Goal: Task Accomplishment & Management: Manage account settings

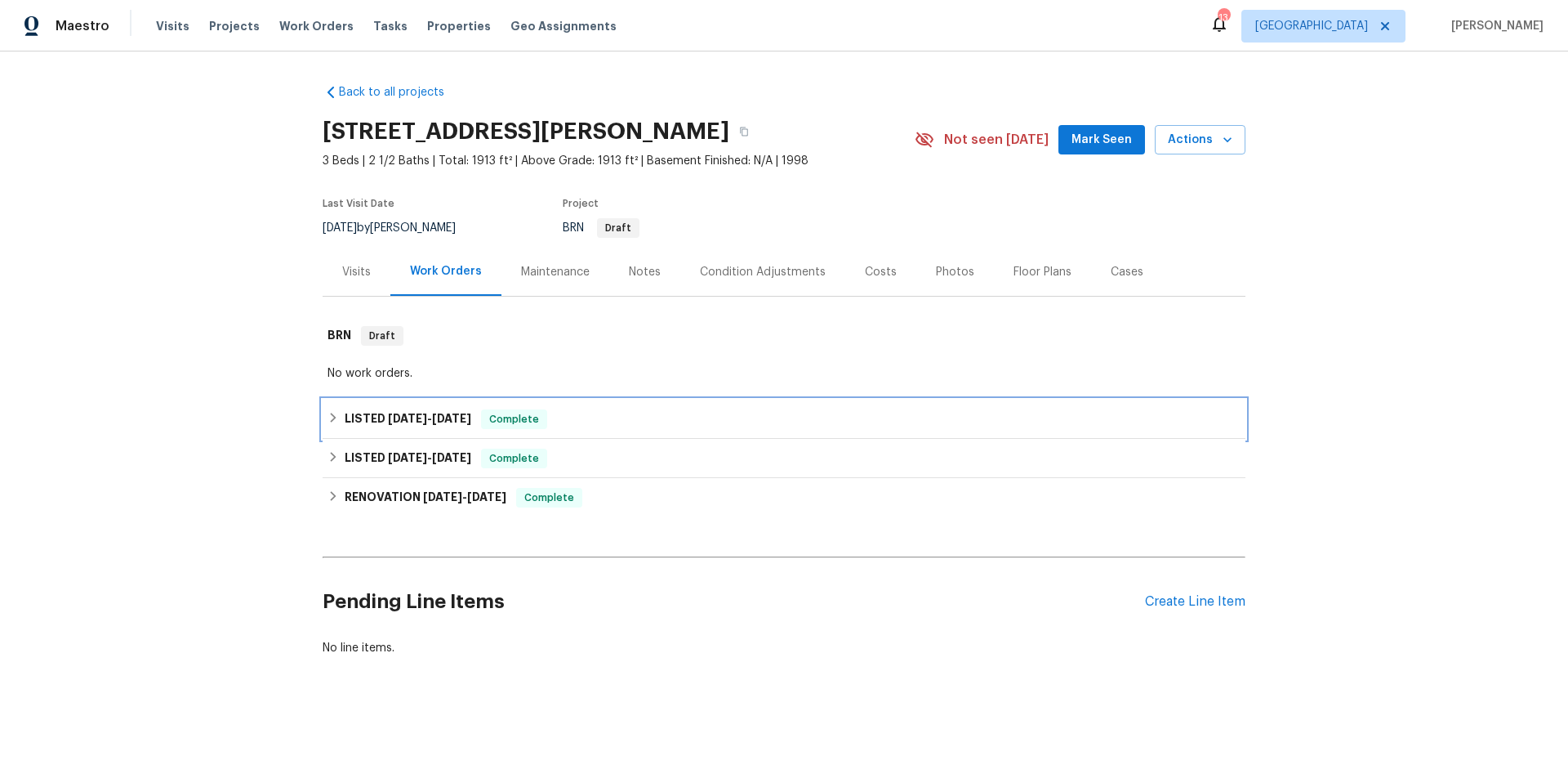
click at [606, 416] on div "LISTED [DATE] - [DATE] Complete" at bounding box center [784, 418] width 913 height 20
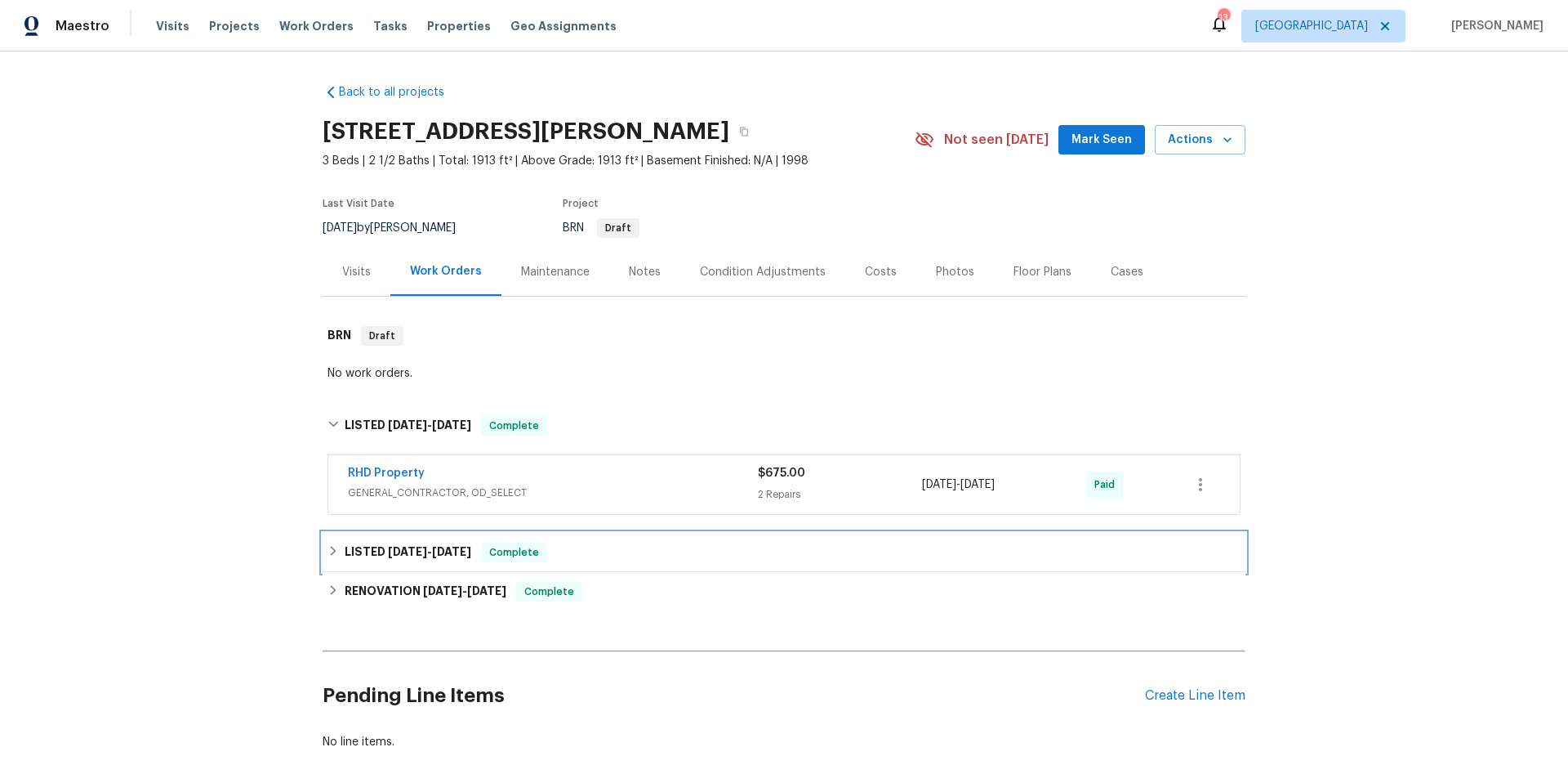
click at [611, 560] on div "LISTED [DATE] - [DATE] Complete" at bounding box center [784, 552] width 913 height 20
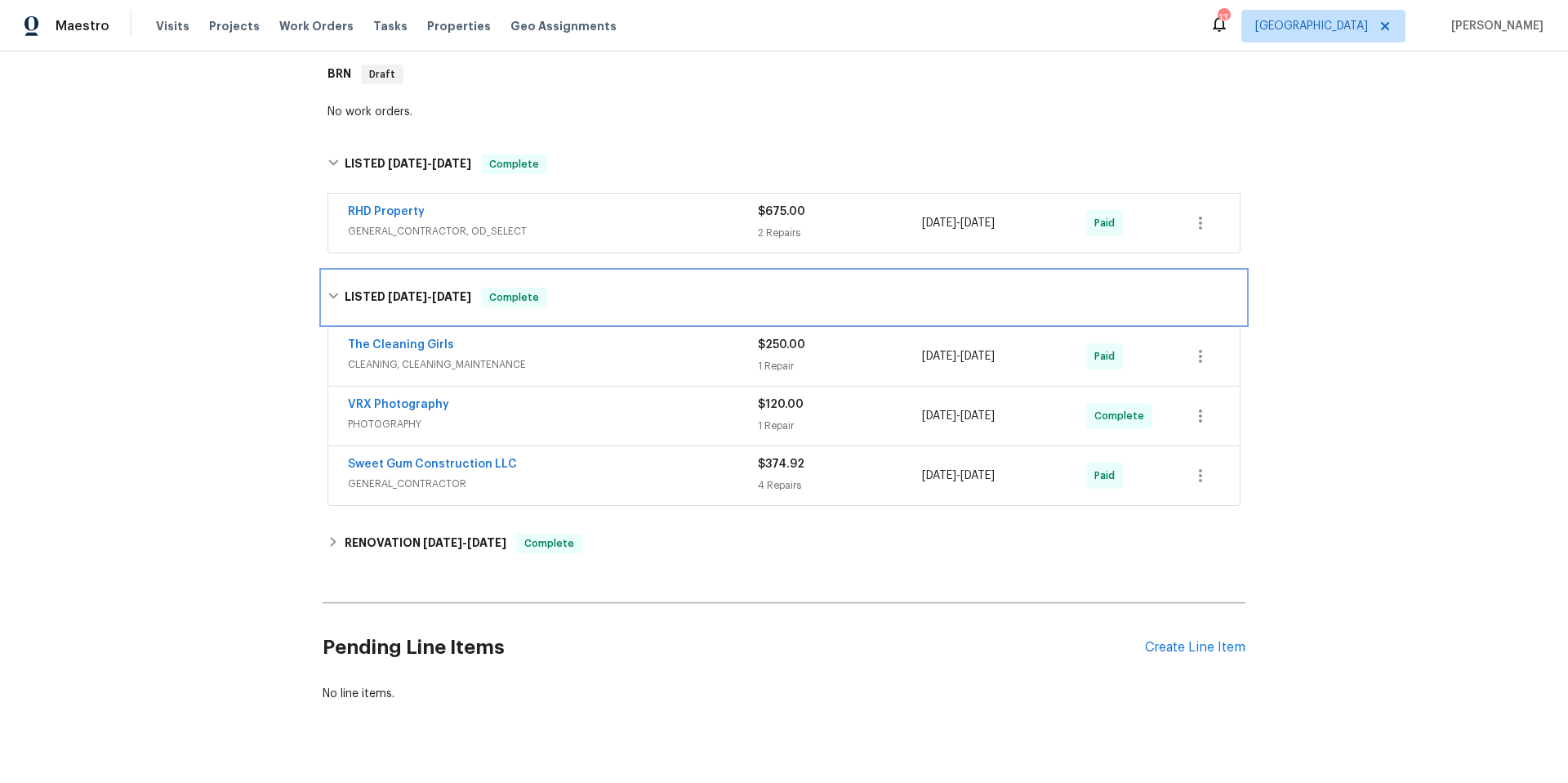
scroll to position [280, 0]
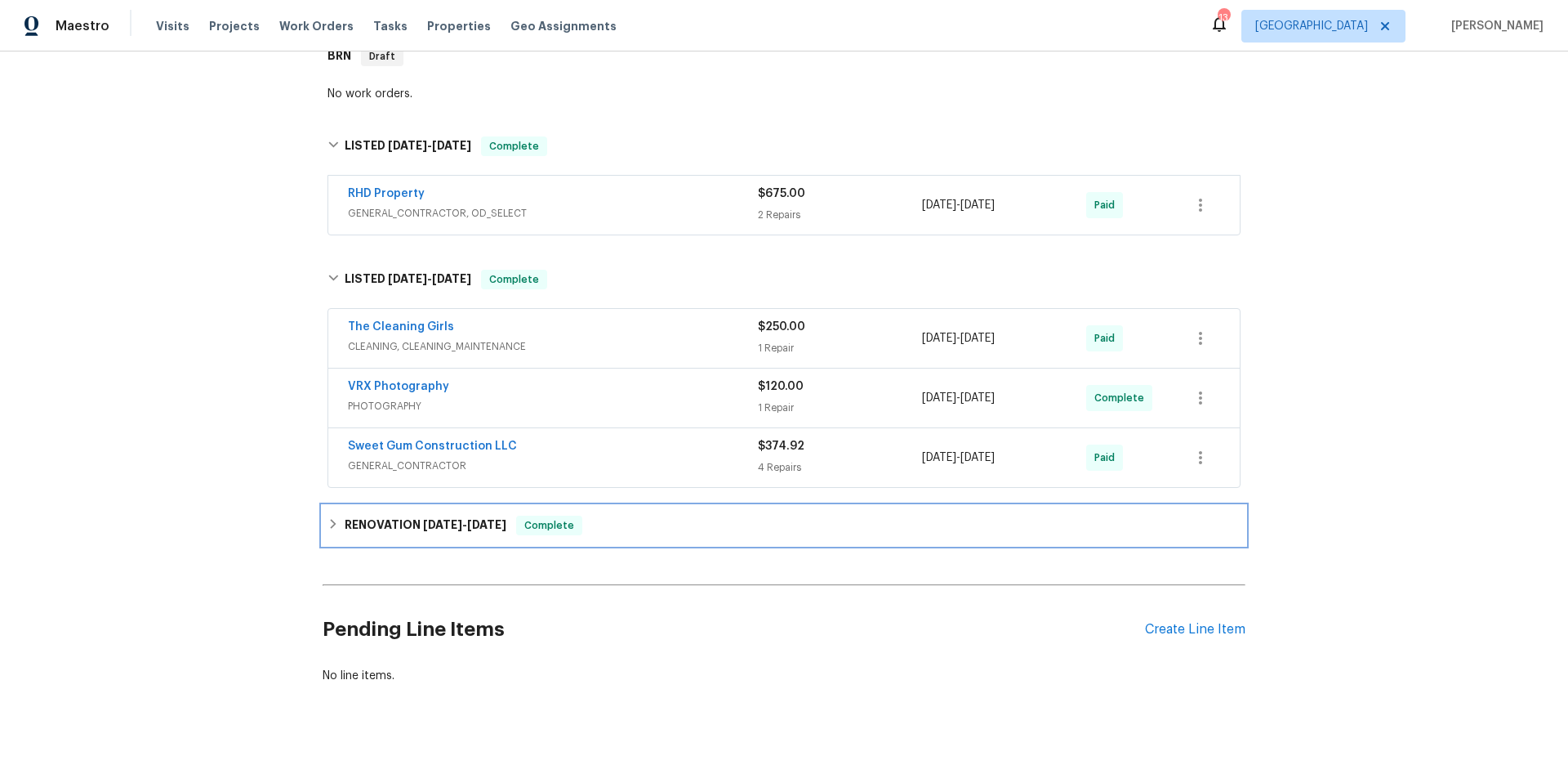
click at [681, 518] on div "RENOVATION 7/30/25 - 8/12/25 Complete" at bounding box center [784, 525] width 913 height 20
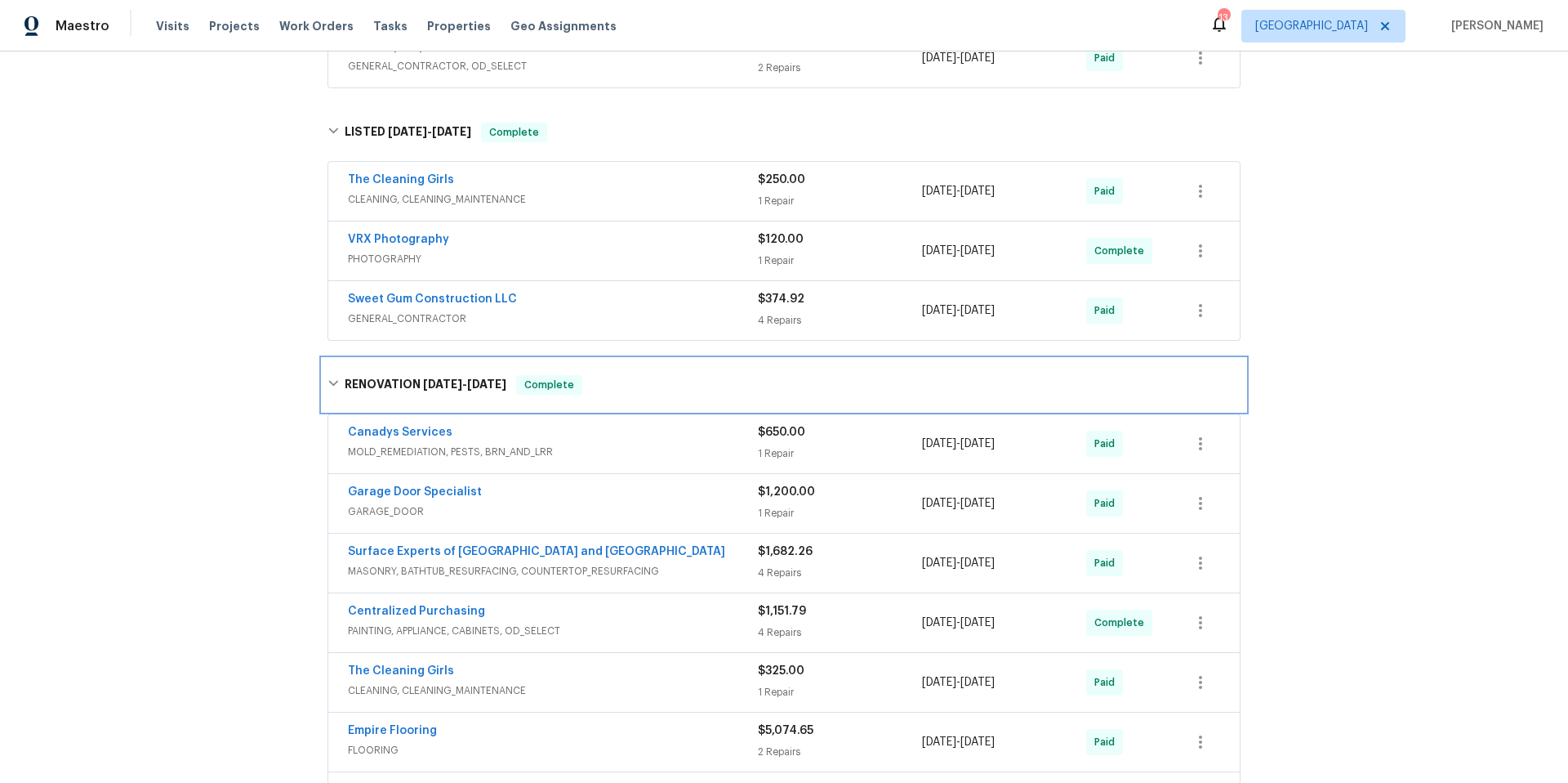
scroll to position [433, 0]
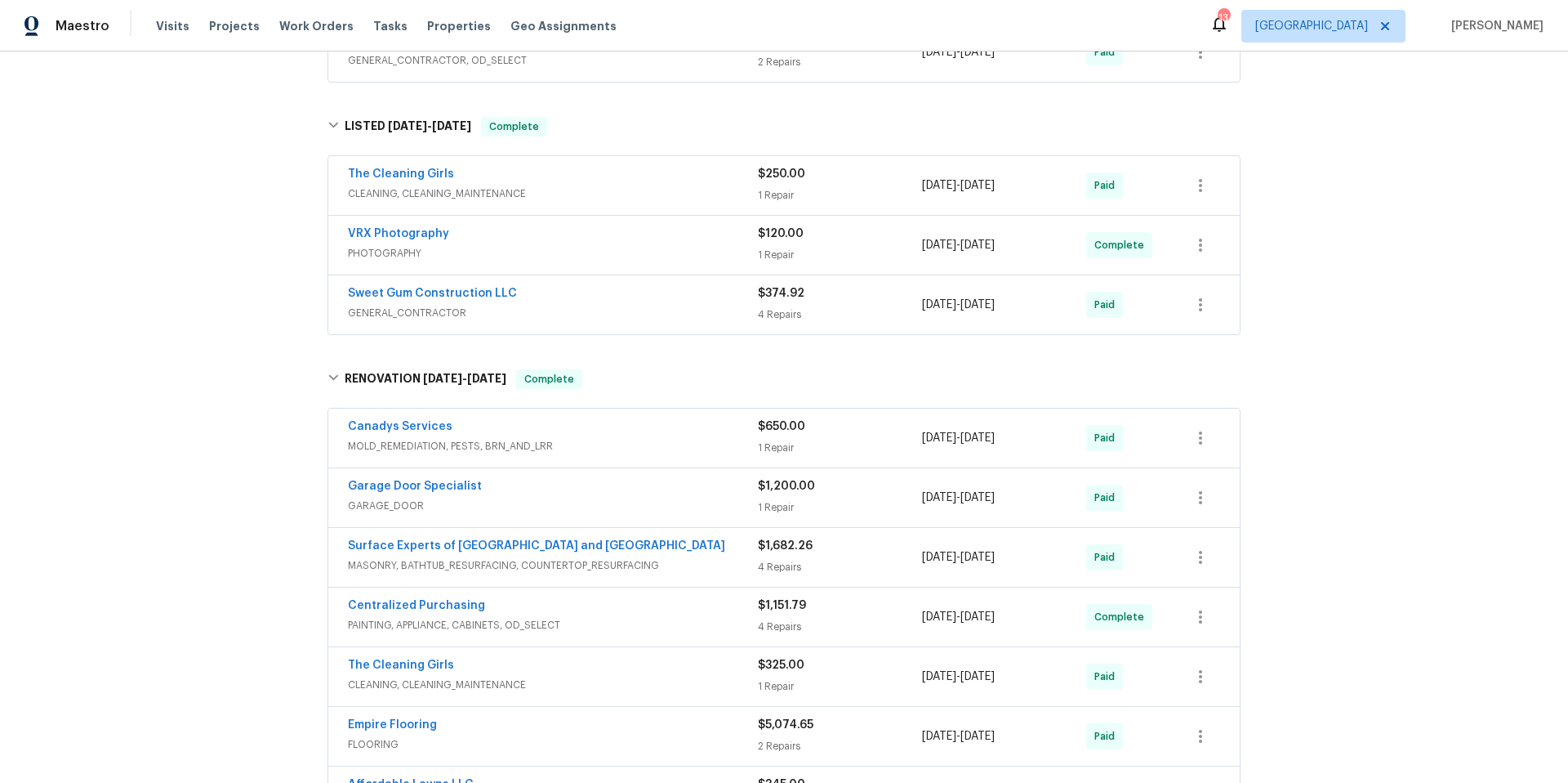
click at [574, 500] on span "GARAGE_DOOR" at bounding box center [552, 505] width 410 height 16
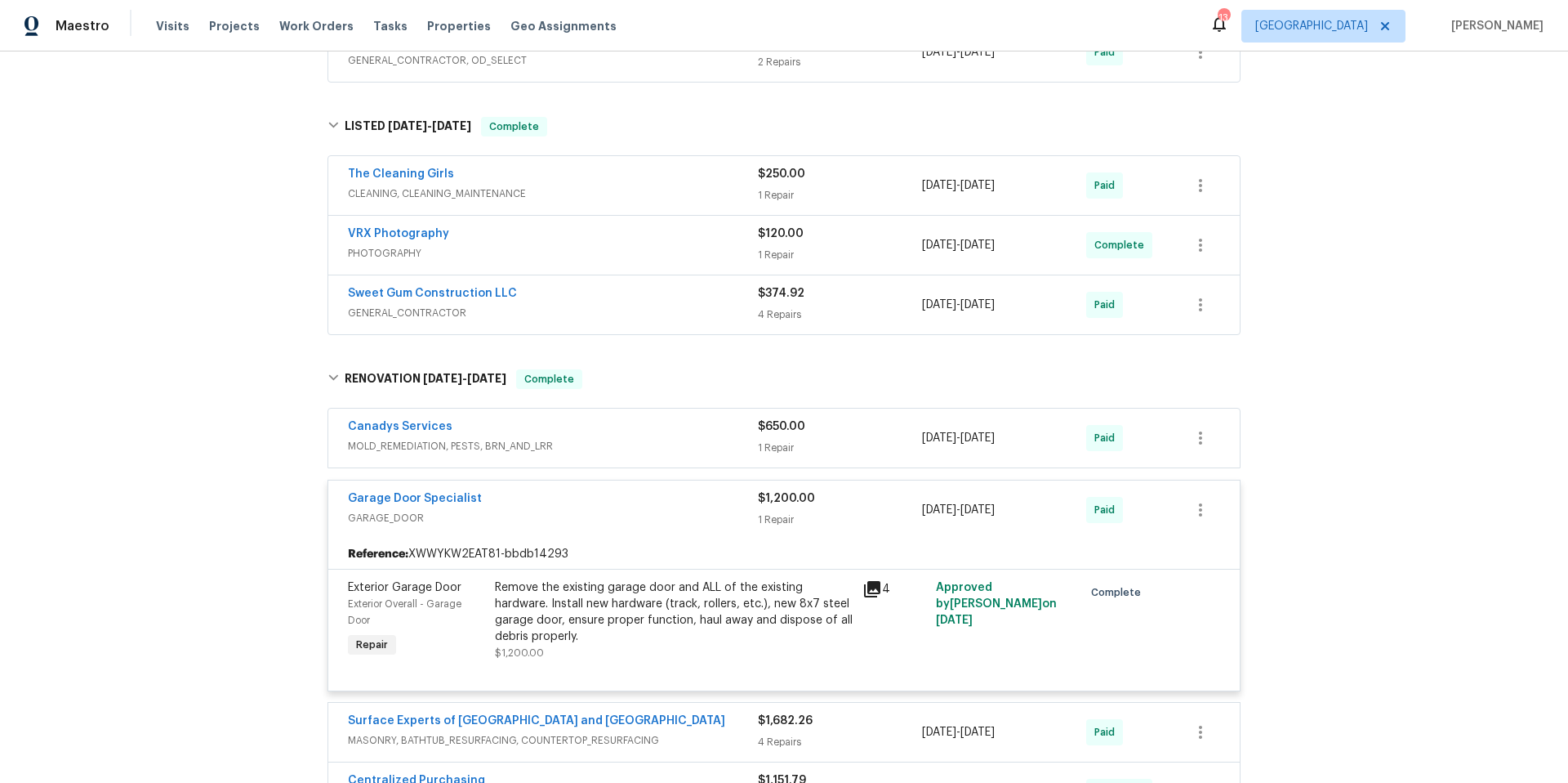
click at [870, 587] on icon at bounding box center [871, 588] width 16 height 16
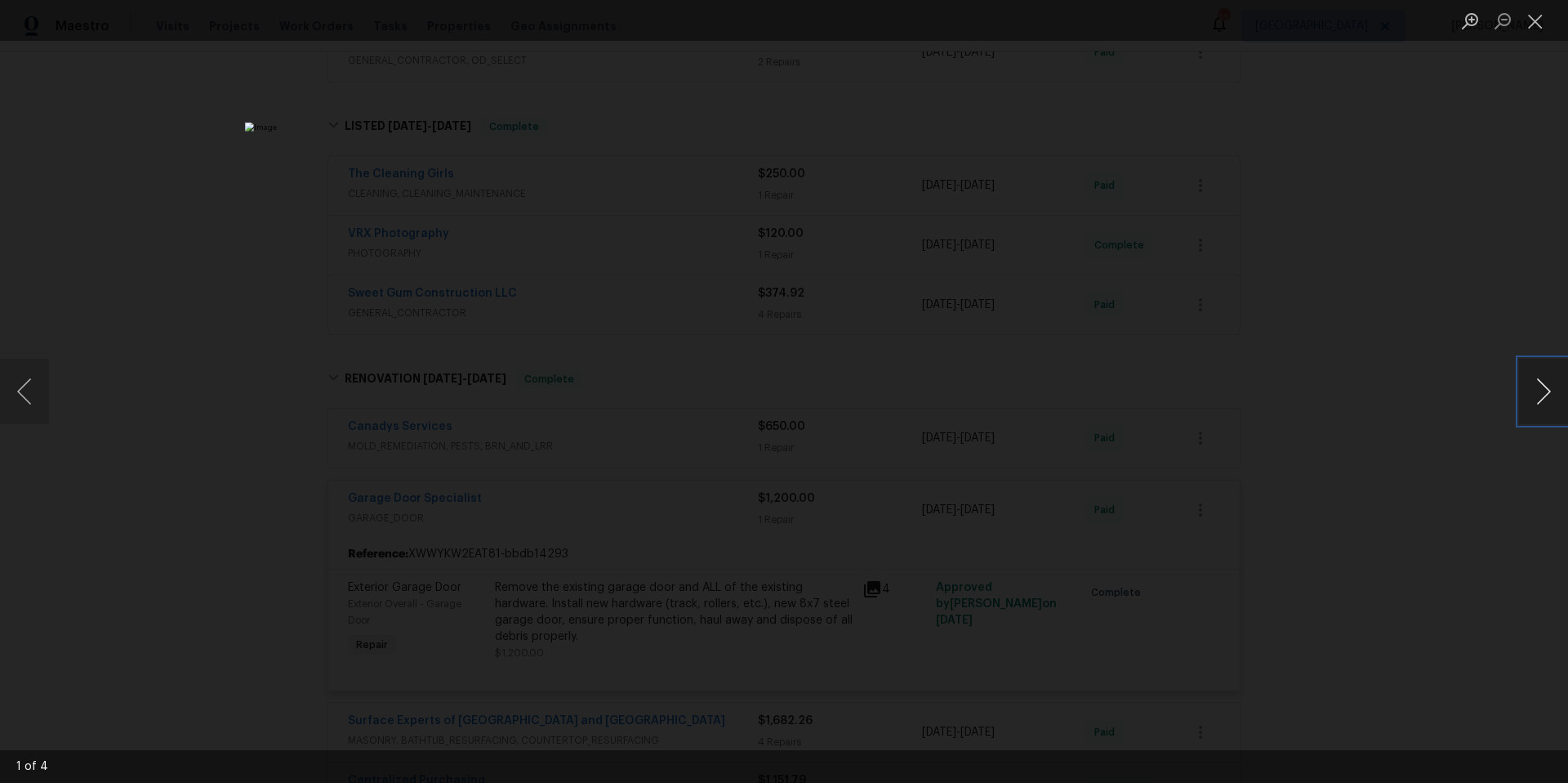
click at [1541, 395] on button "Next image" at bounding box center [1543, 391] width 49 height 65
click at [1539, 396] on button "Next image" at bounding box center [1543, 391] width 49 height 65
click at [1538, 396] on button "Next image" at bounding box center [1543, 391] width 49 height 65
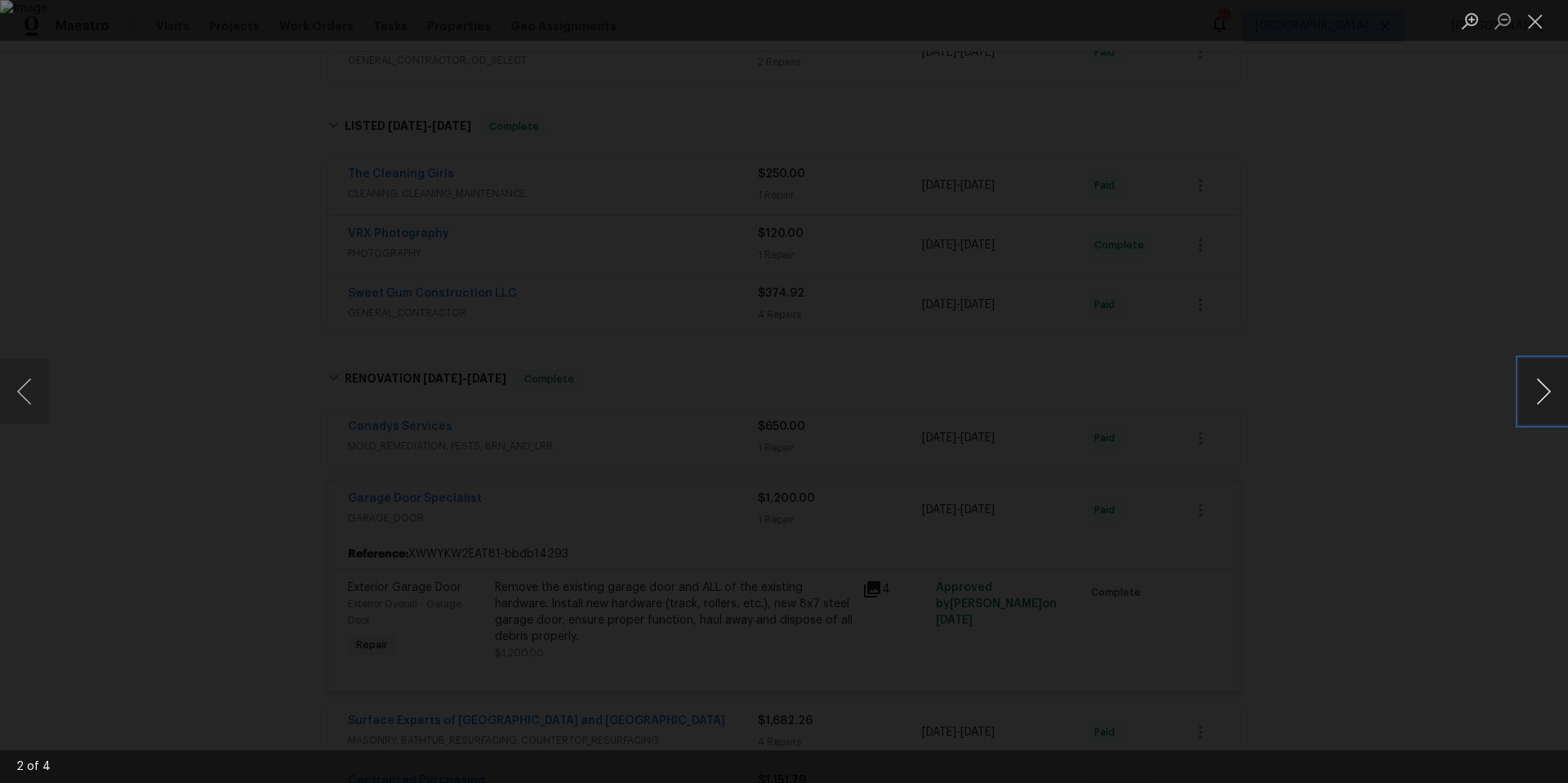
click at [1538, 396] on button "Next image" at bounding box center [1543, 391] width 49 height 65
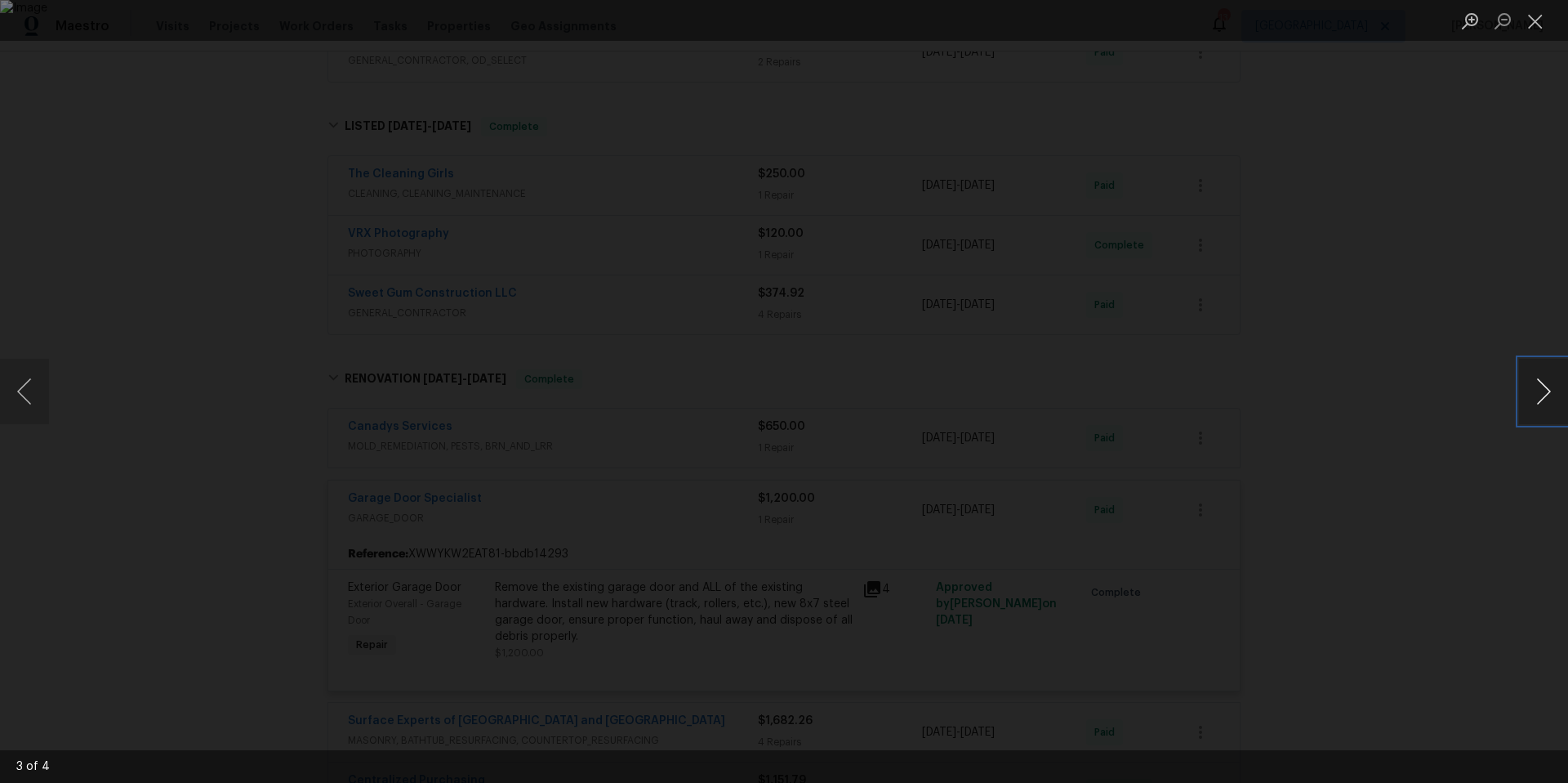
click at [1538, 396] on button "Next image" at bounding box center [1543, 391] width 49 height 65
click at [1537, 12] on button "Close lightbox" at bounding box center [1535, 21] width 33 height 28
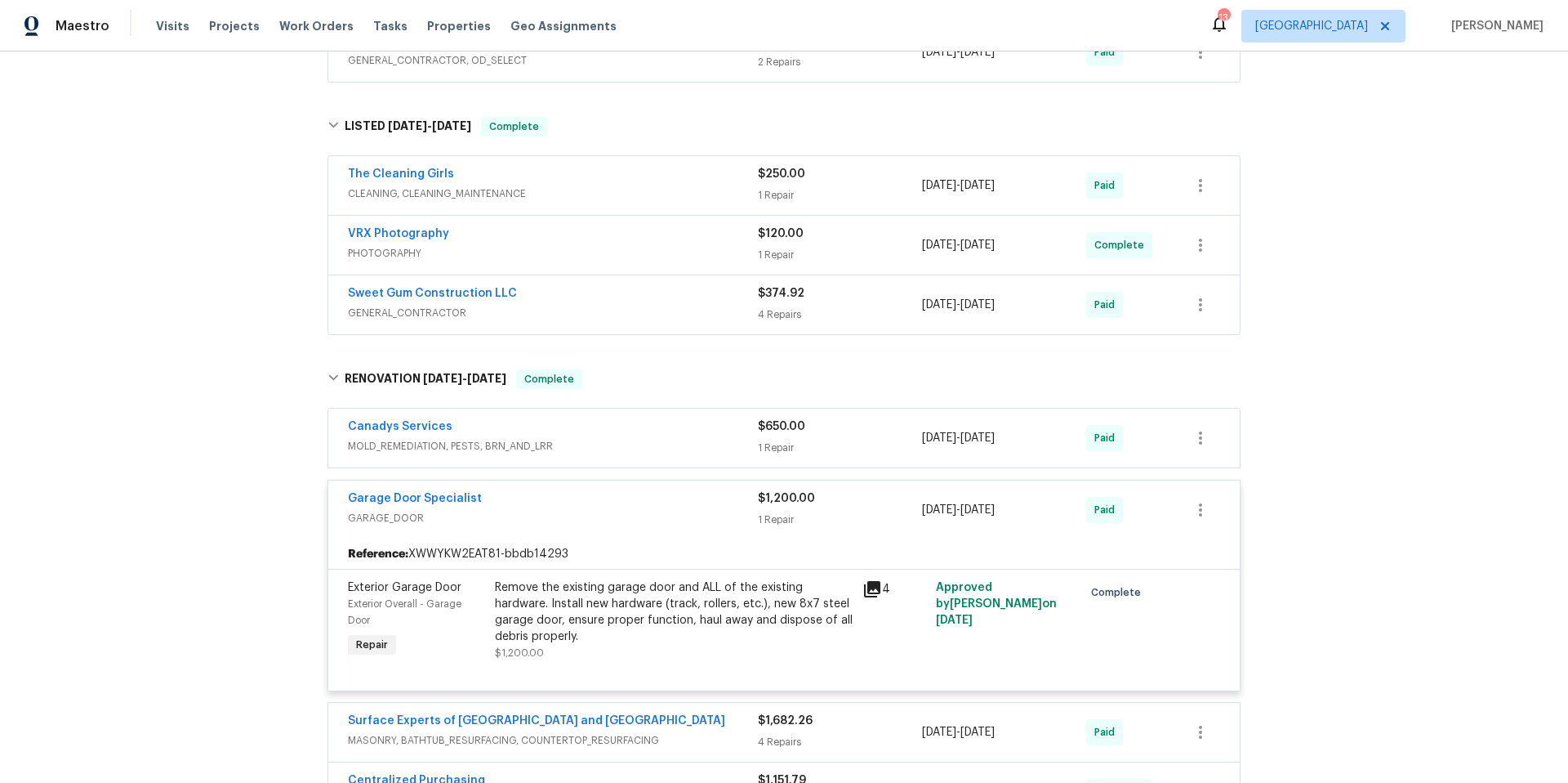
click at [606, 502] on div "Garage Door Specialist" at bounding box center [552, 500] width 410 height 20
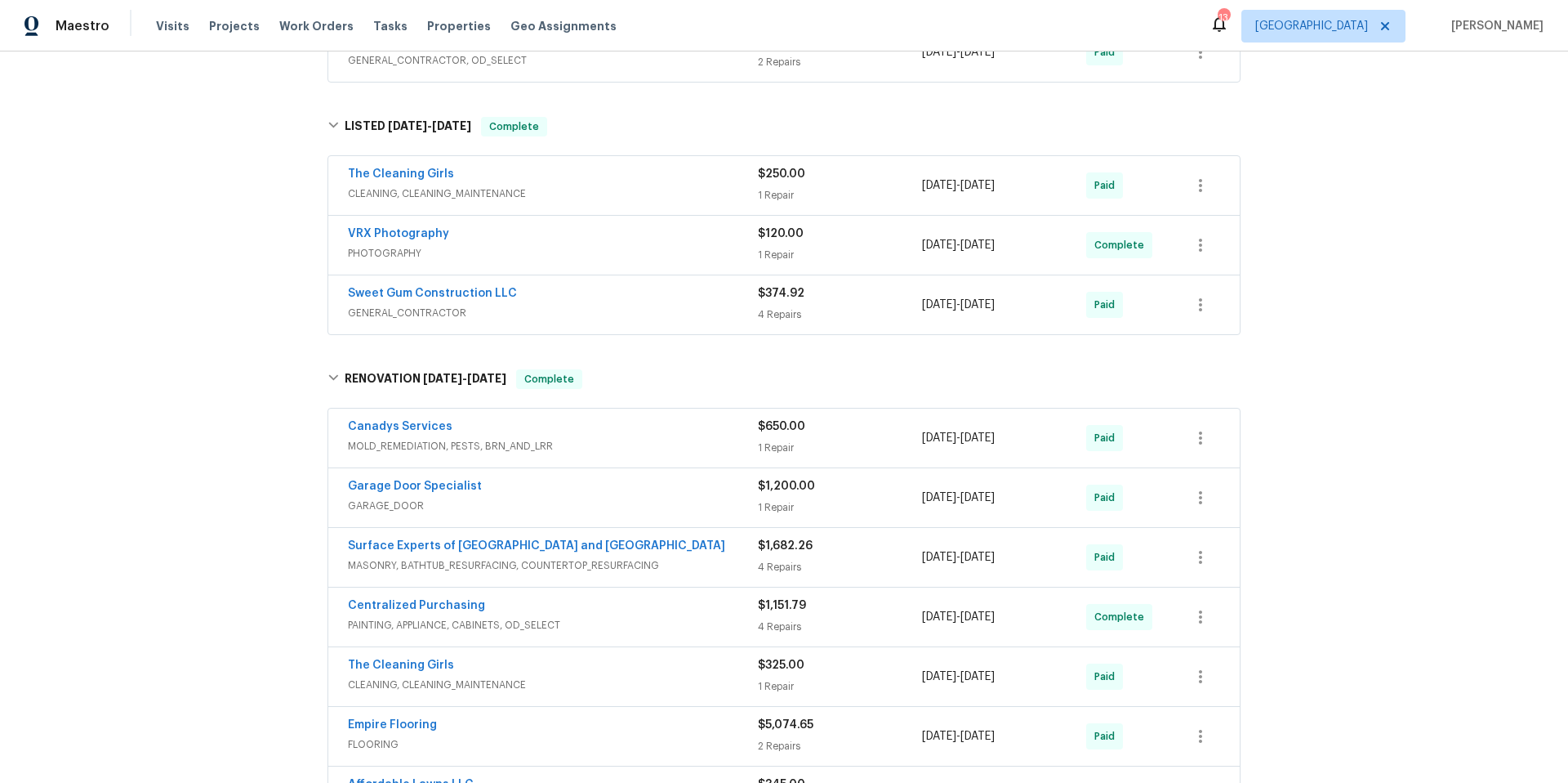
click at [534, 500] on span "GARAGE_DOOR" at bounding box center [552, 505] width 410 height 16
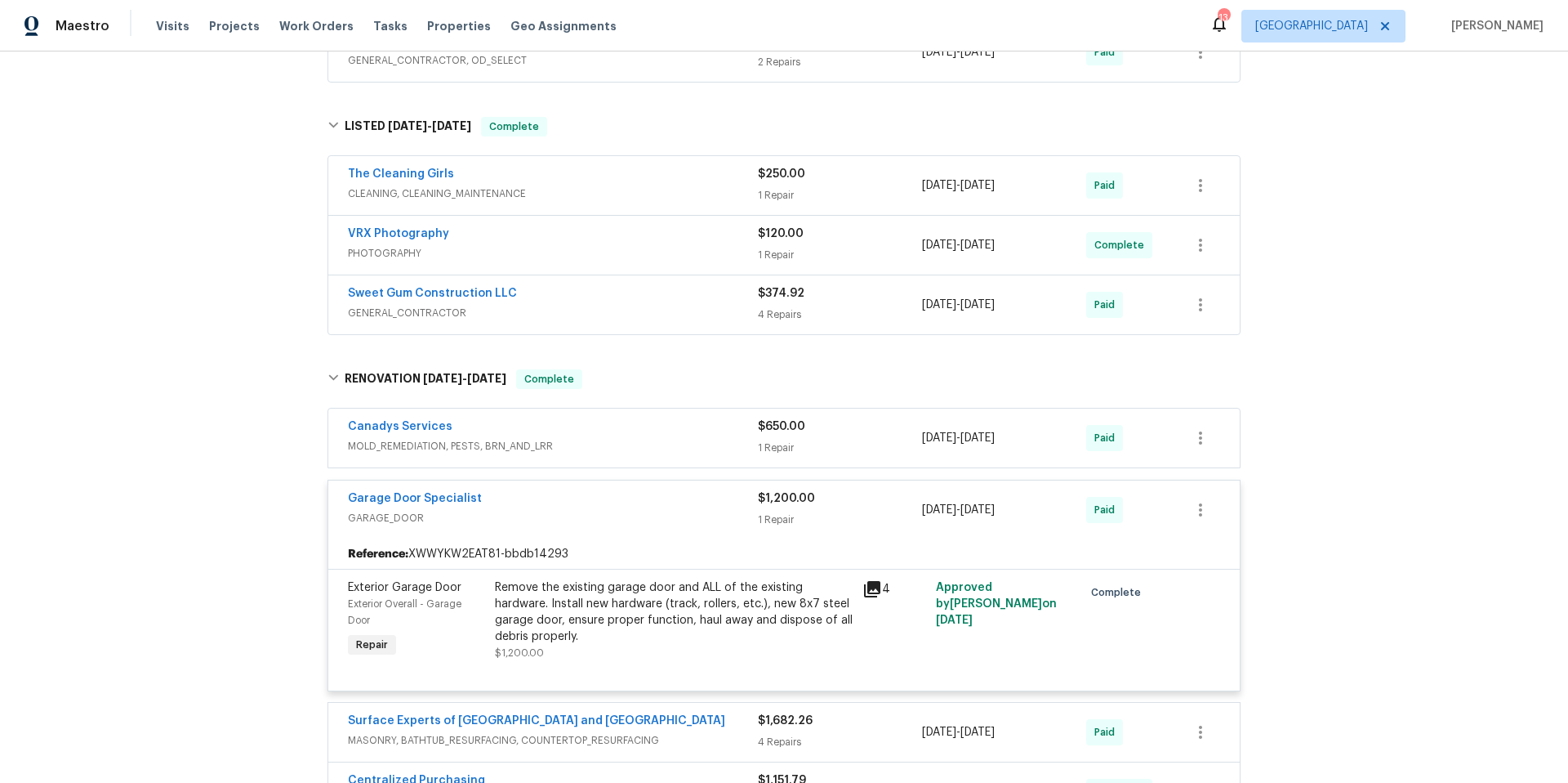
click at [565, 600] on div "Remove the existing garage door and ALL of the existing hardware. Install new h…" at bounding box center [673, 611] width 358 height 65
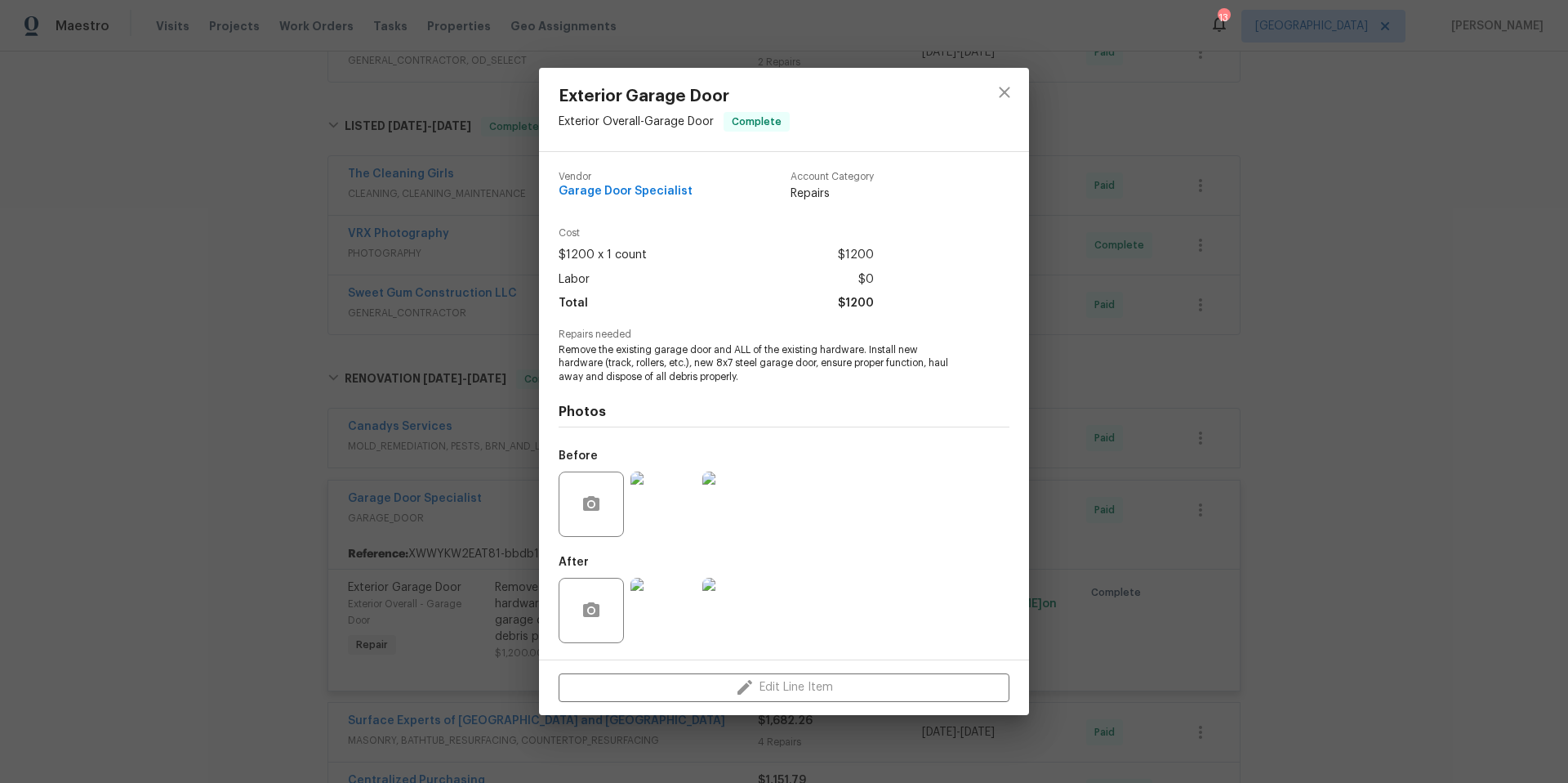
click at [672, 492] on img at bounding box center [663, 503] width 65 height 65
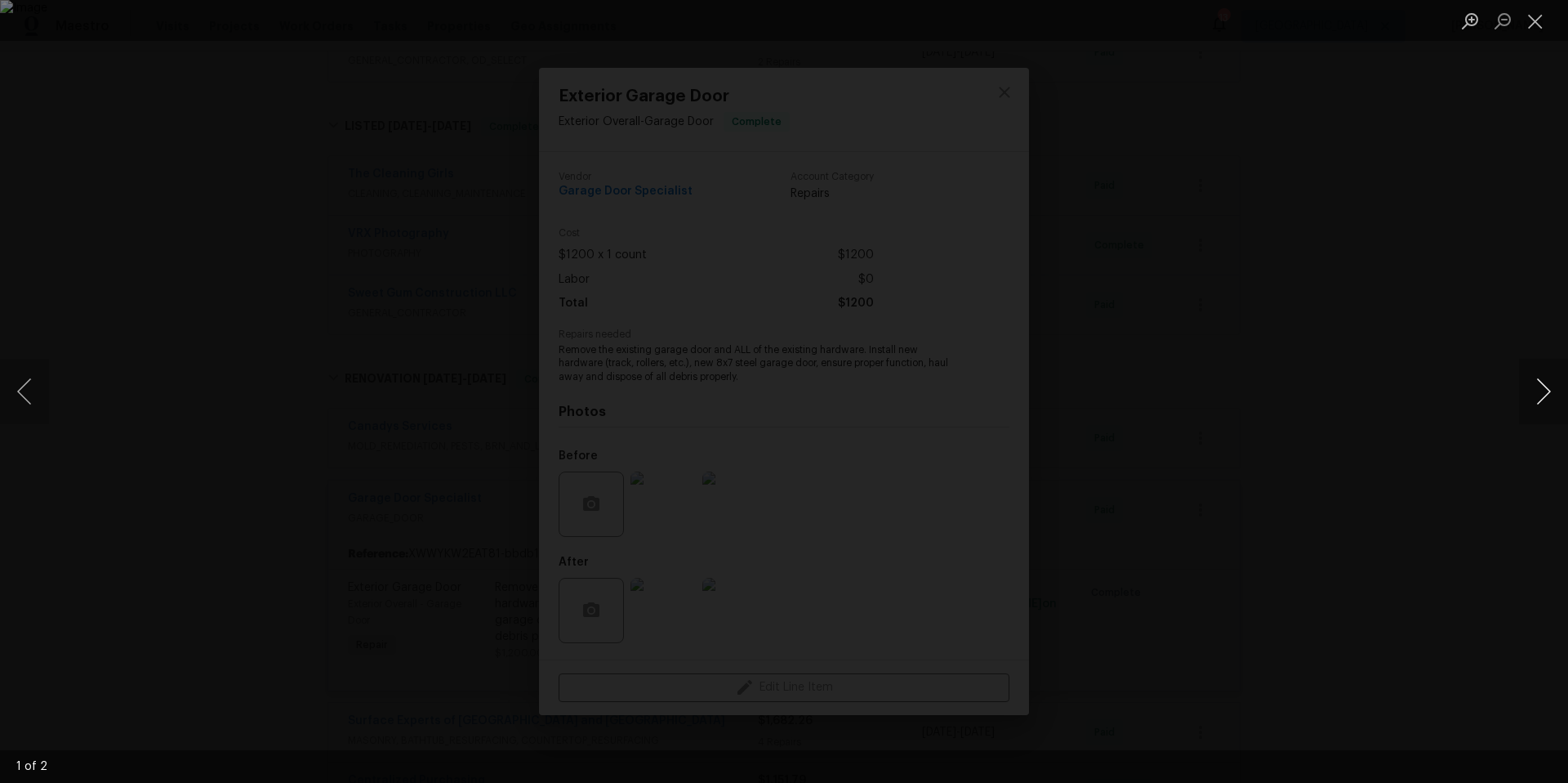
click at [1540, 390] on button "Next image" at bounding box center [1543, 391] width 49 height 65
click at [1530, 23] on button "Close lightbox" at bounding box center [1535, 21] width 33 height 28
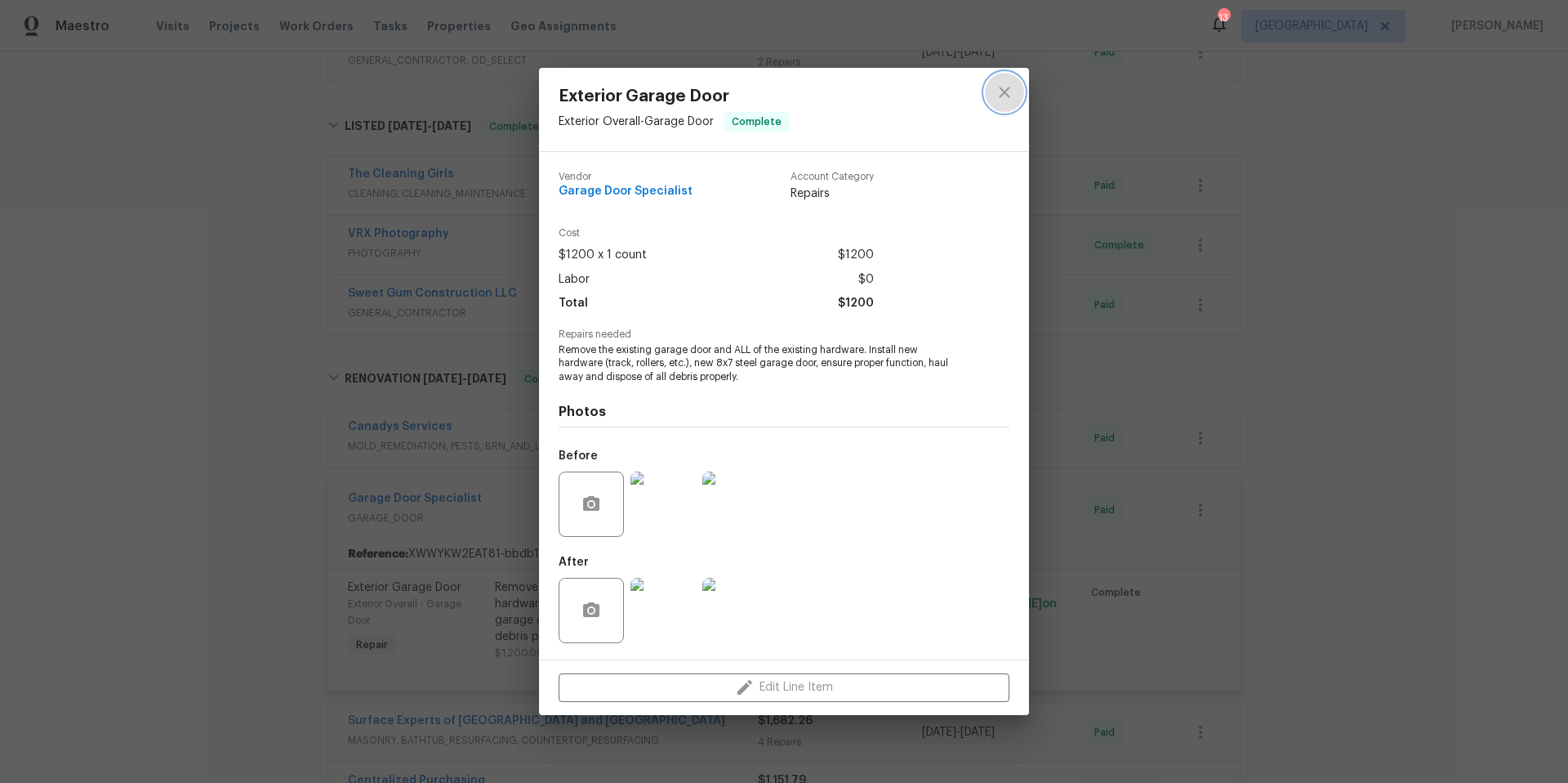
click at [999, 88] on icon "close" at bounding box center [1003, 93] width 10 height 10
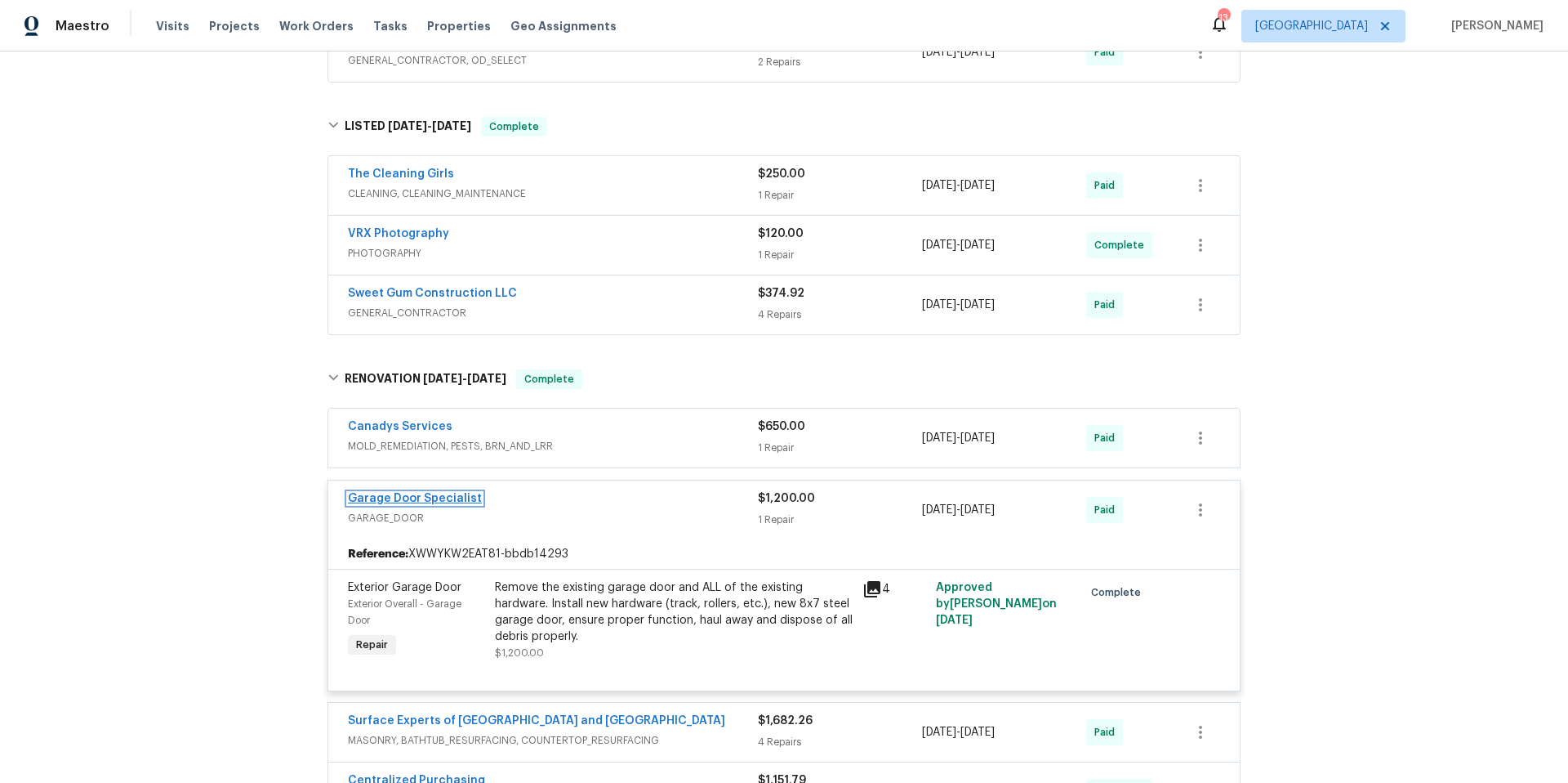
click at [456, 497] on link "Garage Door Specialist" at bounding box center [414, 499] width 134 height 11
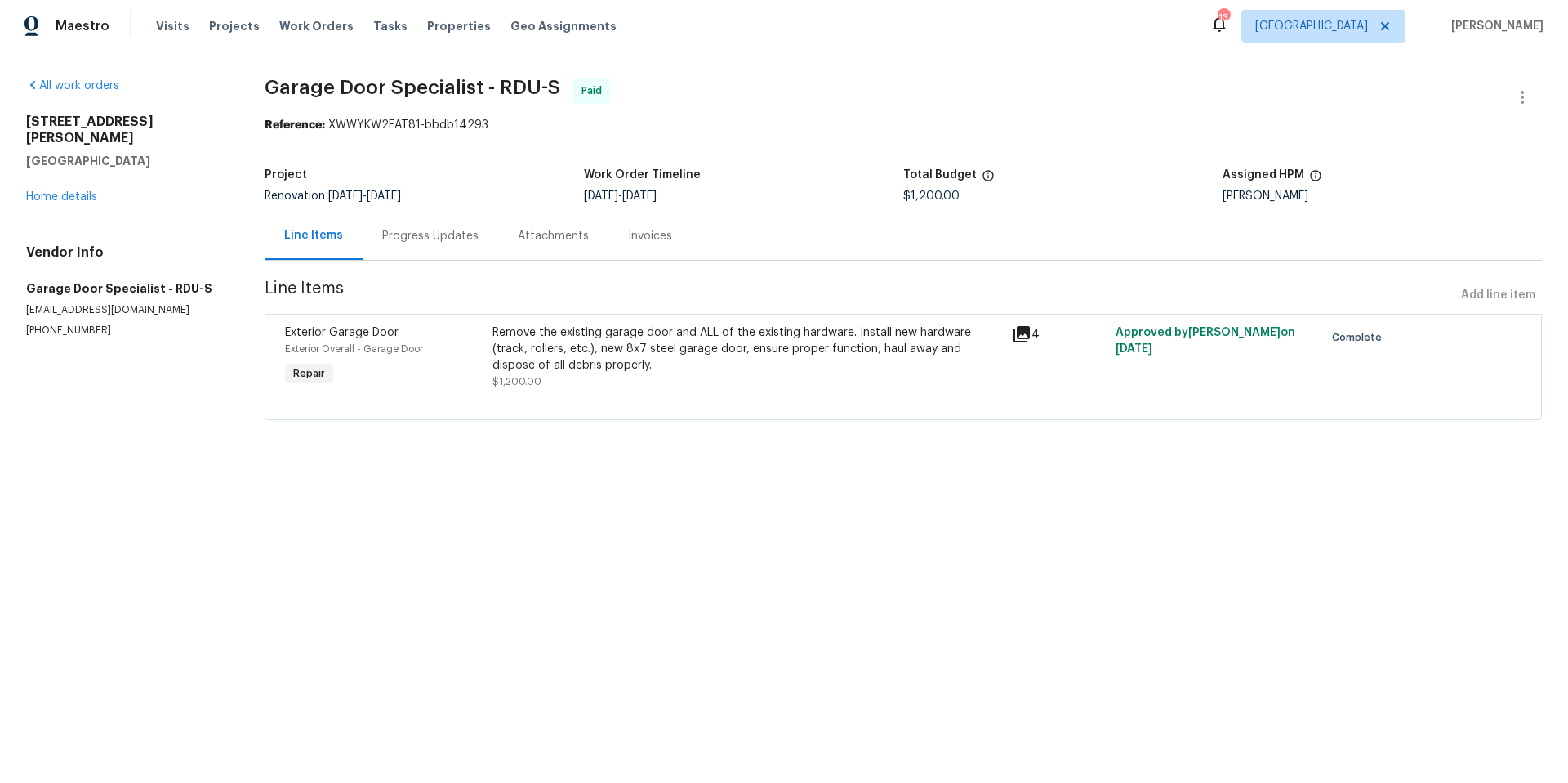
click at [443, 237] on div "Progress Updates" at bounding box center [430, 235] width 96 height 16
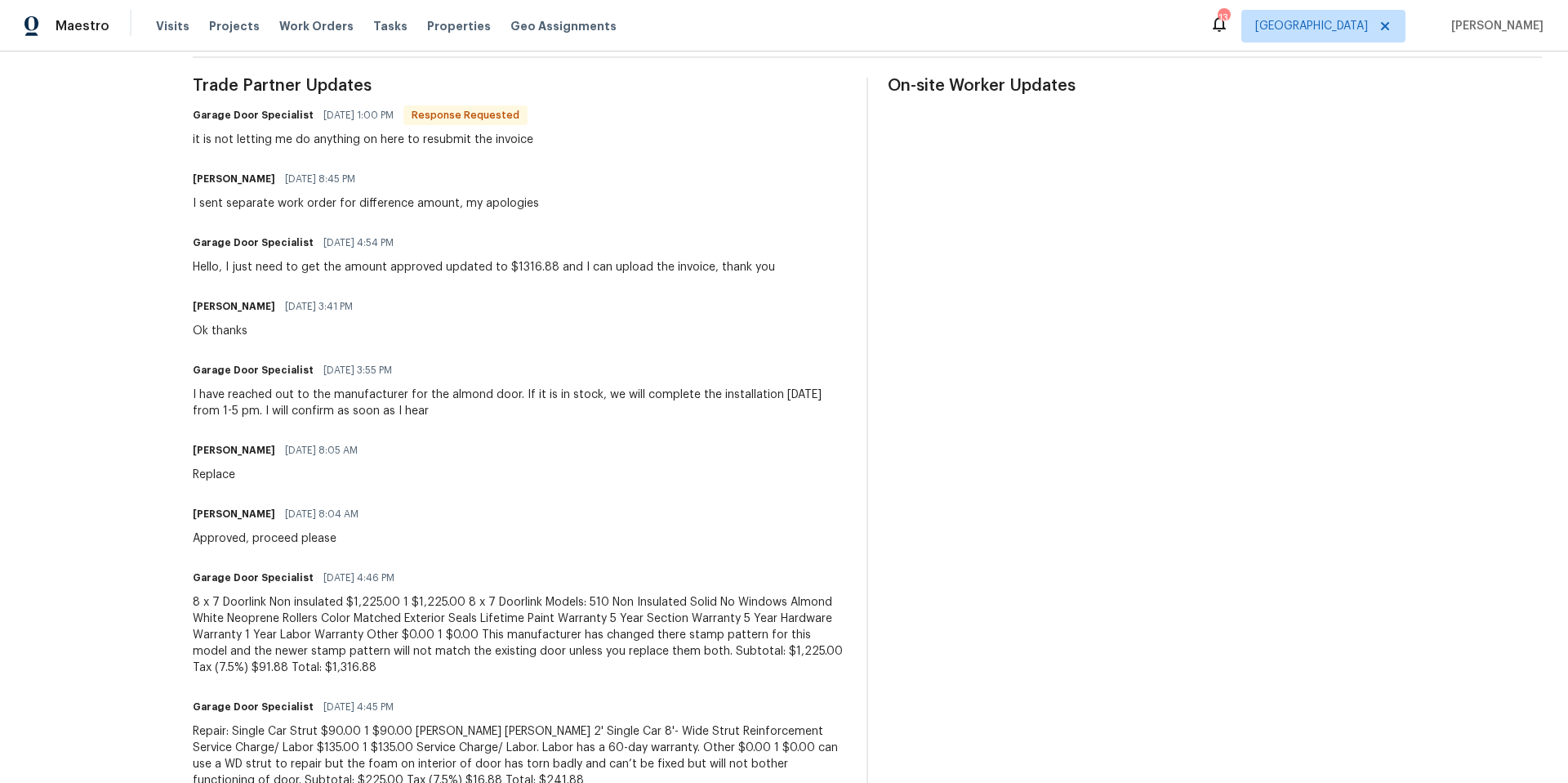
scroll to position [408, 0]
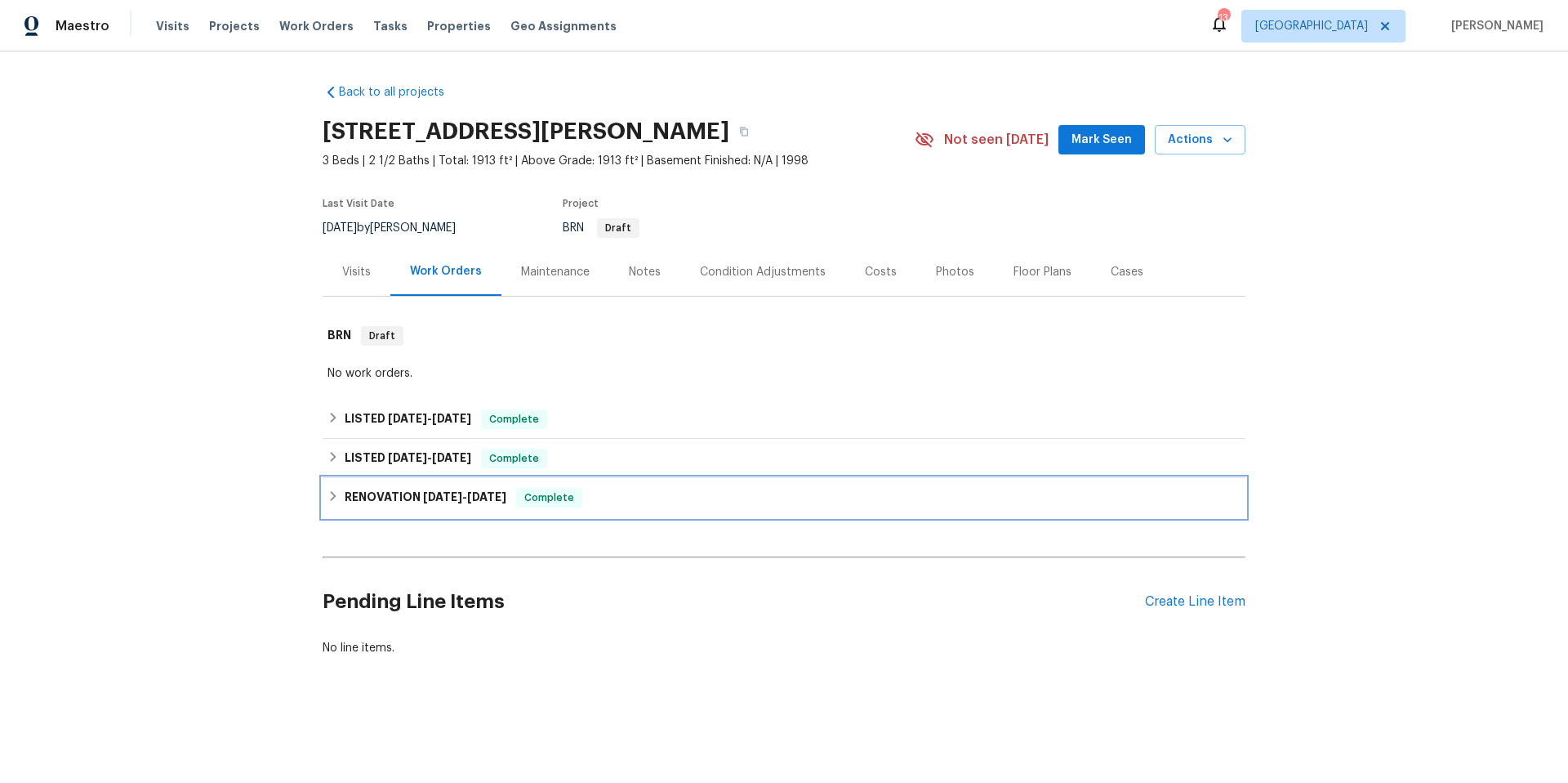
click at [643, 499] on div "RENOVATION 7/30/25 - 8/12/25 Complete" at bounding box center [784, 497] width 913 height 20
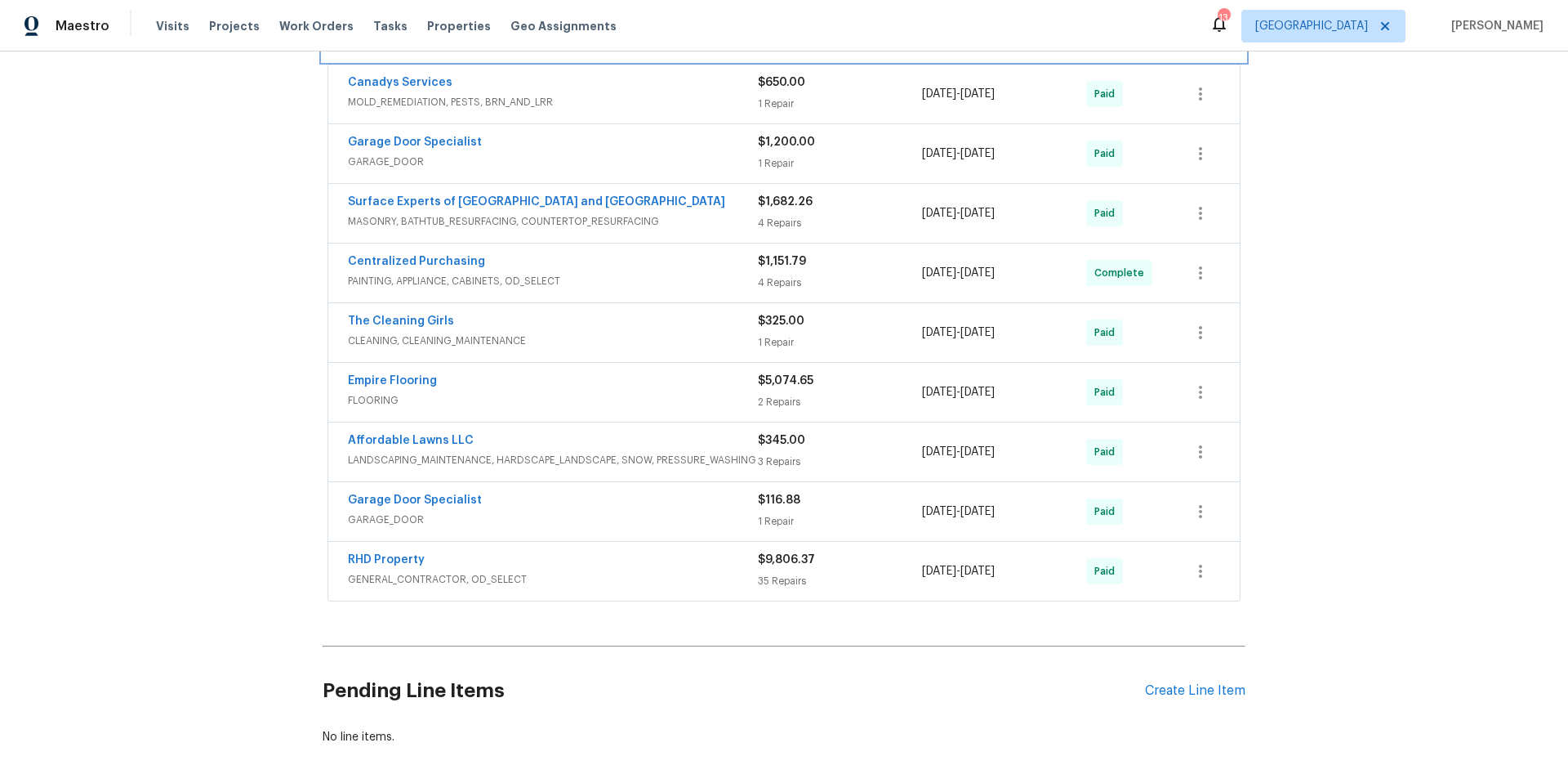
scroll to position [510, 0]
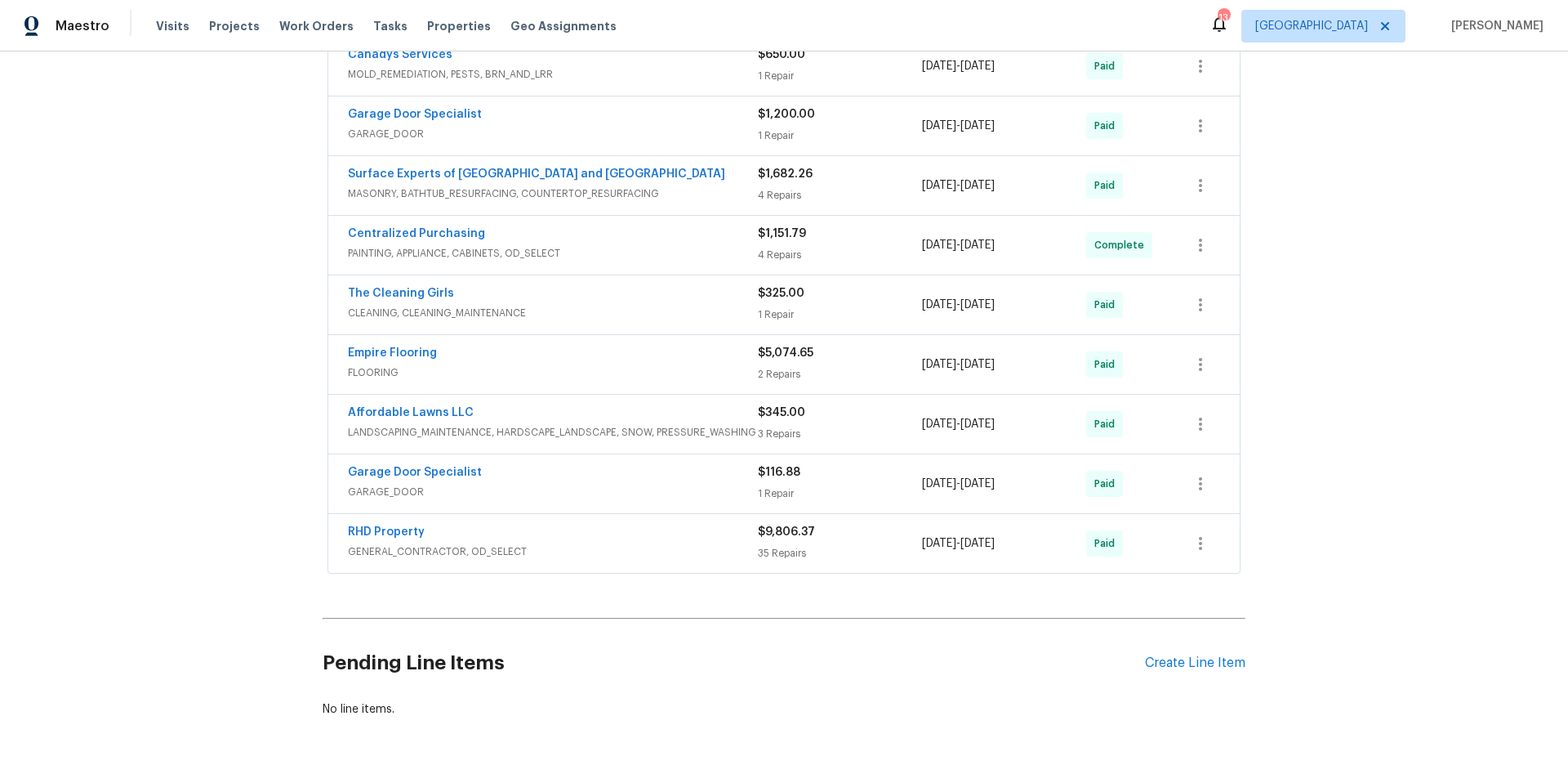
click at [688, 533] on div "RHD Property" at bounding box center [552, 533] width 410 height 20
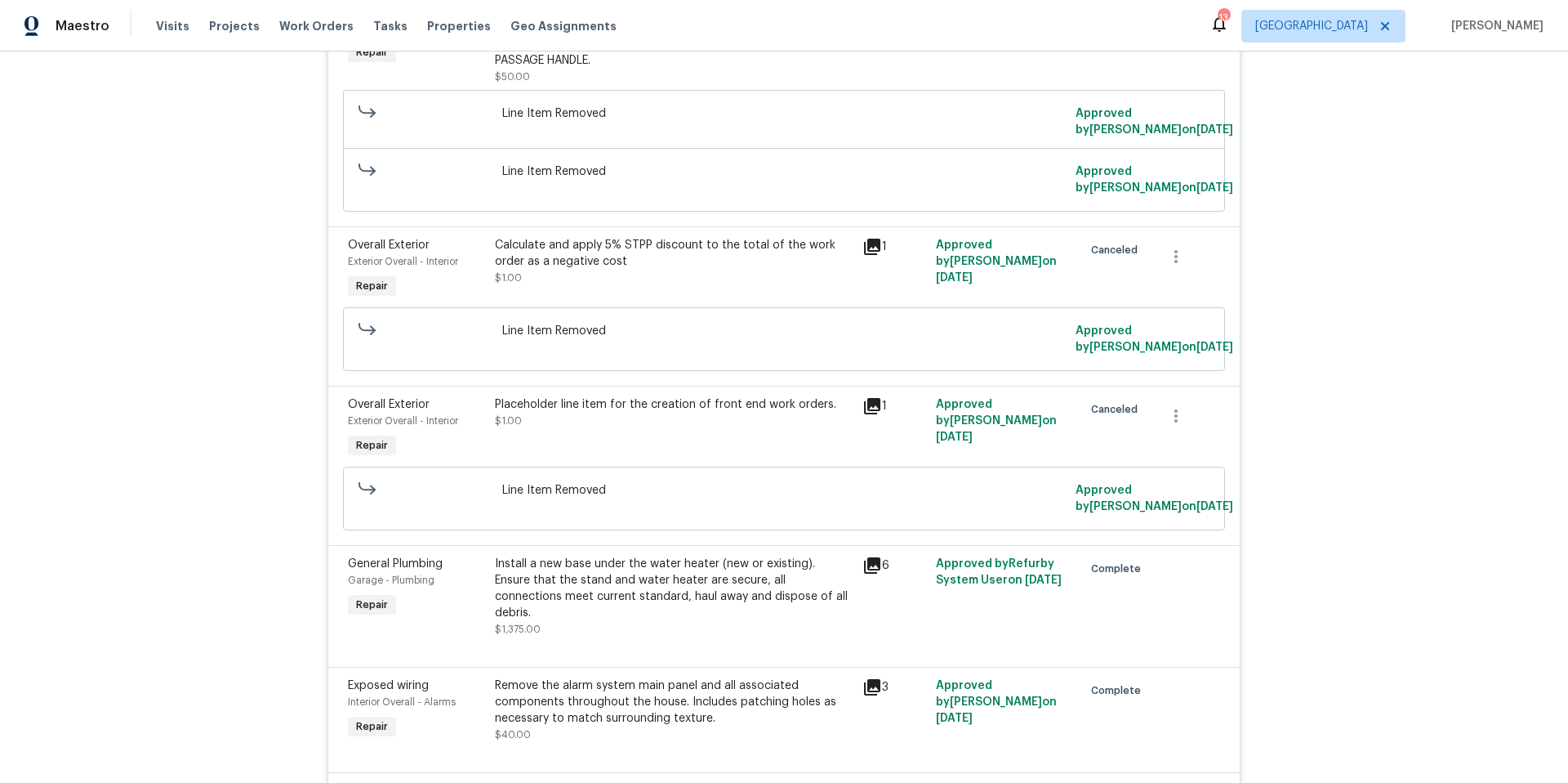
scroll to position [1423, 0]
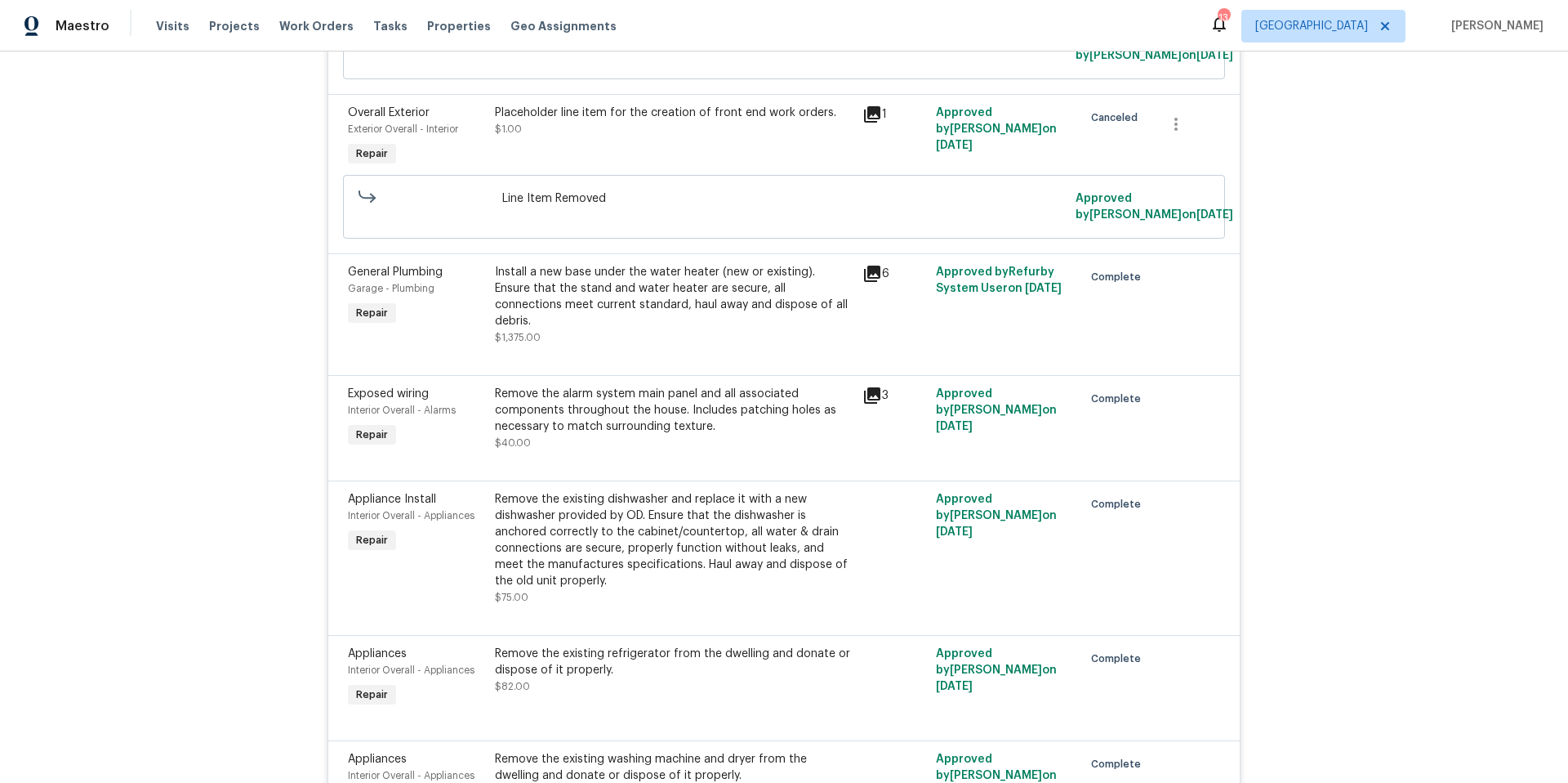
click at [867, 280] on icon at bounding box center [871, 273] width 20 height 20
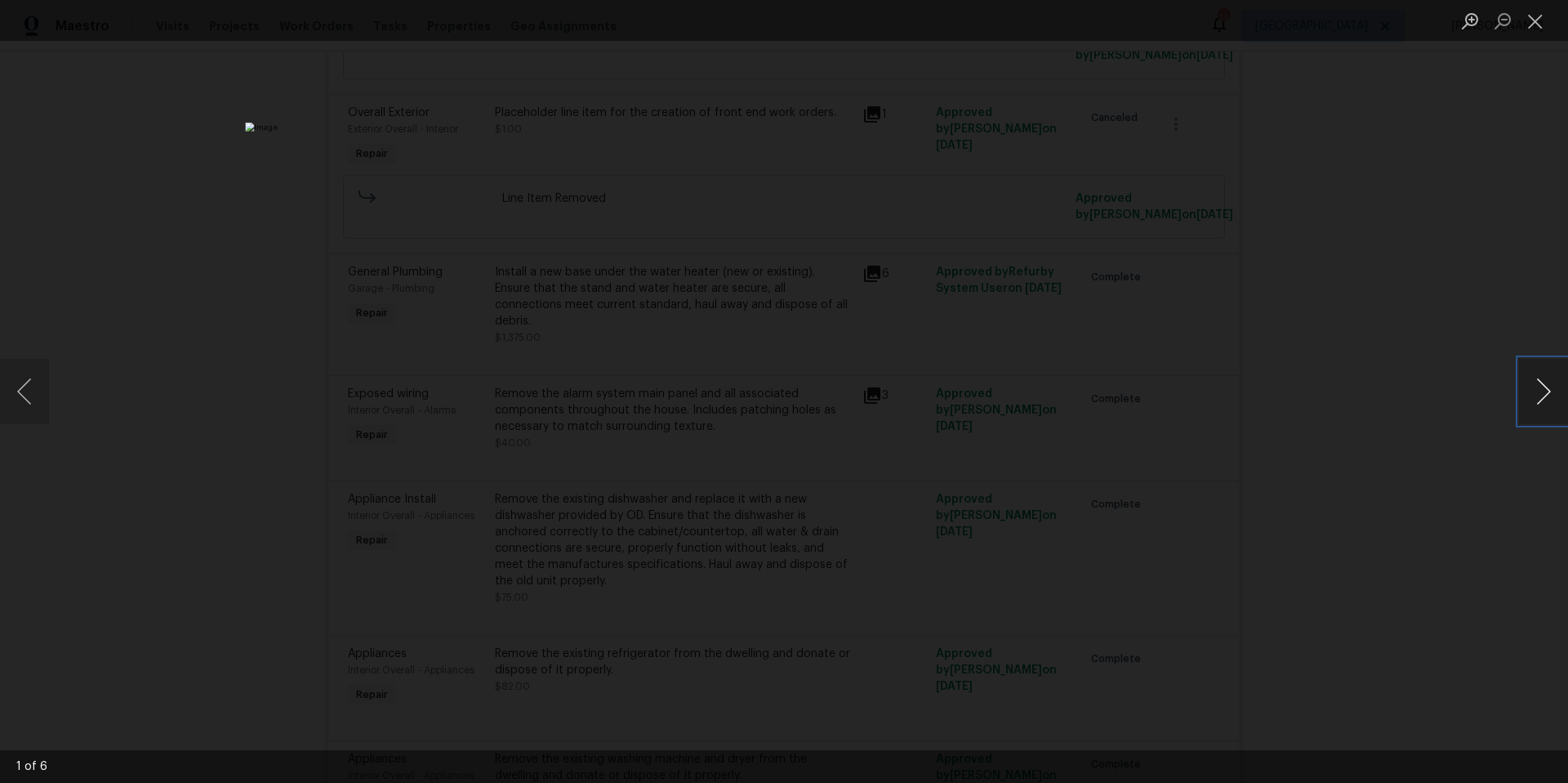
click at [1550, 395] on button "Next image" at bounding box center [1543, 391] width 49 height 65
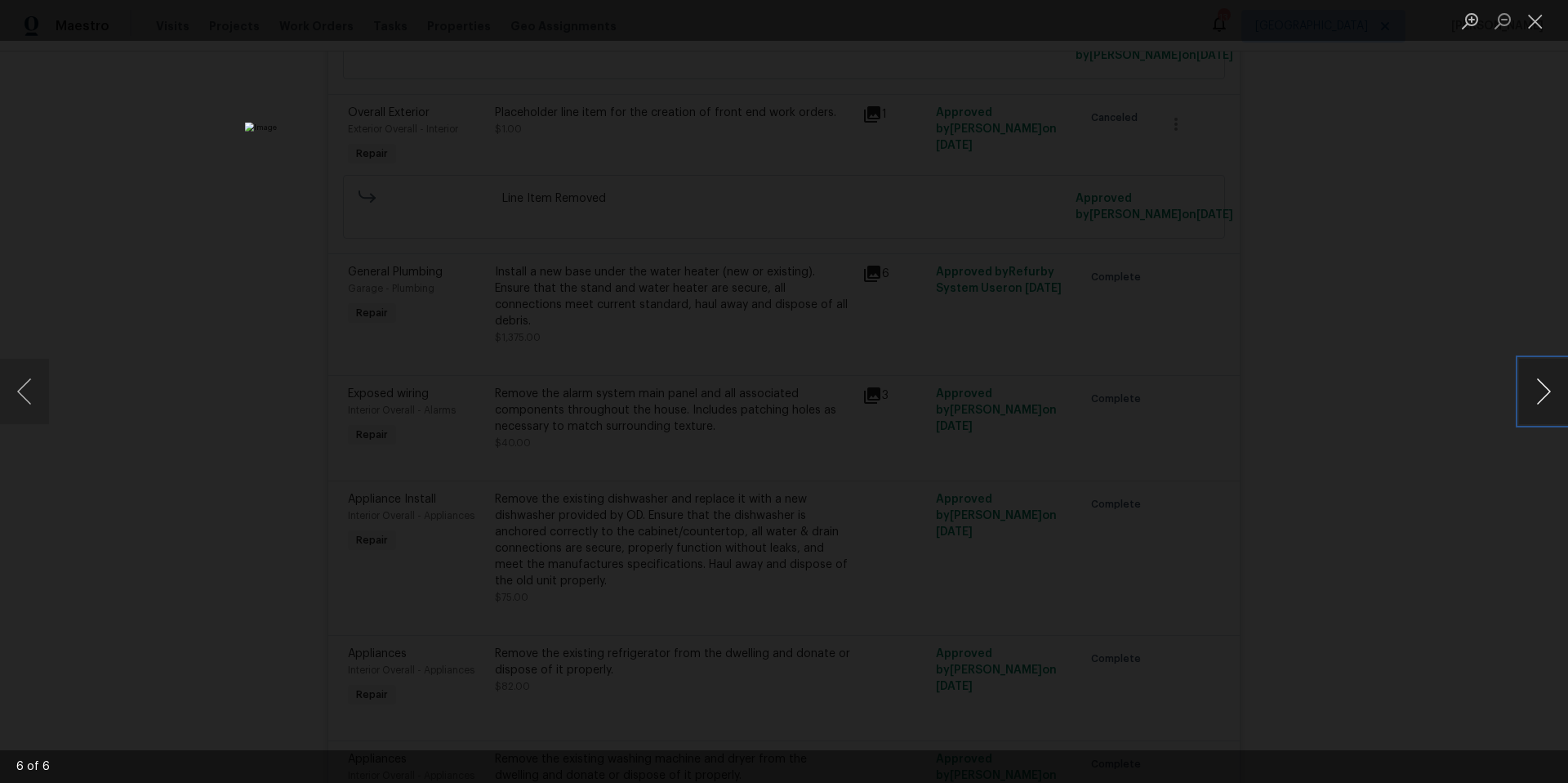
click at [1550, 395] on button "Next image" at bounding box center [1543, 391] width 49 height 65
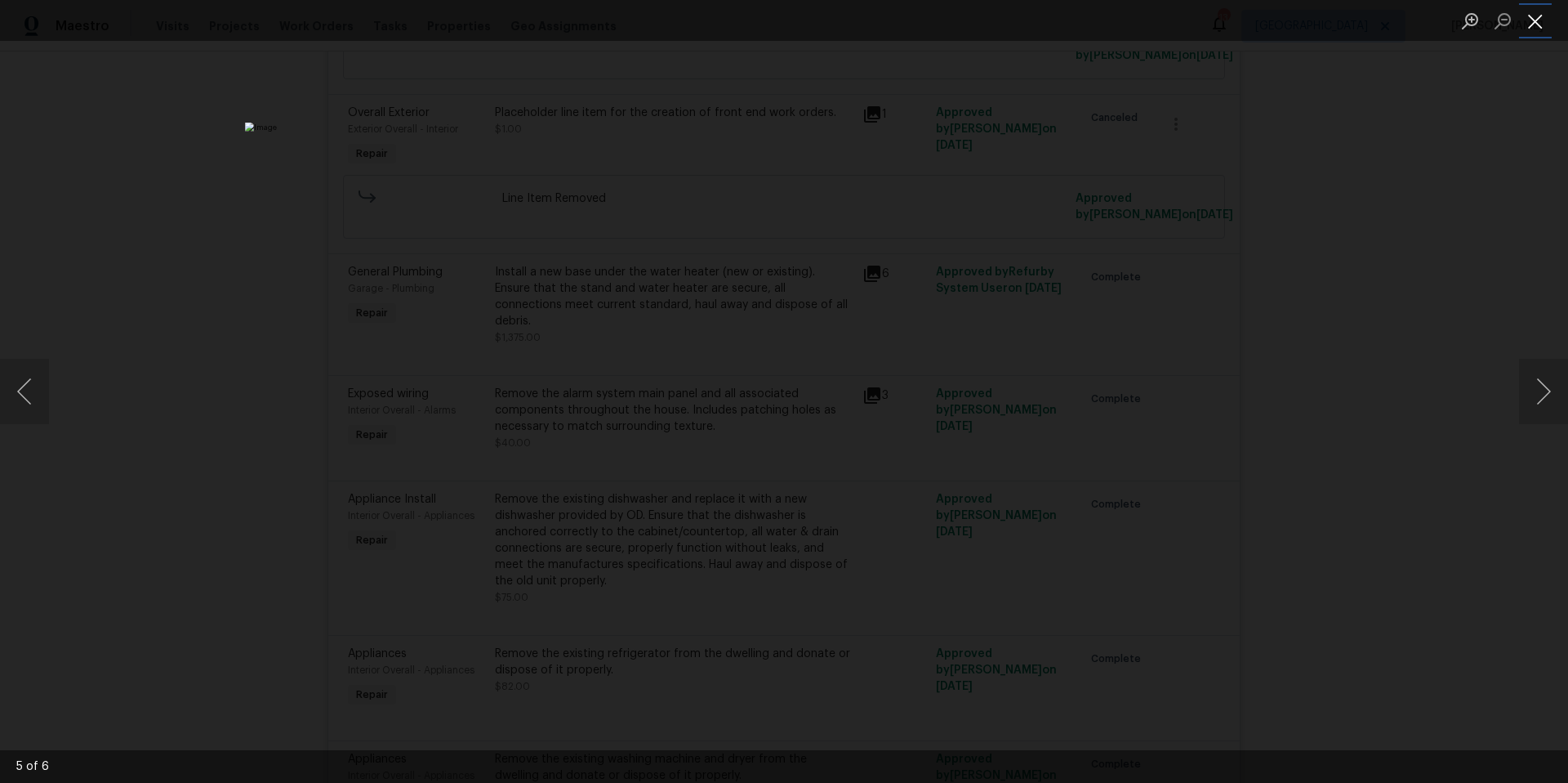
click at [1536, 21] on button "Close lightbox" at bounding box center [1535, 21] width 33 height 28
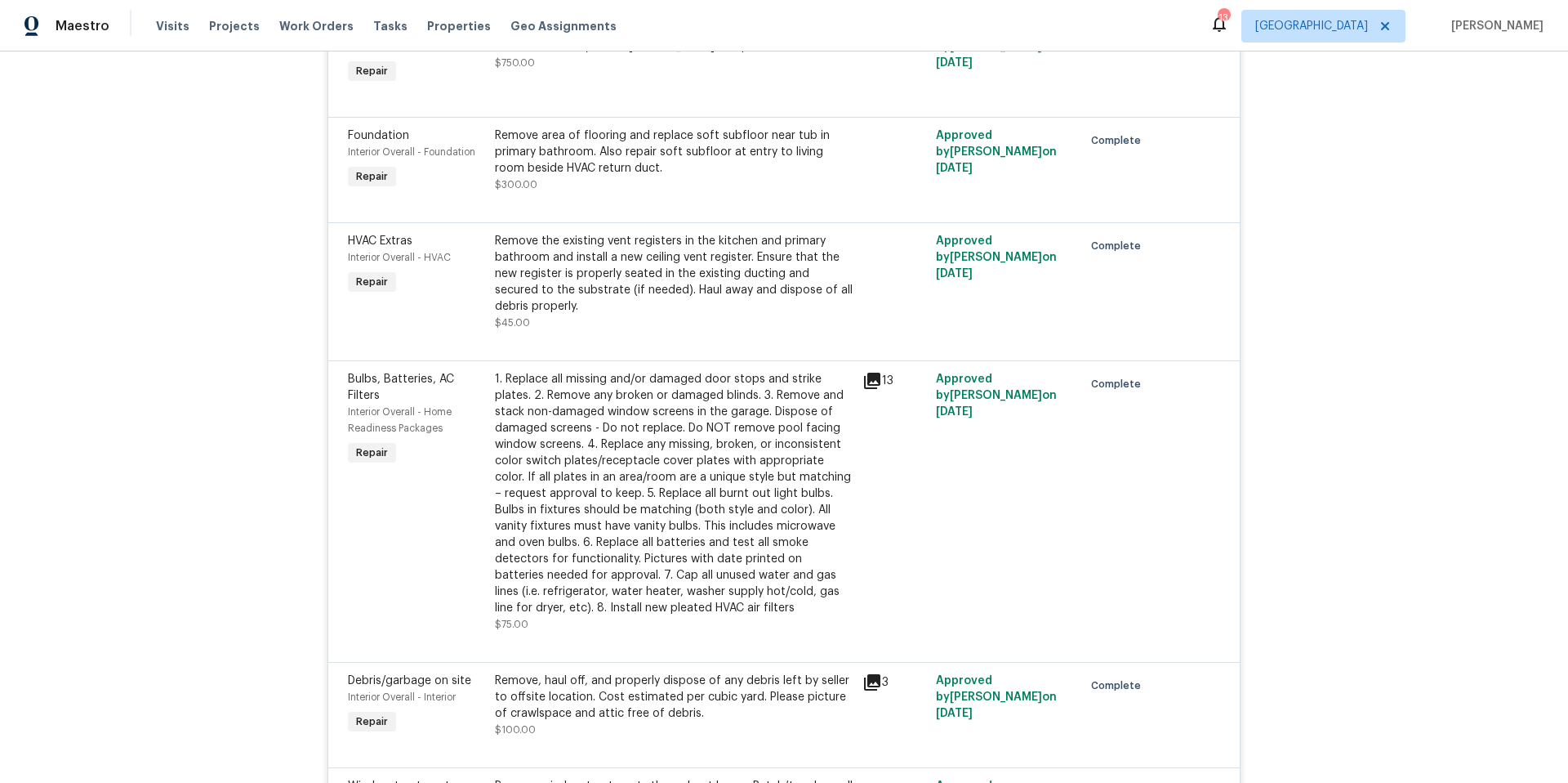
scroll to position [2635, 0]
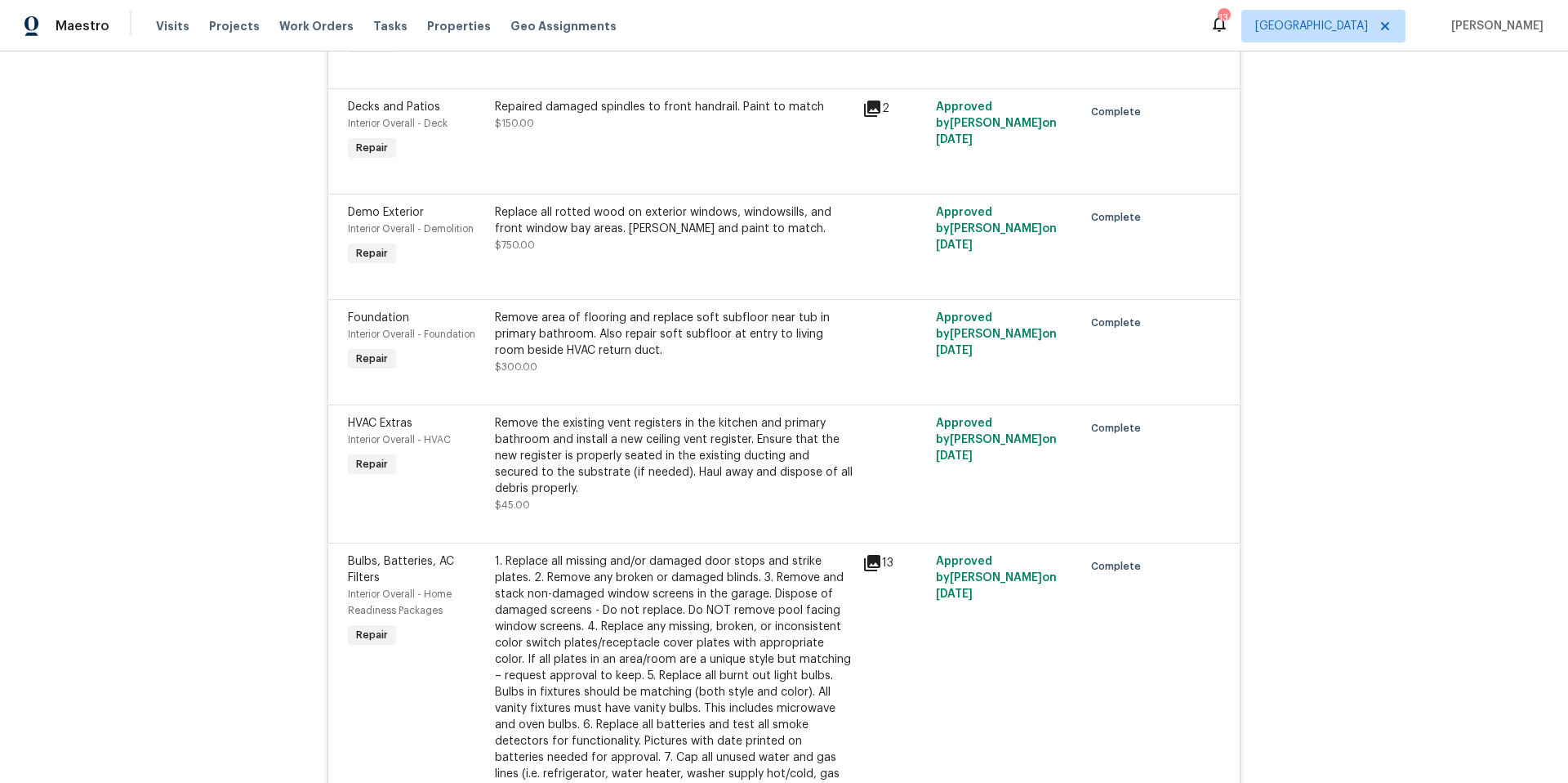
click at [569, 317] on div "Remove area of flooring and replace soft subfloor near tub in primary bathroom.…" at bounding box center [673, 334] width 358 height 49
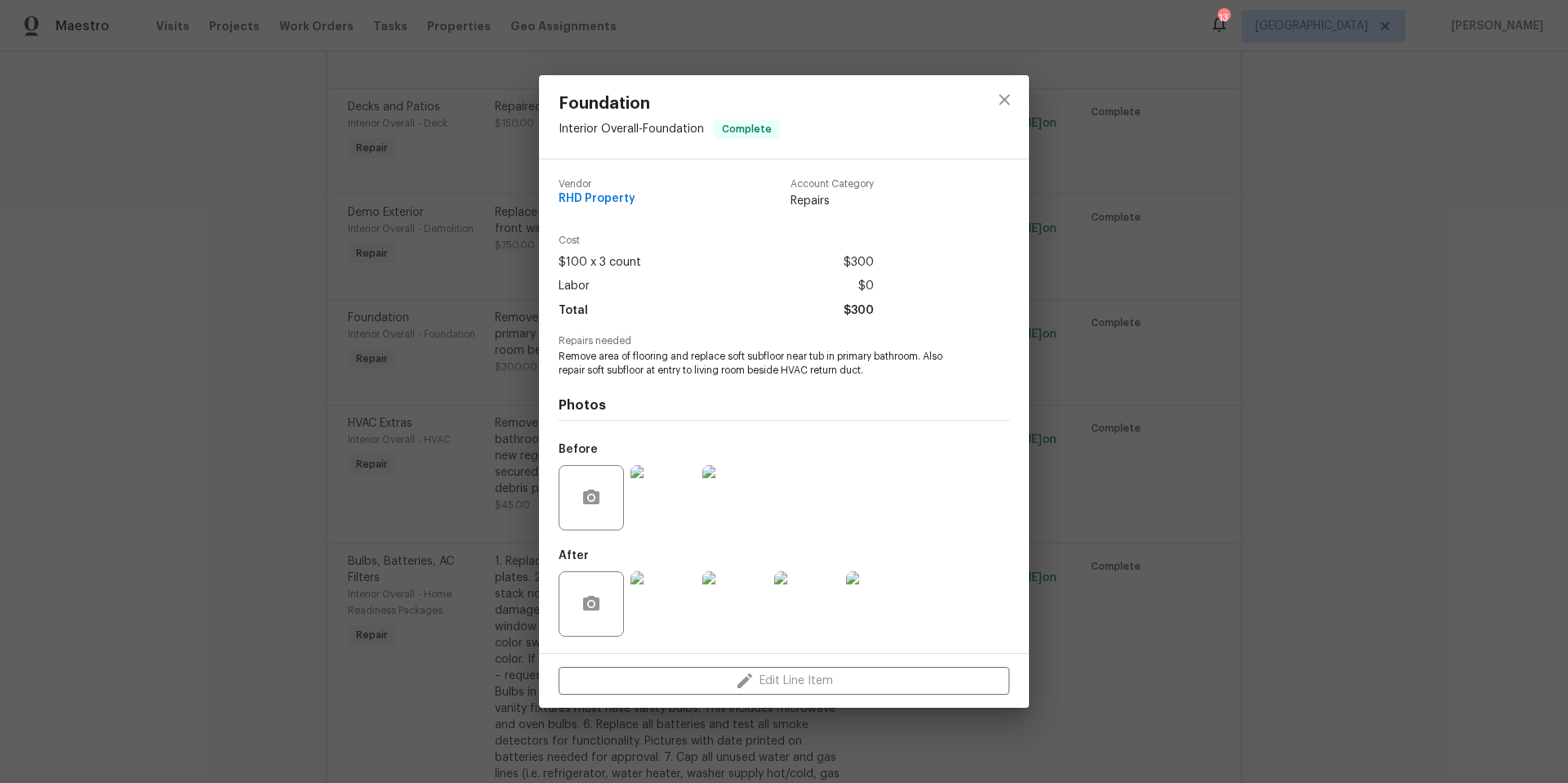
click at [651, 522] on img at bounding box center [663, 497] width 65 height 65
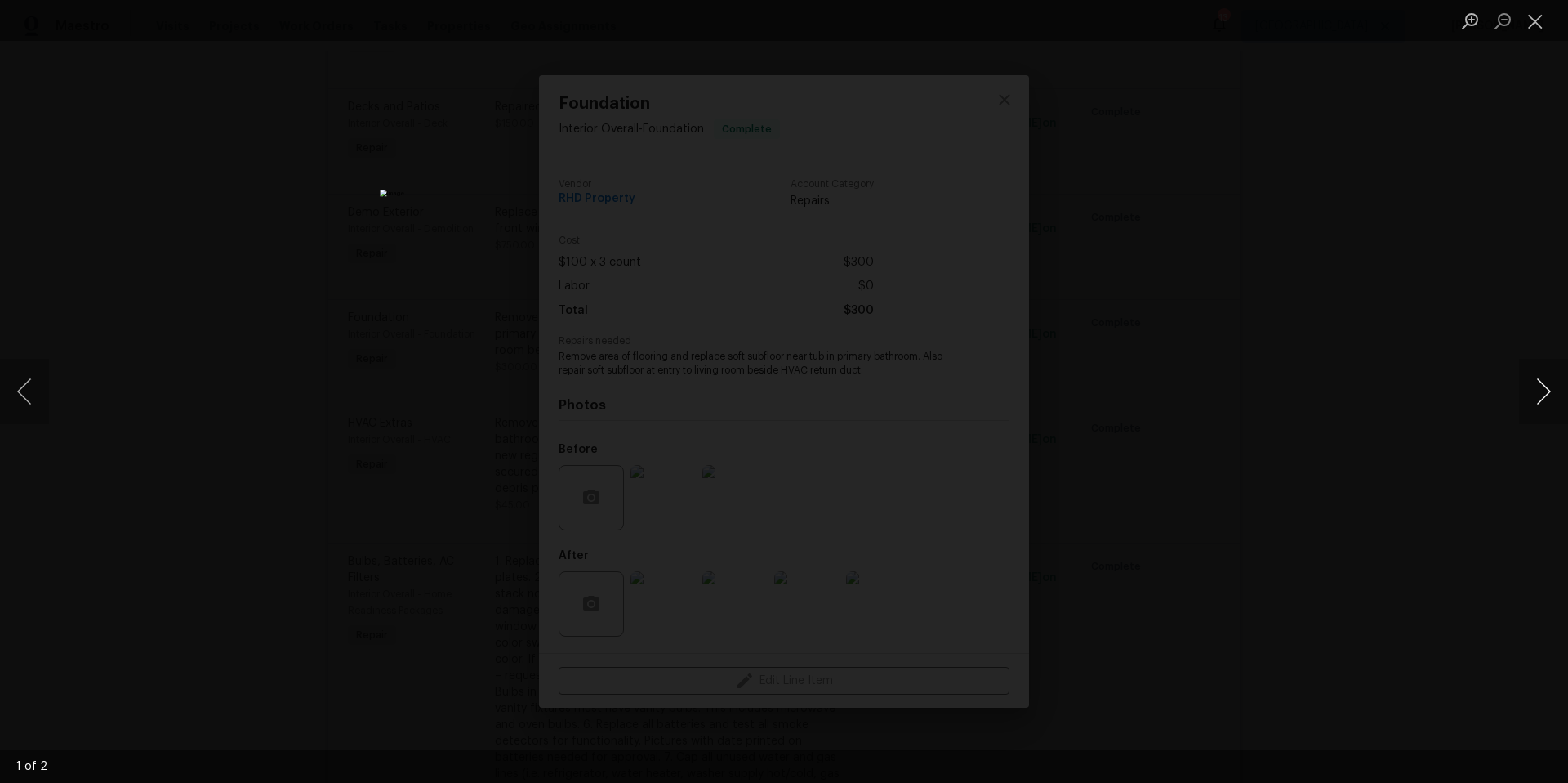
click at [1519, 399] on button "Next image" at bounding box center [1543, 391] width 49 height 65
click at [1532, 27] on button "Close lightbox" at bounding box center [1535, 21] width 33 height 28
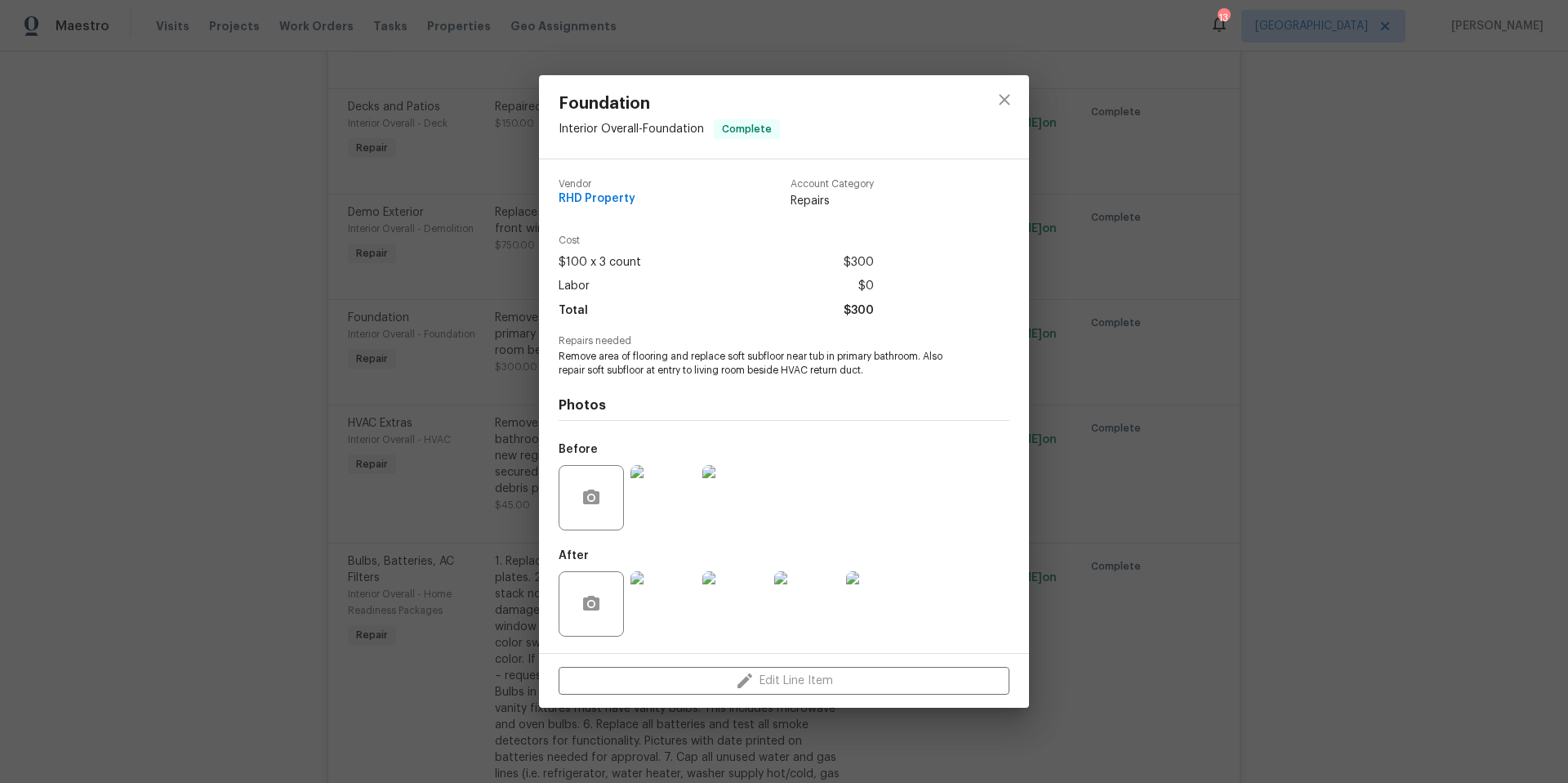
click at [666, 605] on img at bounding box center [663, 604] width 65 height 65
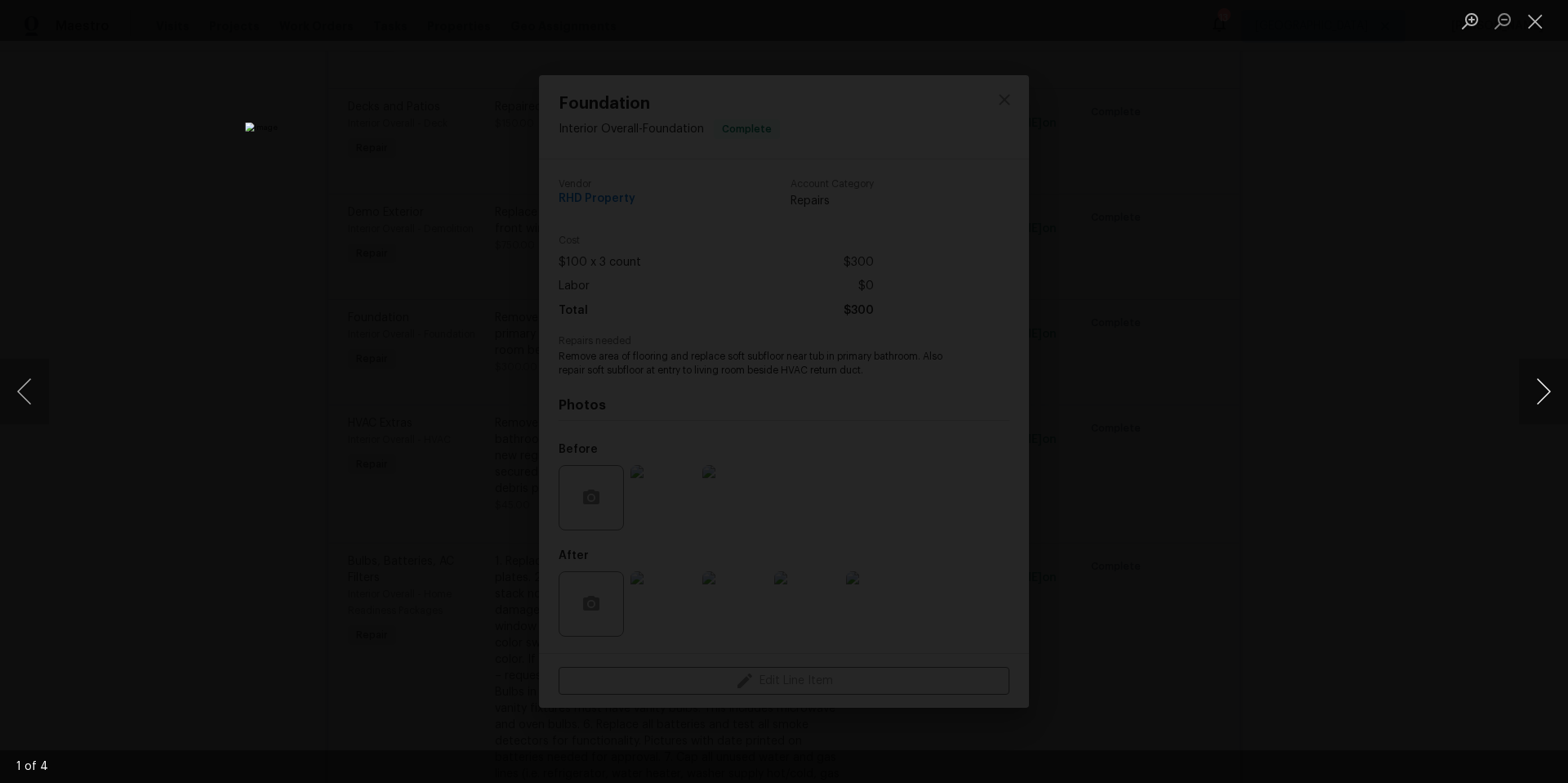
click at [1540, 390] on button "Next image" at bounding box center [1543, 391] width 49 height 65
click at [1536, 21] on button "Close lightbox" at bounding box center [1535, 21] width 33 height 28
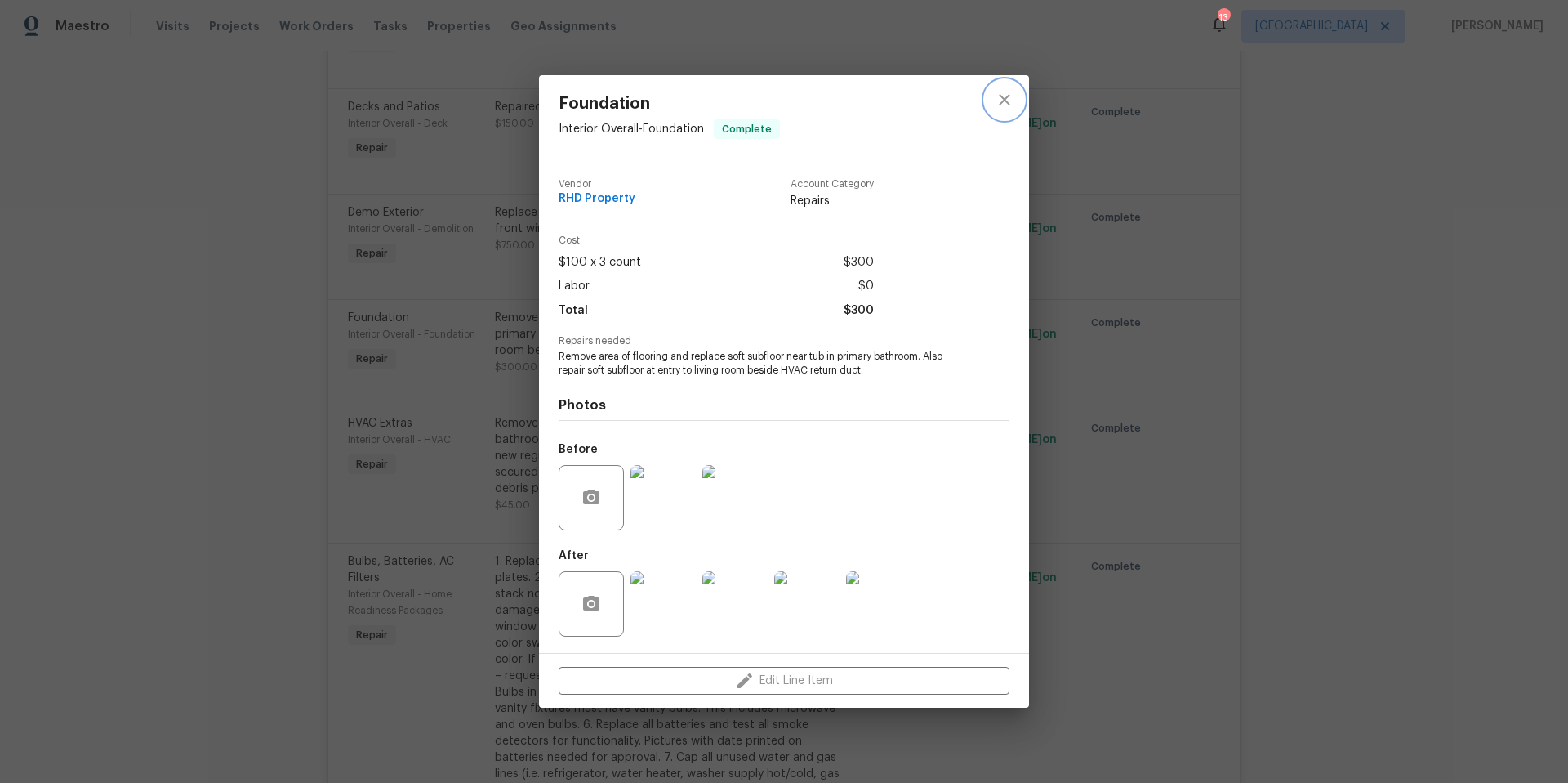
click at [1007, 106] on icon "close" at bounding box center [1004, 99] width 20 height 20
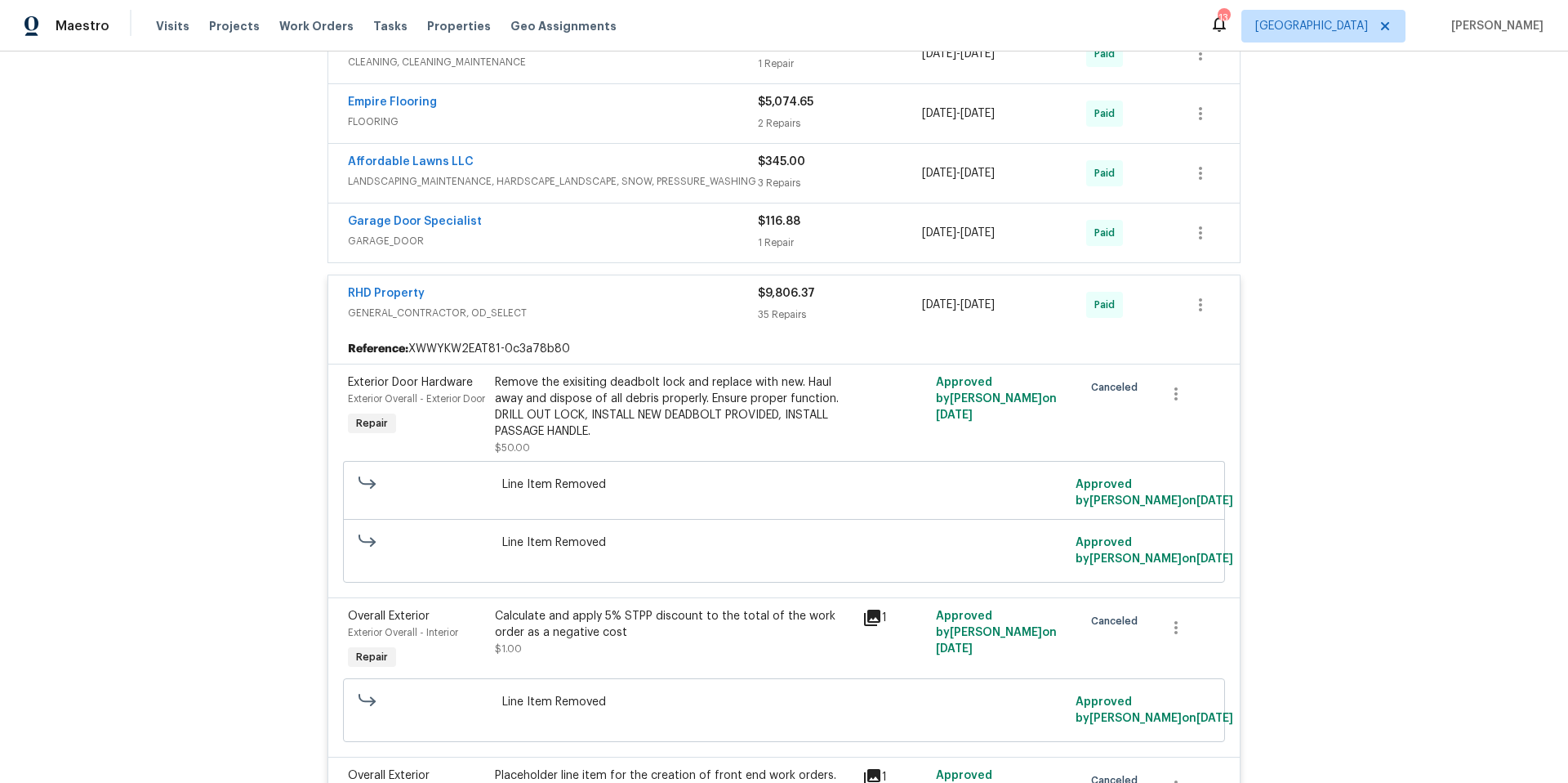
scroll to position [690, 0]
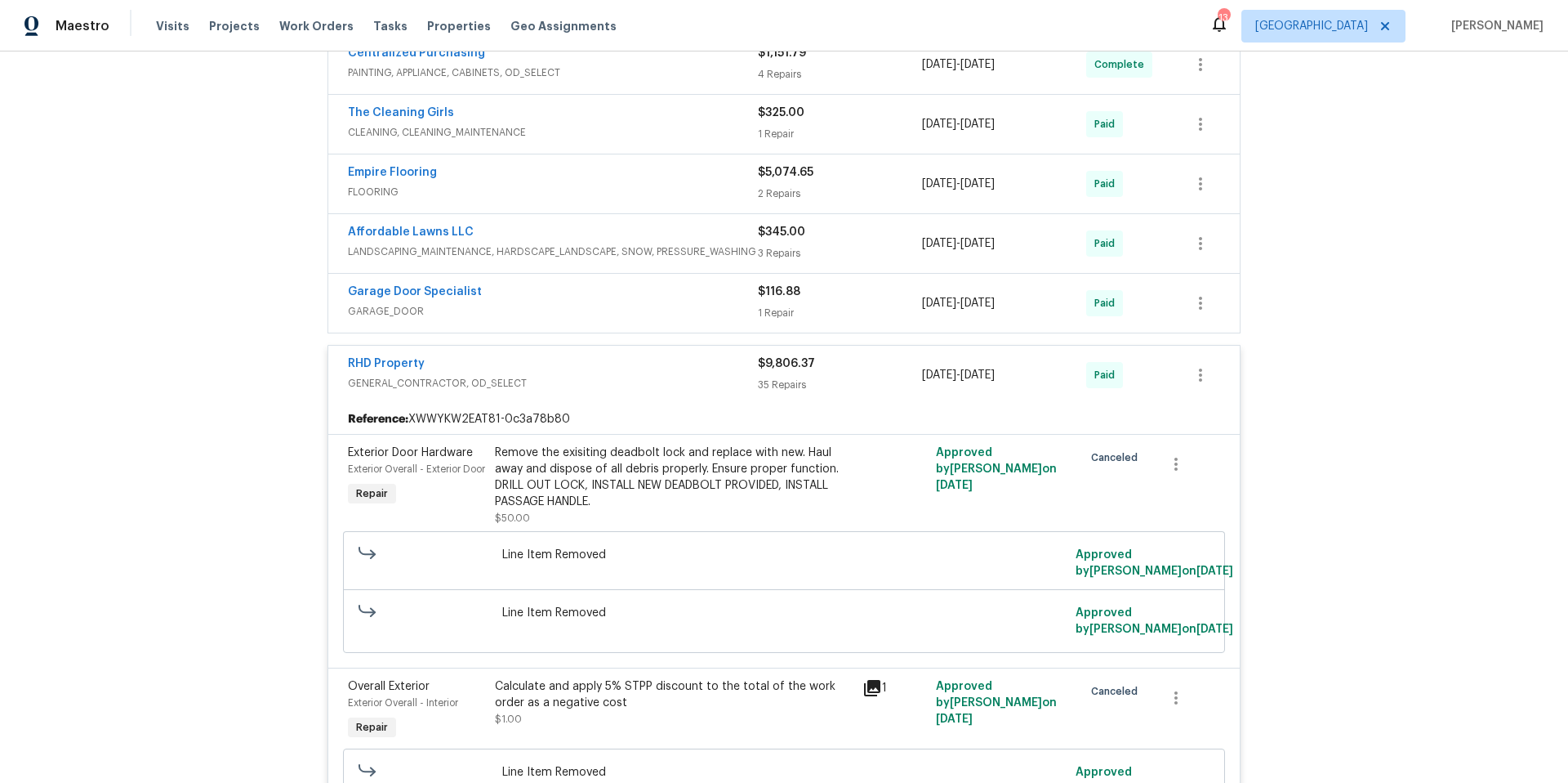
click at [670, 373] on div "RHD Property" at bounding box center [552, 365] width 410 height 20
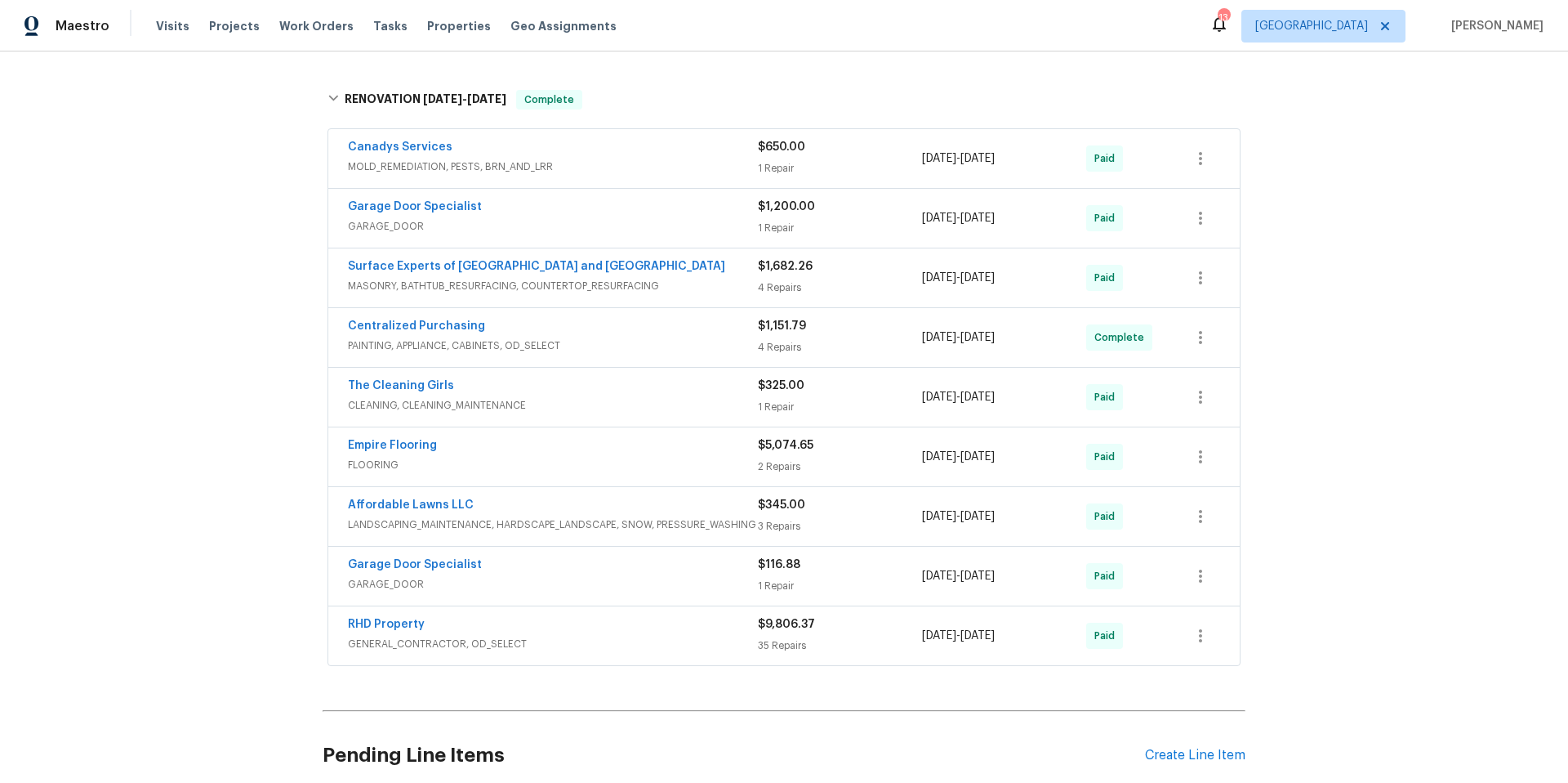
scroll to position [407, 0]
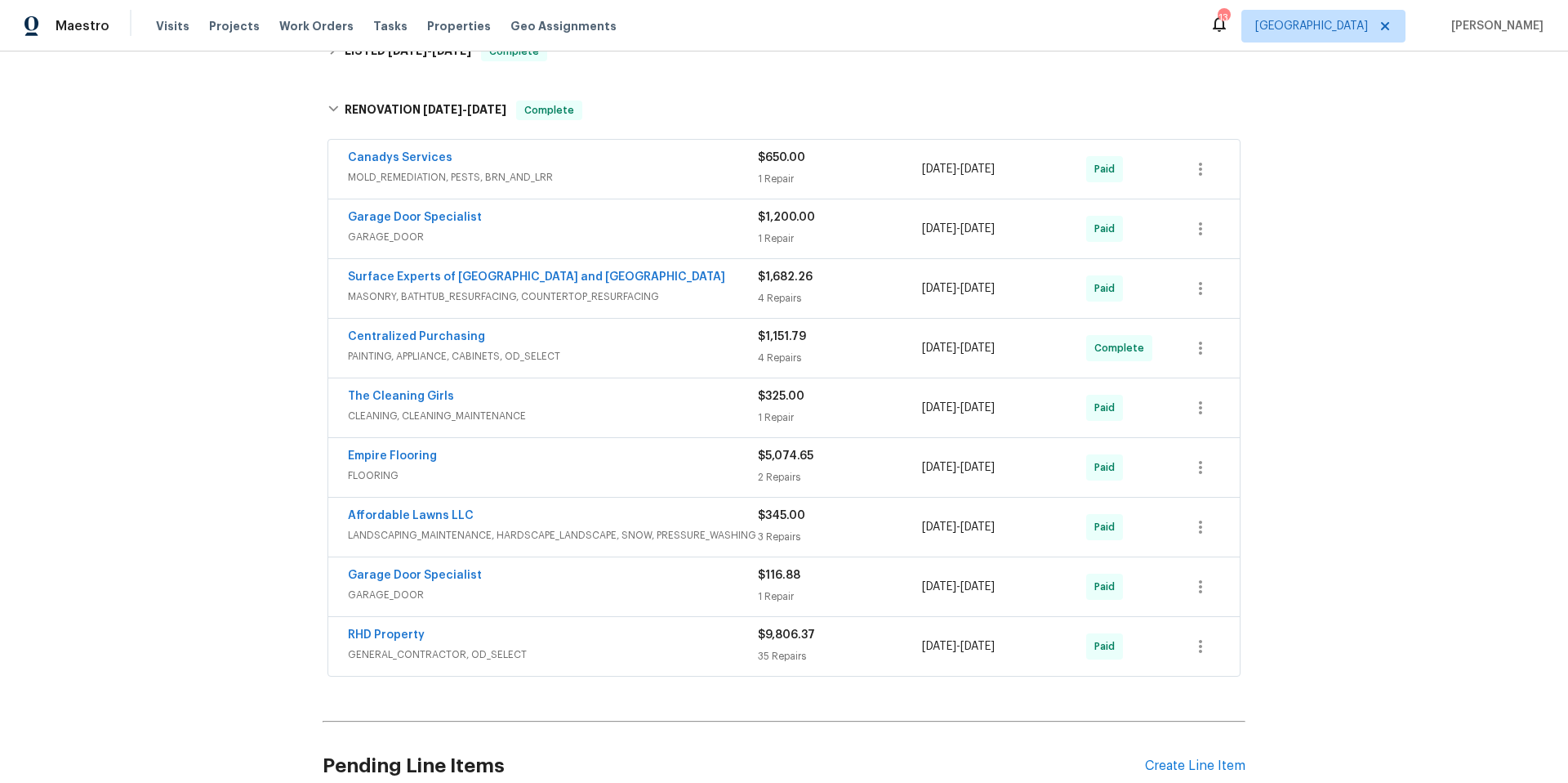
click at [647, 241] on span "GARAGE_DOOR" at bounding box center [552, 236] width 410 height 16
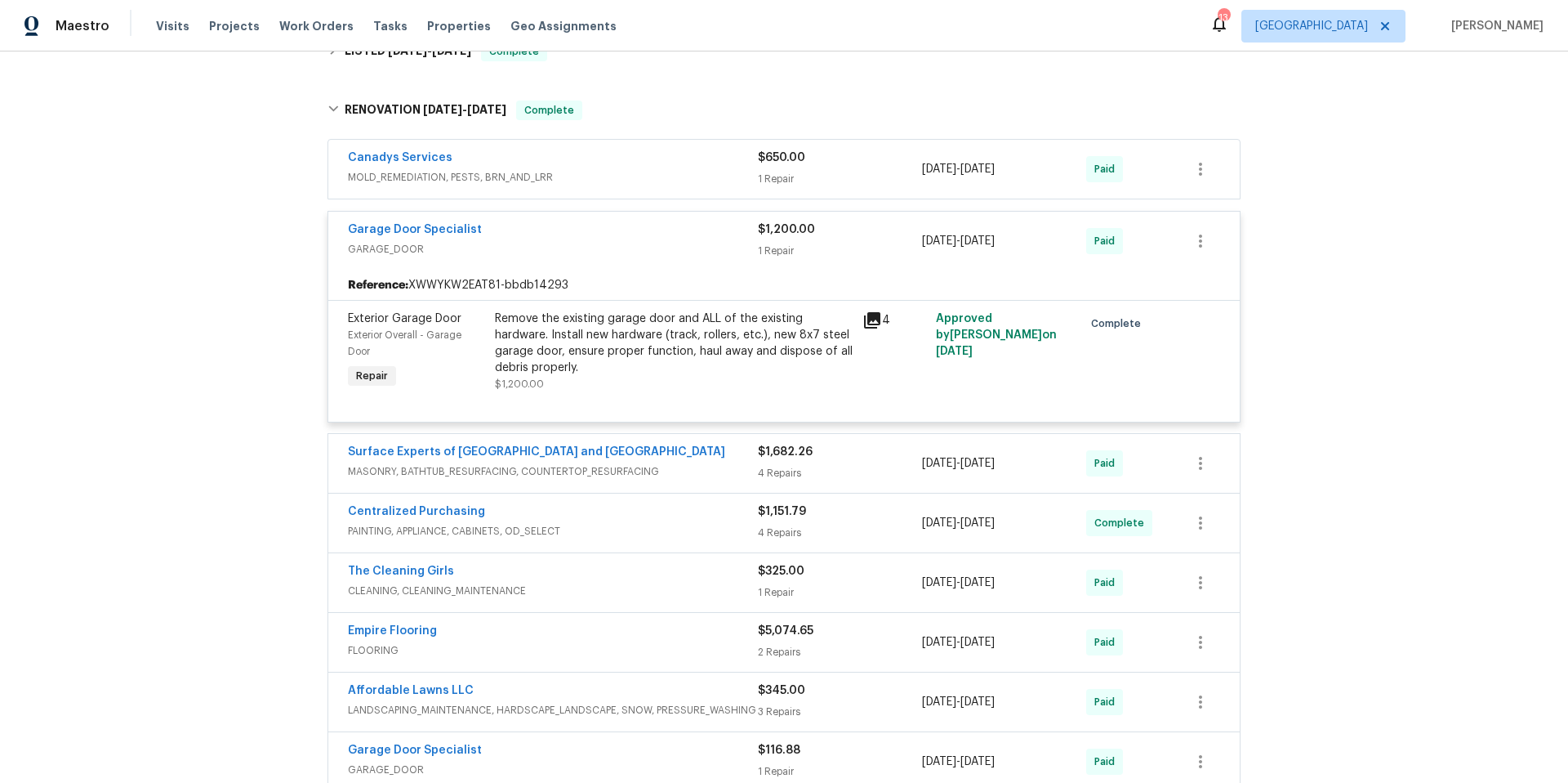
click at [647, 241] on span "GARAGE_DOOR" at bounding box center [552, 248] width 410 height 16
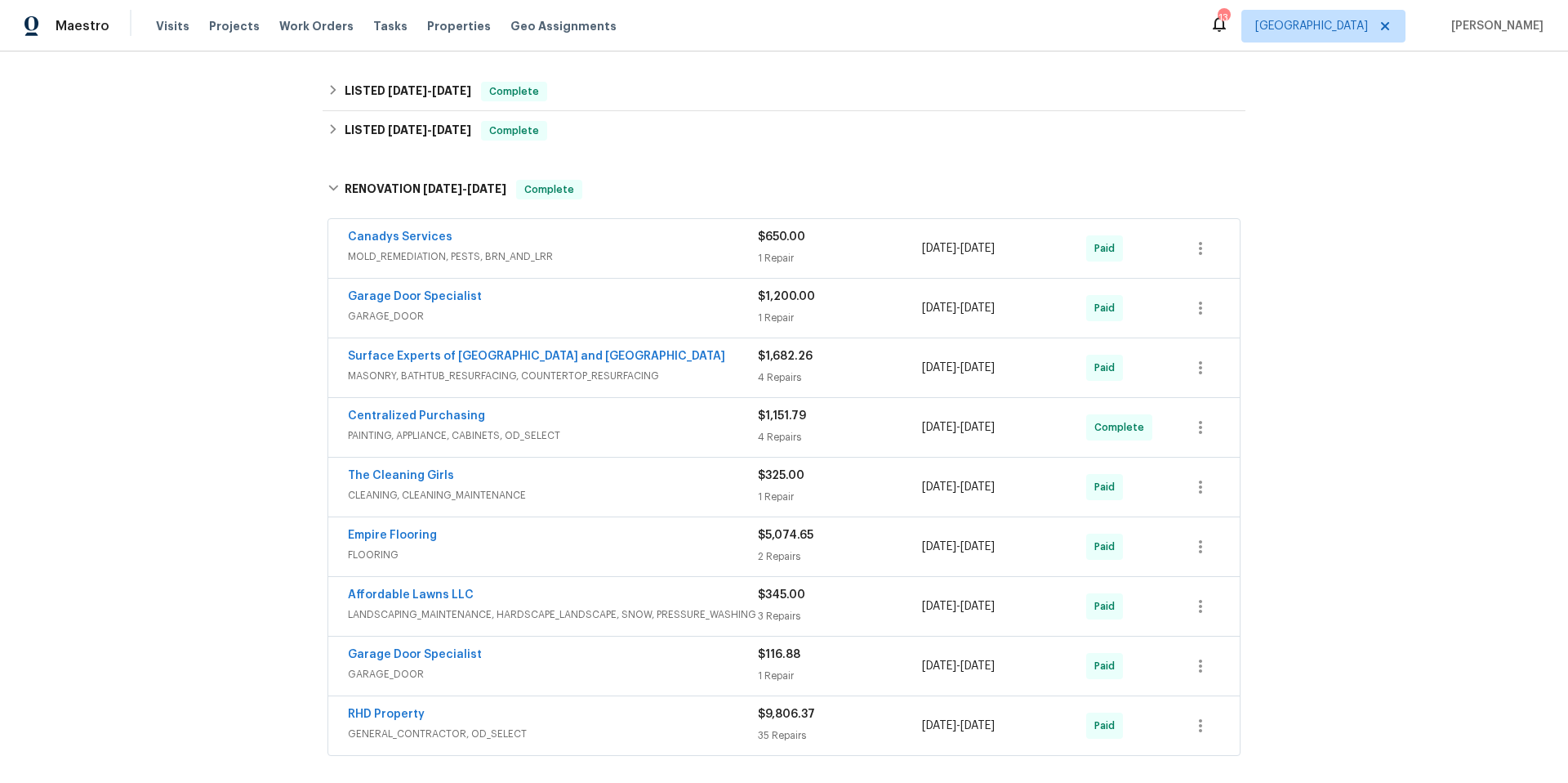
scroll to position [232, 0]
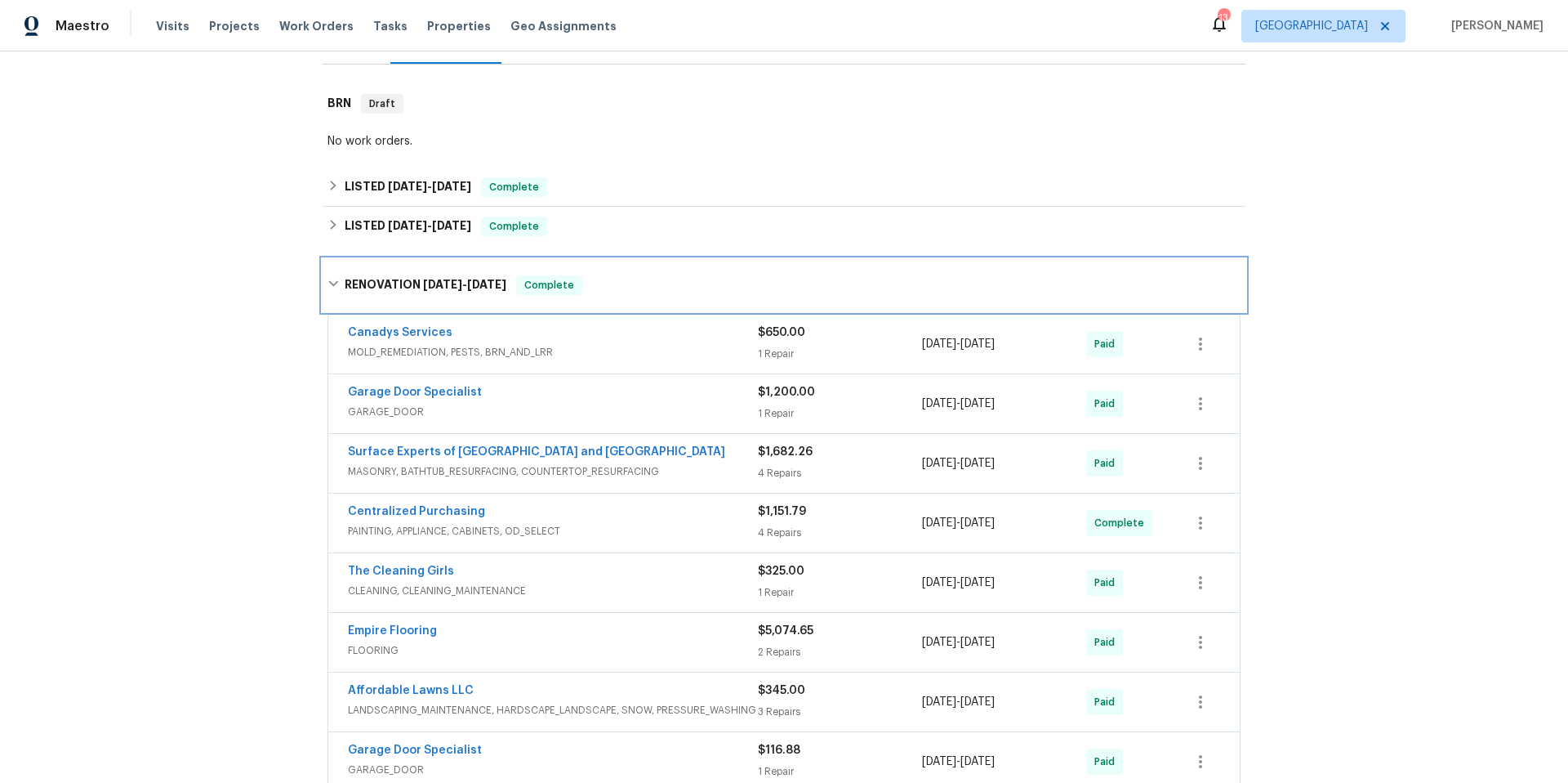
click at [664, 295] on div "RENOVATION 7/30/25 - 8/12/25 Complete" at bounding box center [784, 284] width 922 height 52
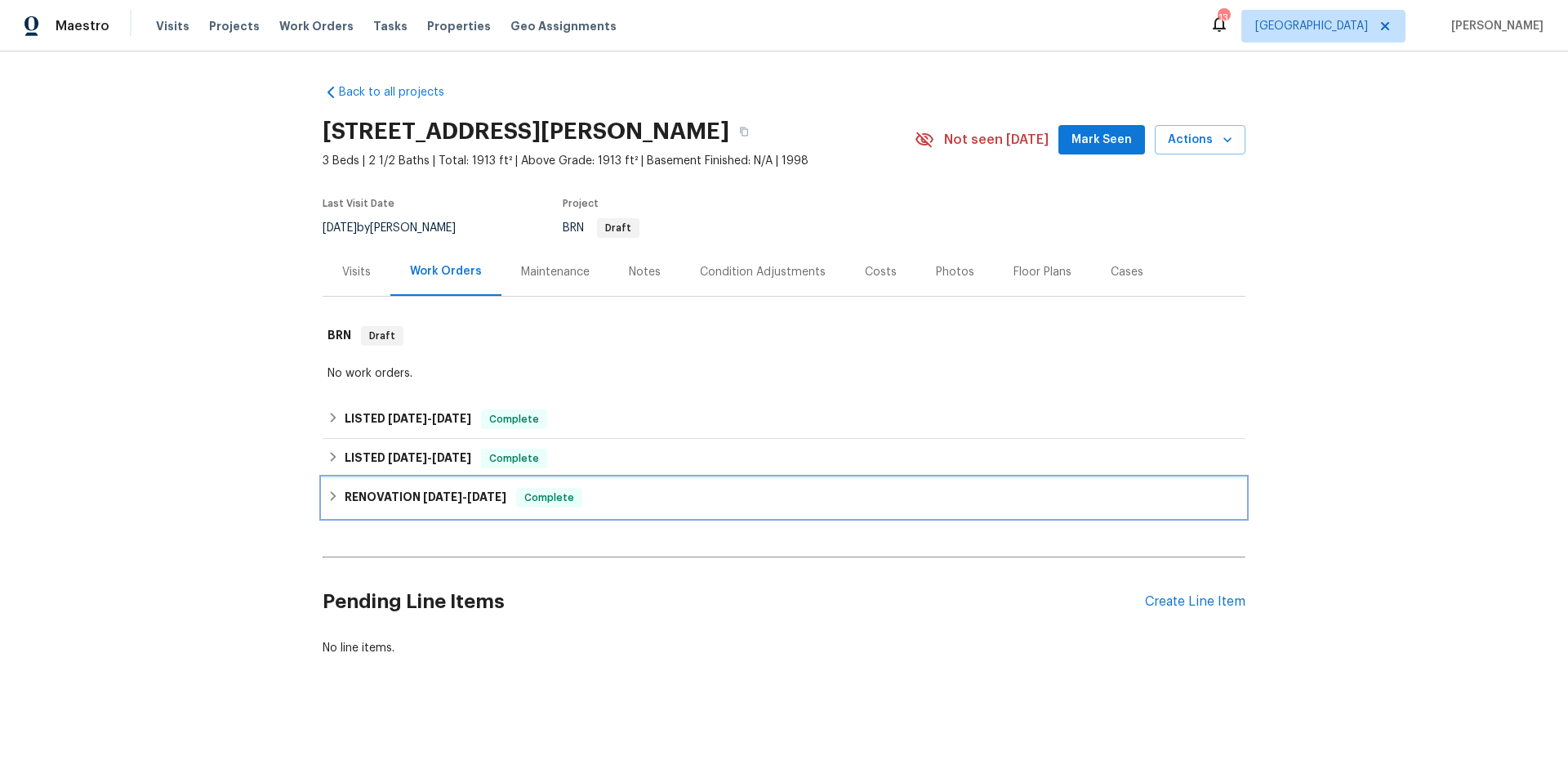
scroll to position [0, 0]
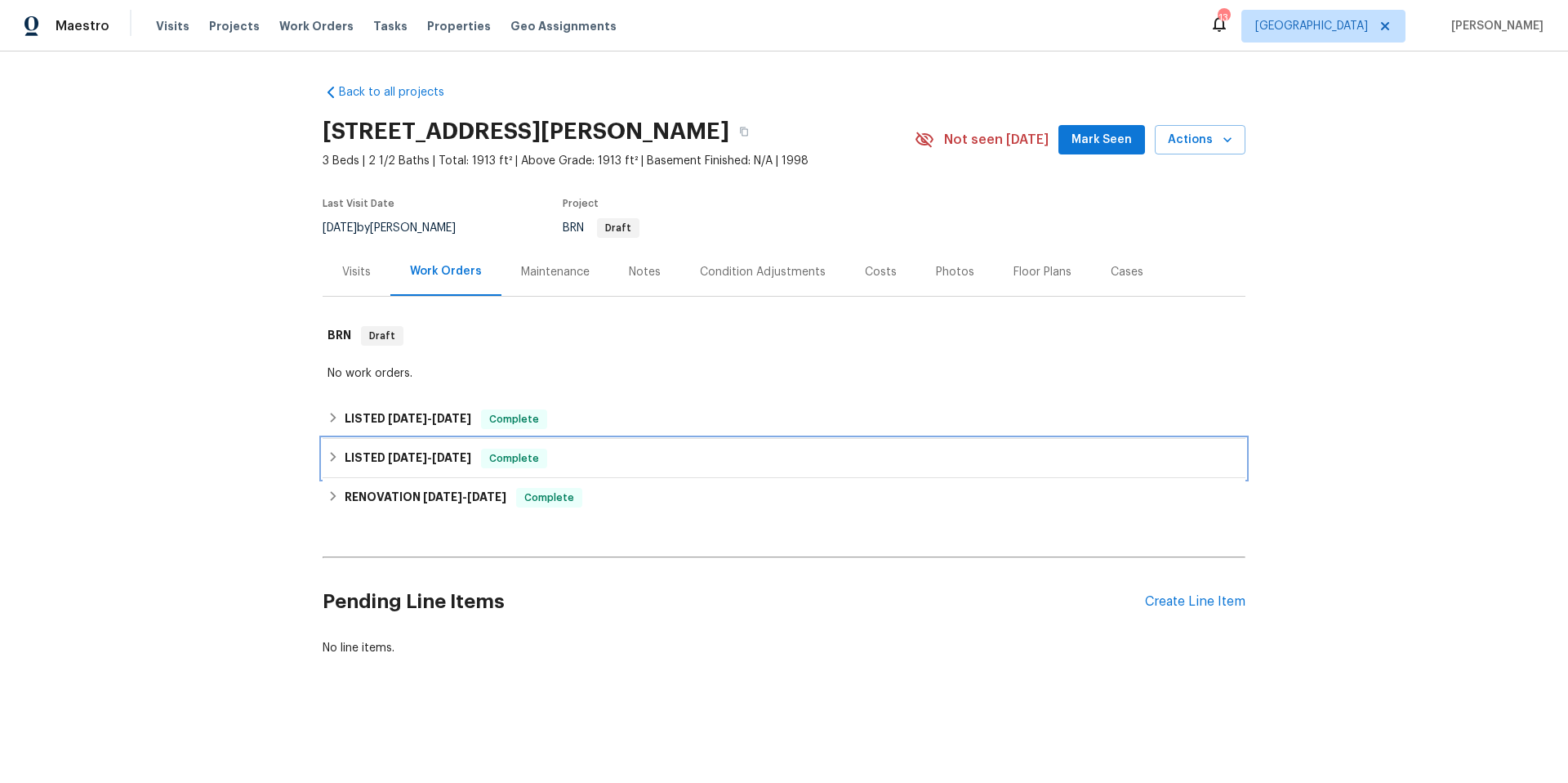
click at [624, 461] on div "LISTED 8/18/25 - 8/26/25 Complete" at bounding box center [784, 458] width 913 height 20
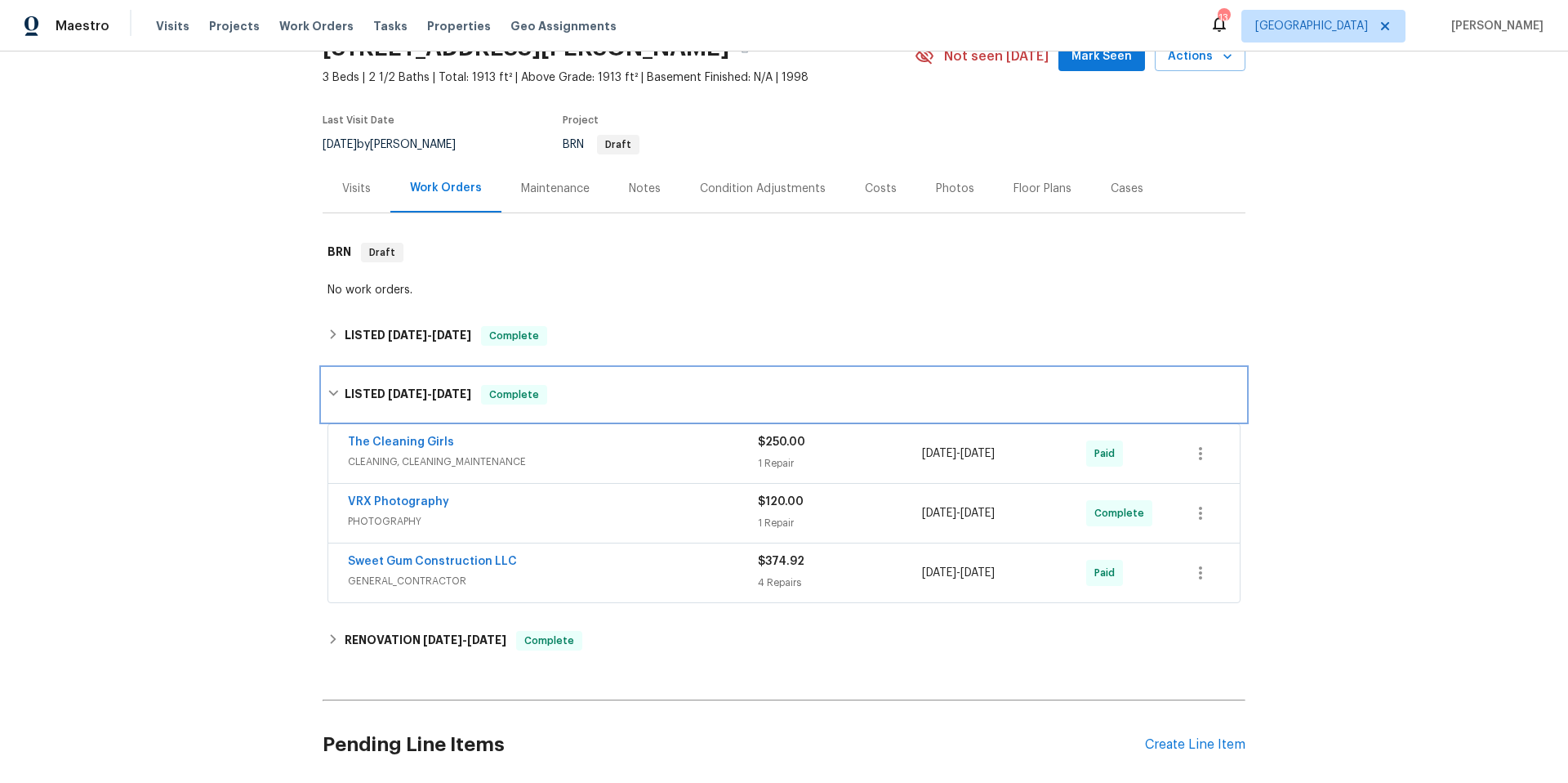
scroll to position [99, 0]
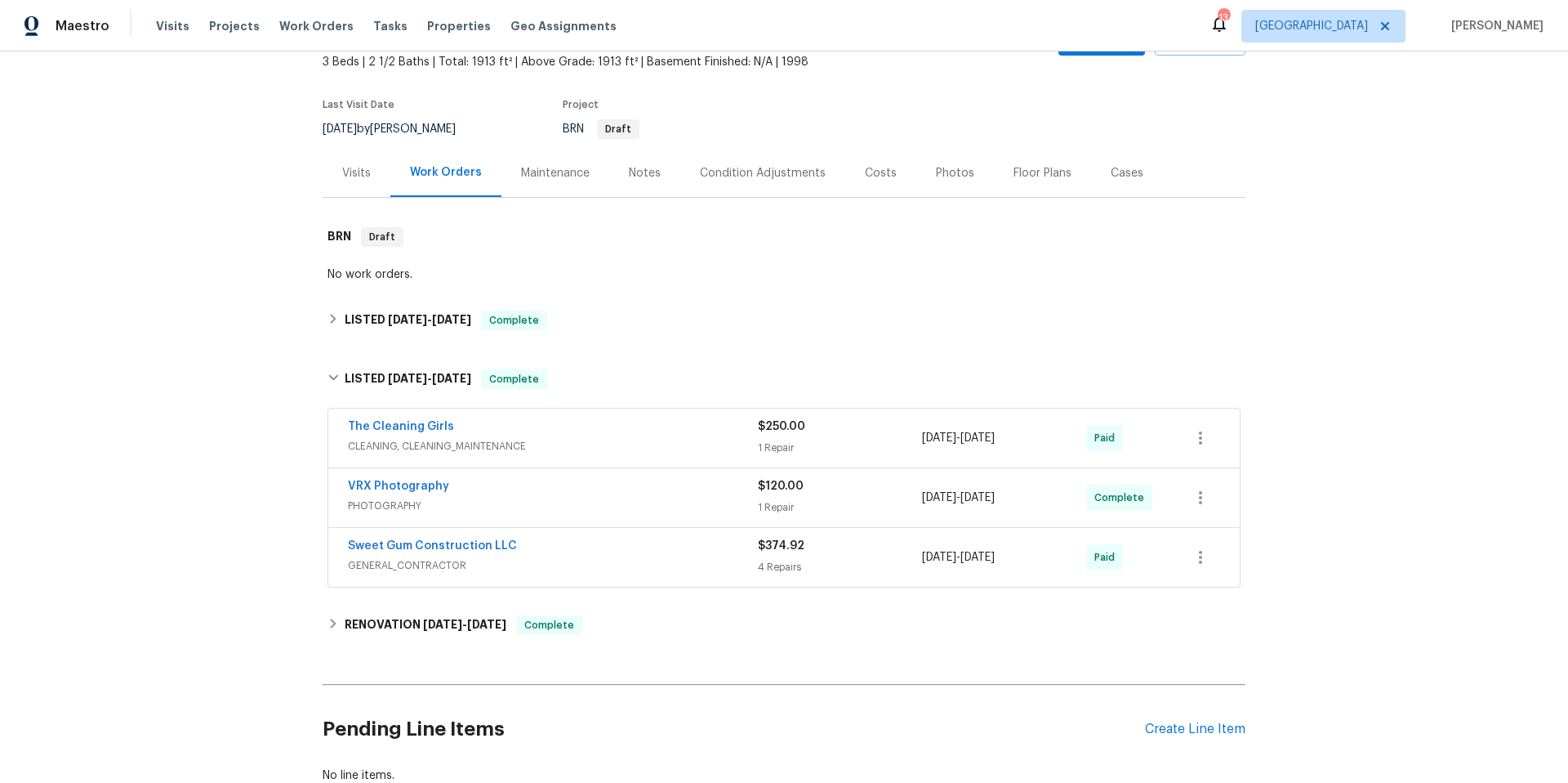
click at [626, 543] on div "Sweet Gum Construction LLC" at bounding box center [552, 547] width 410 height 20
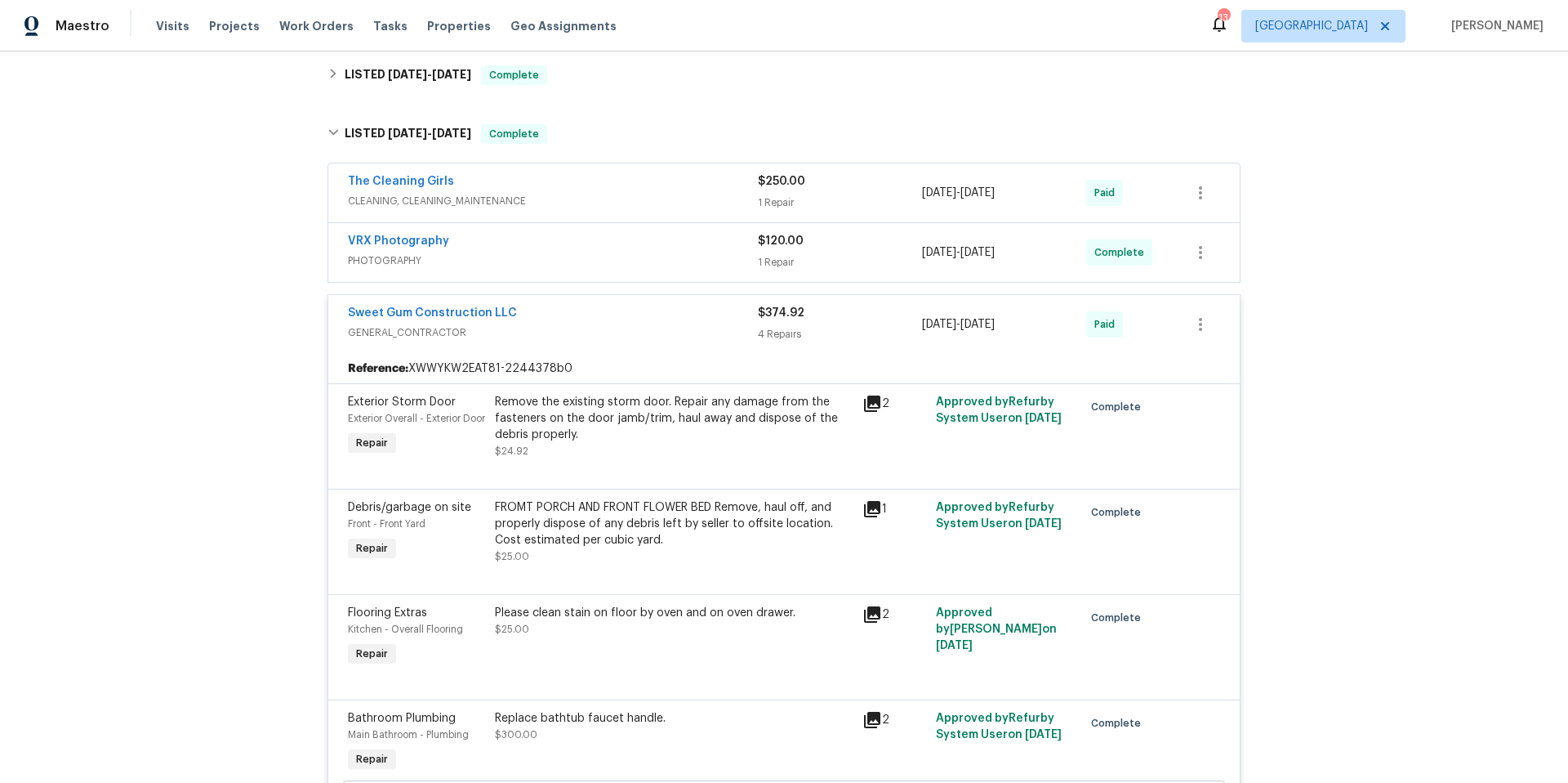
scroll to position [326, 0]
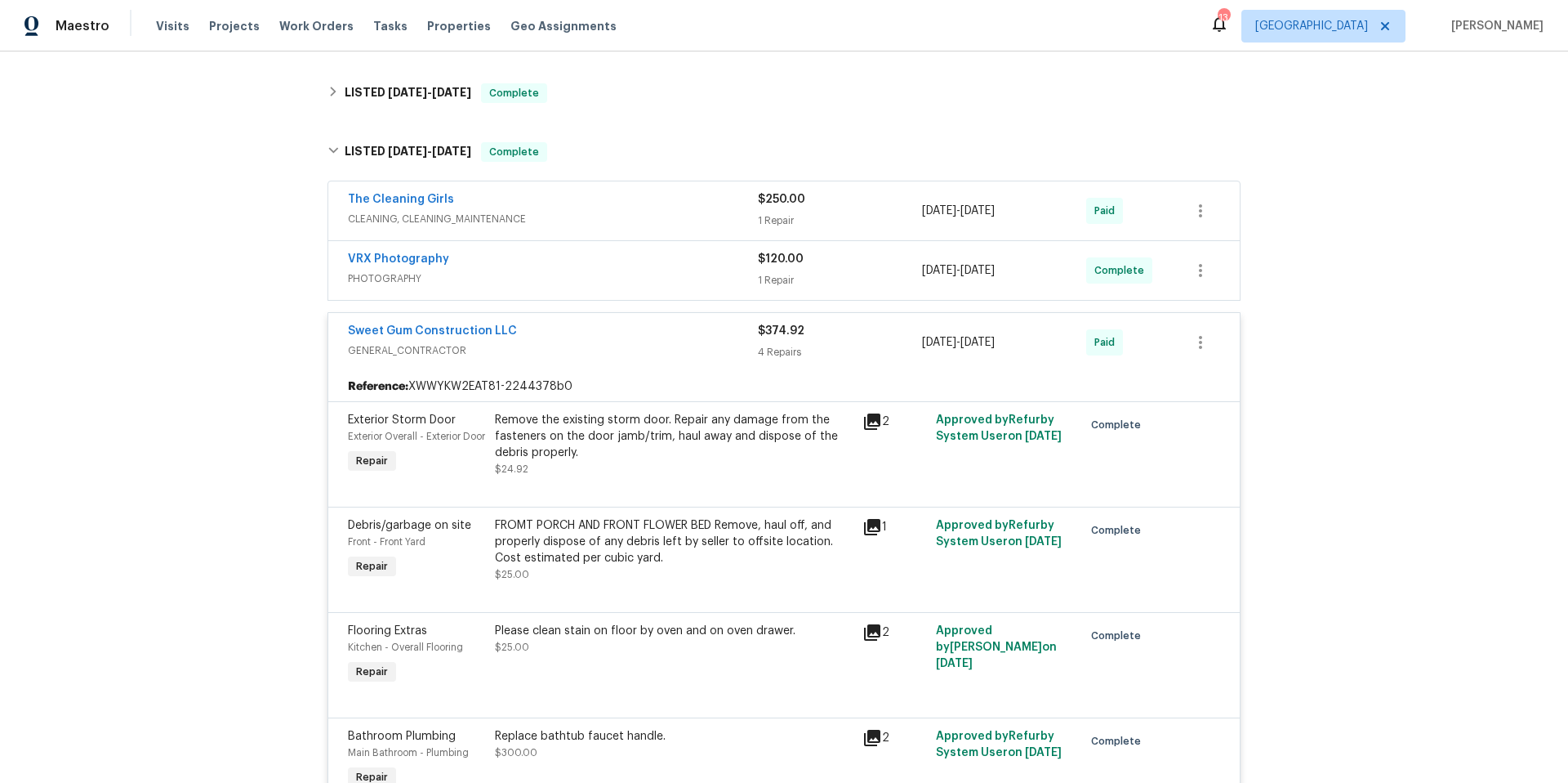
click at [595, 338] on div "Sweet Gum Construction LLC" at bounding box center [552, 332] width 410 height 20
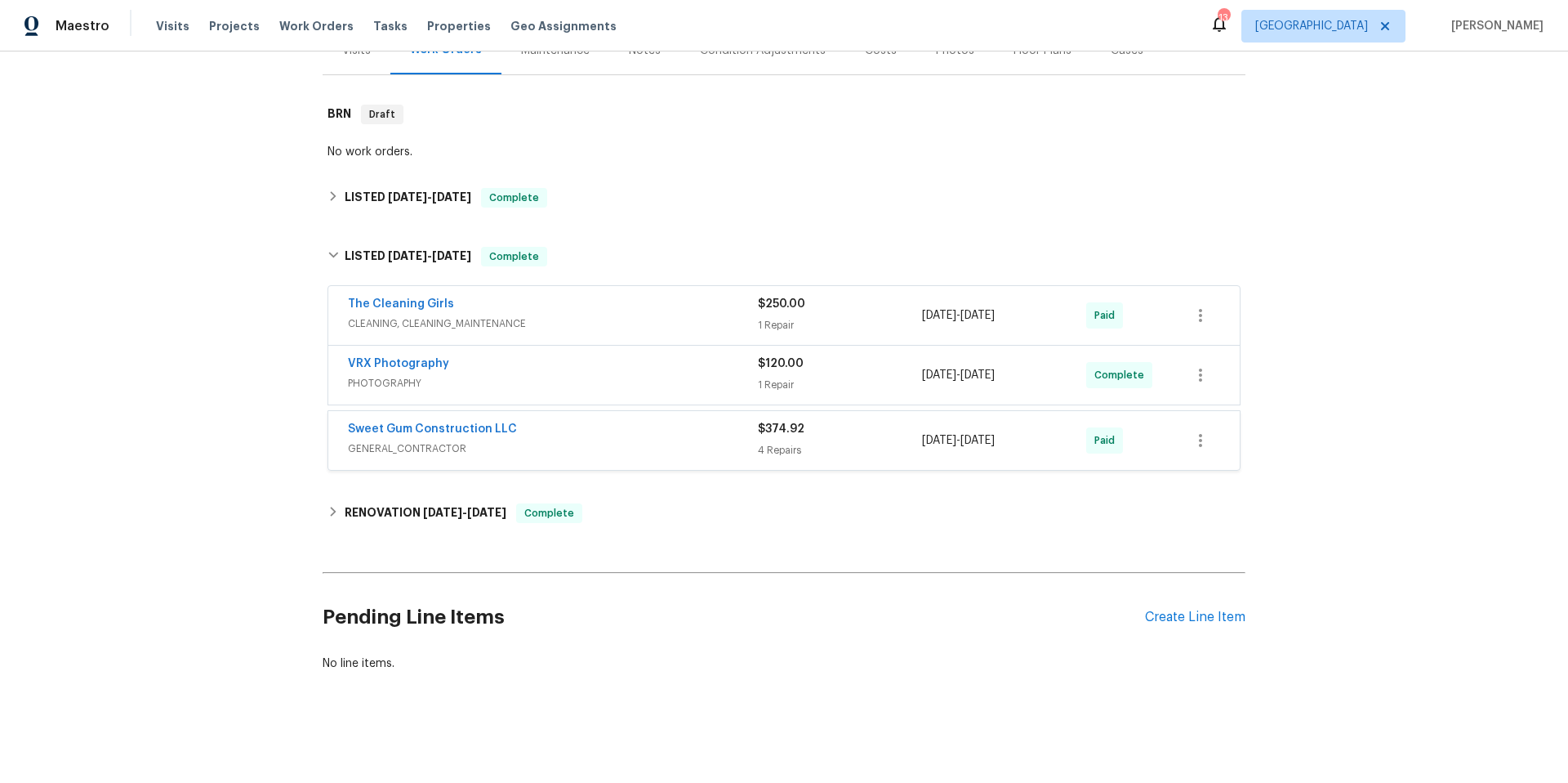
scroll to position [223, 0]
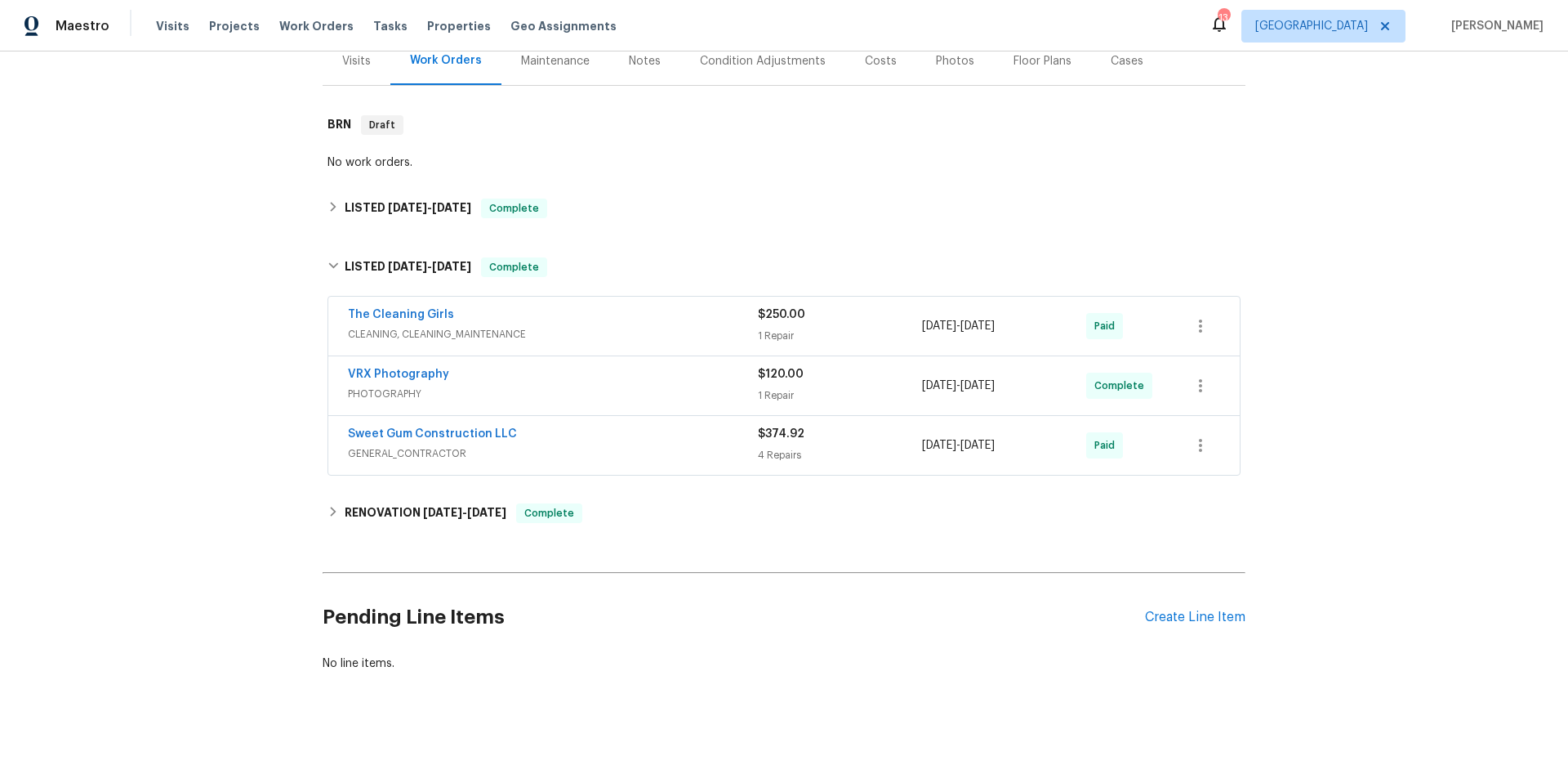
click at [585, 306] on div "The Cleaning Girls" at bounding box center [552, 315] width 410 height 20
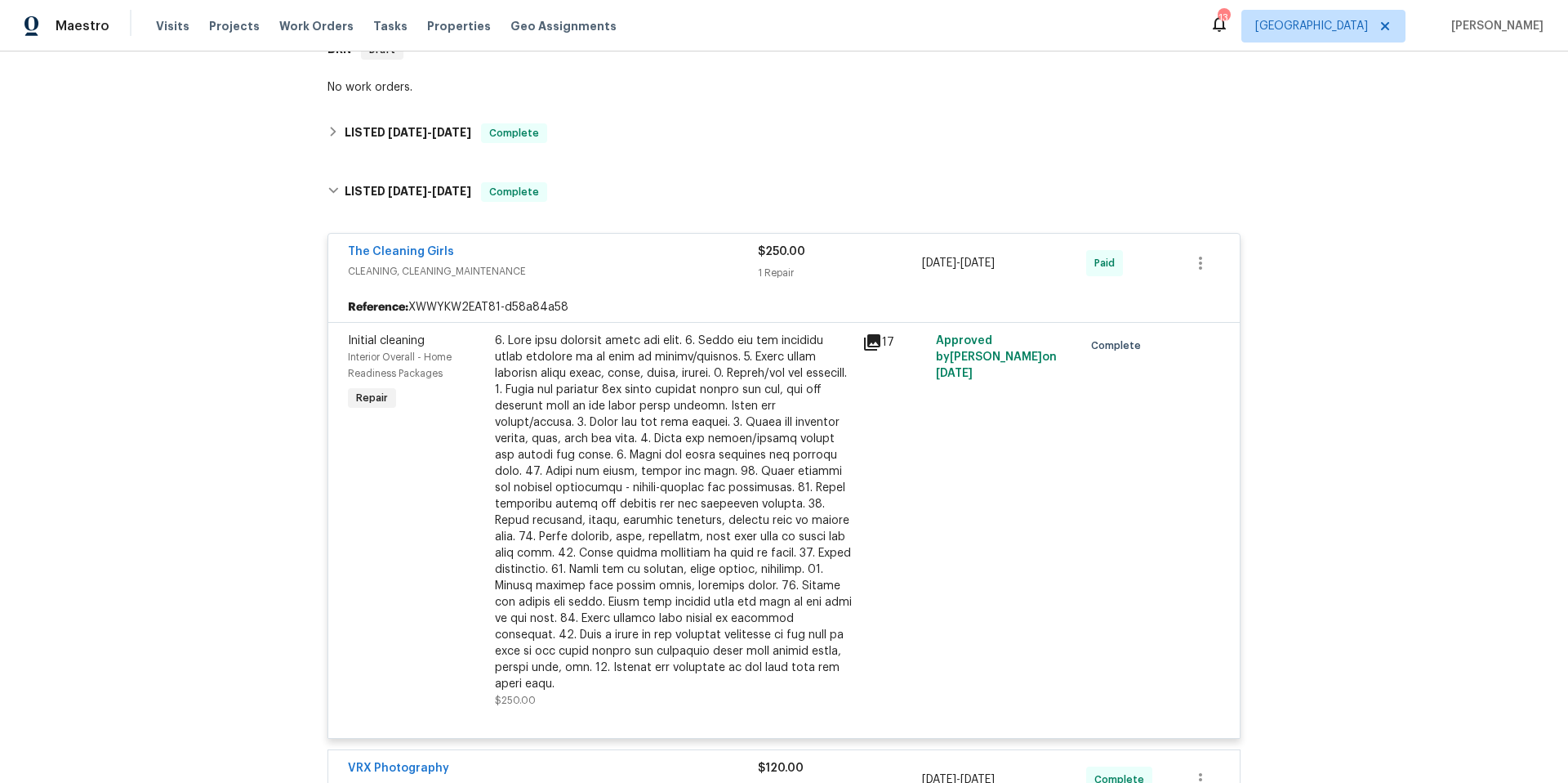
scroll to position [326, 0]
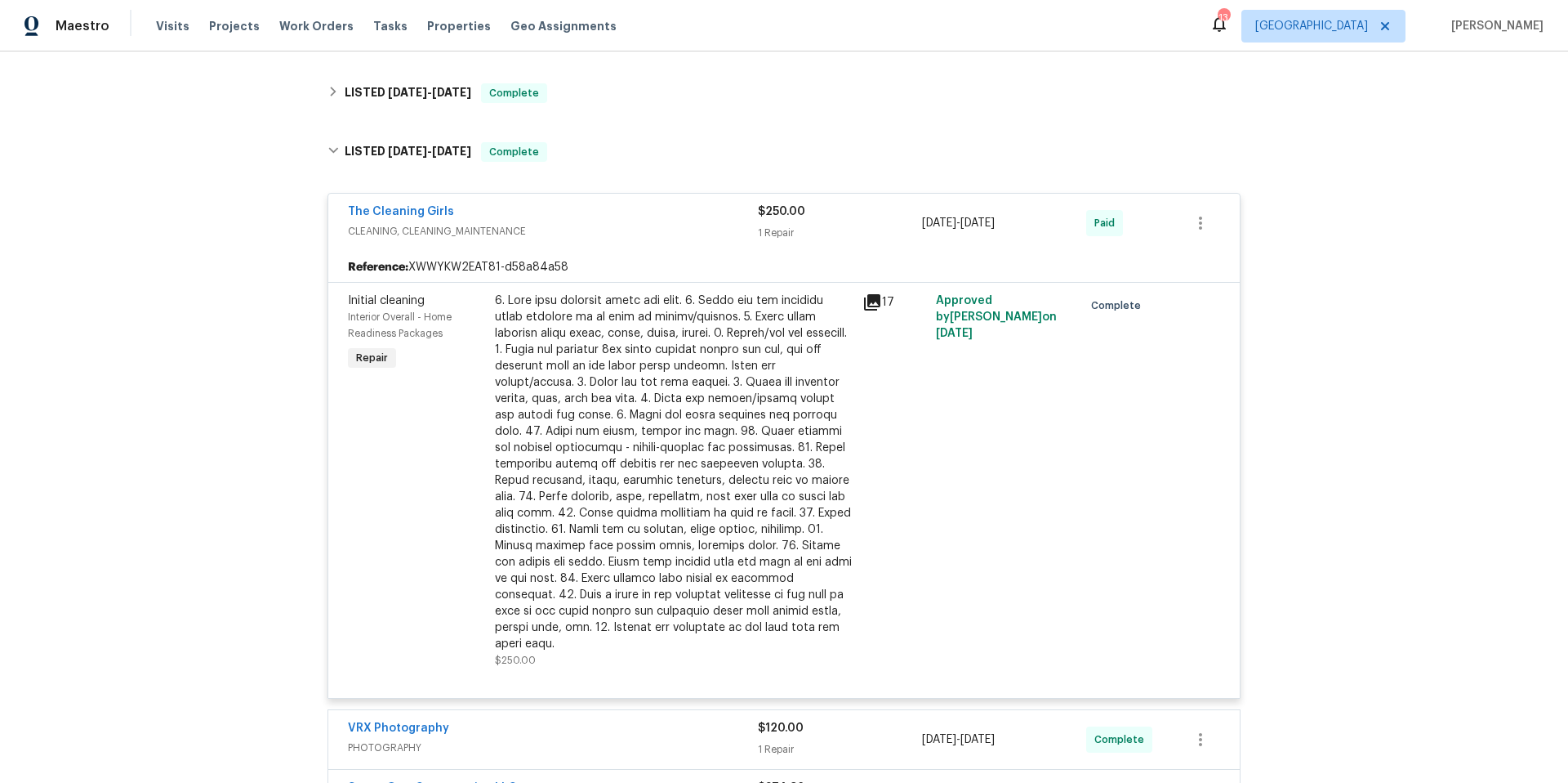
click at [619, 207] on div "The Cleaning Girls" at bounding box center [552, 213] width 410 height 20
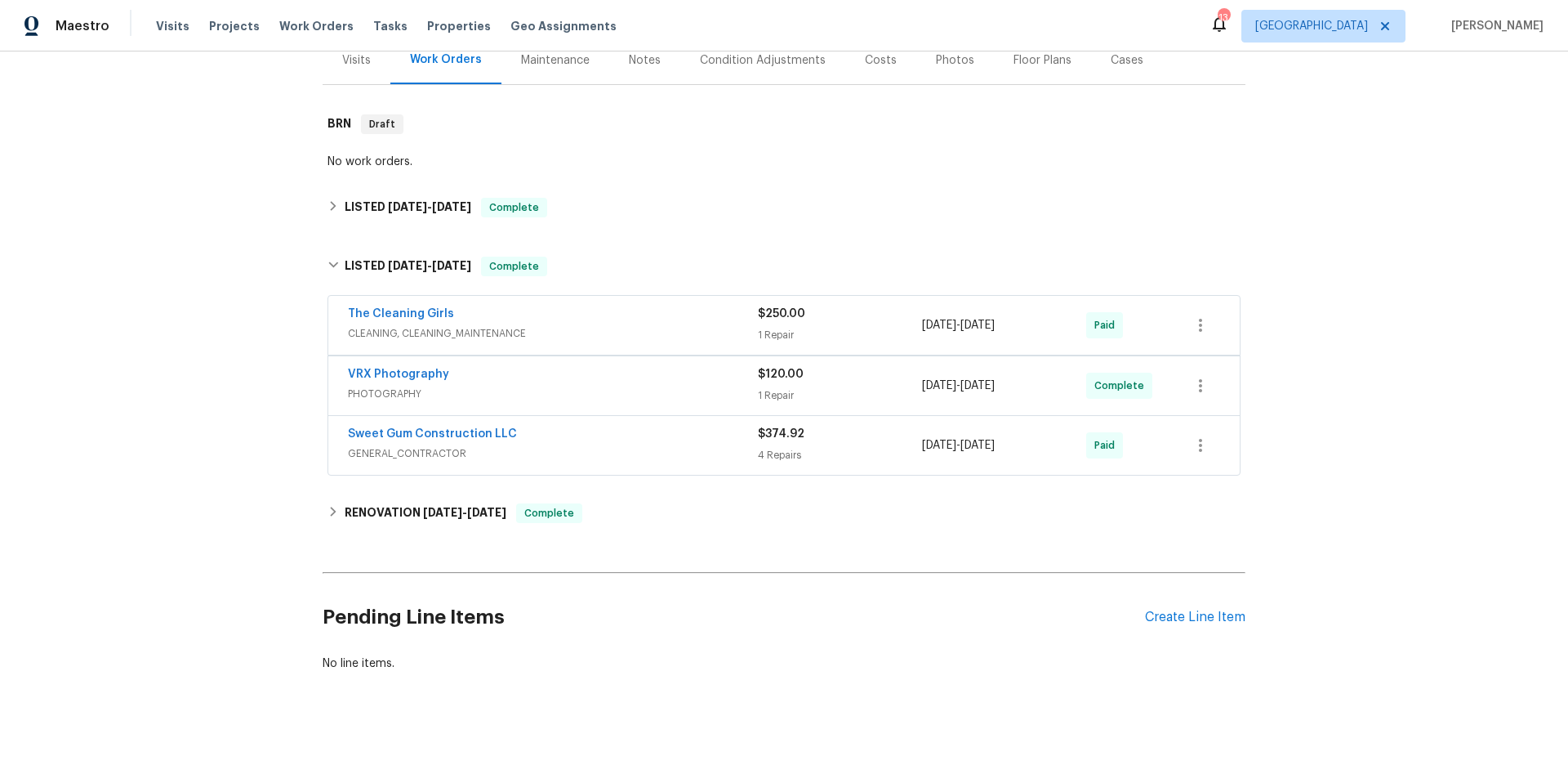
scroll to position [223, 0]
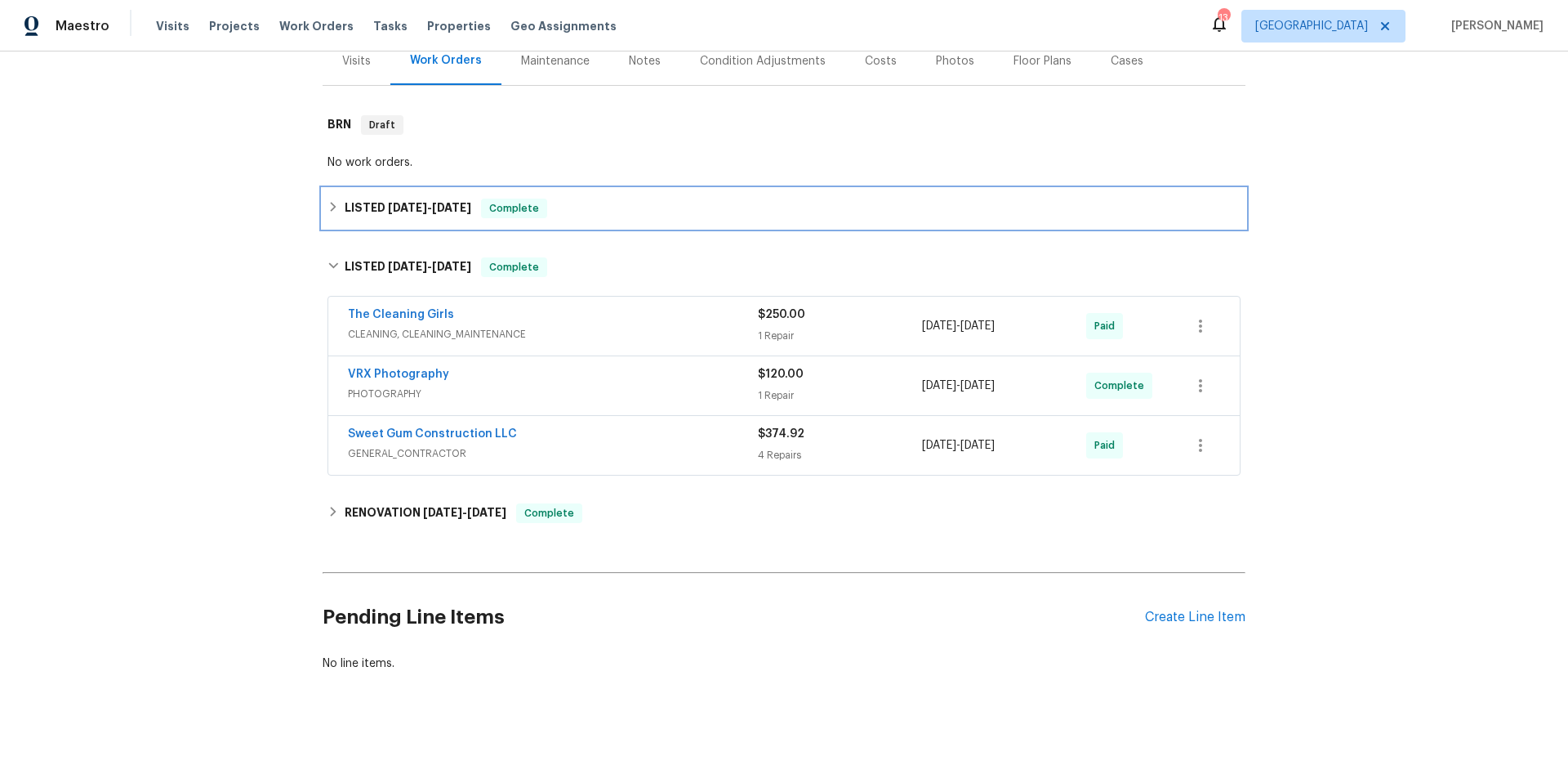
click at [621, 199] on div "LISTED 9/5/25 - 9/12/25 Complete" at bounding box center [784, 208] width 913 height 20
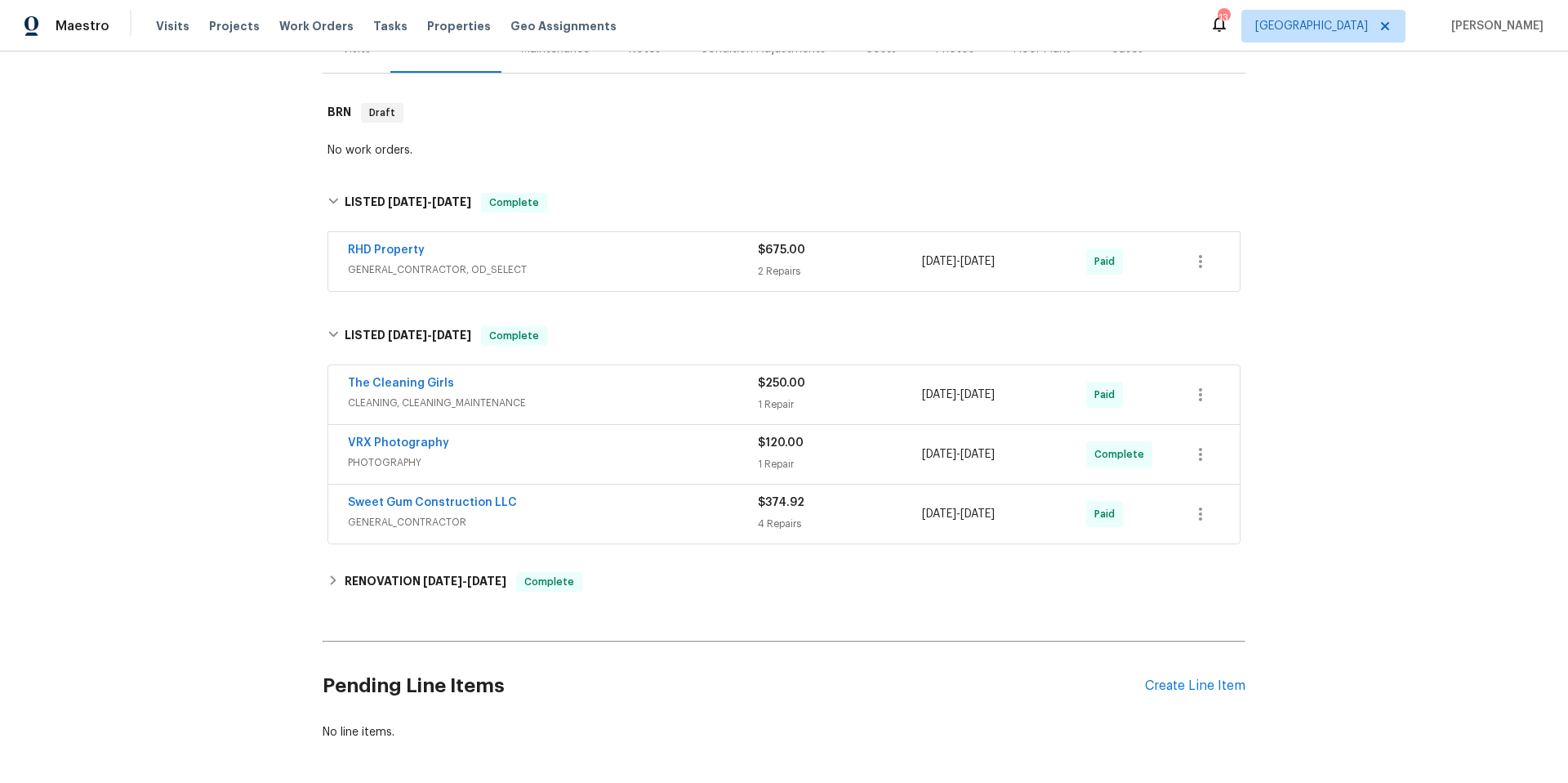
click at [623, 244] on div "RHD Property" at bounding box center [552, 251] width 410 height 20
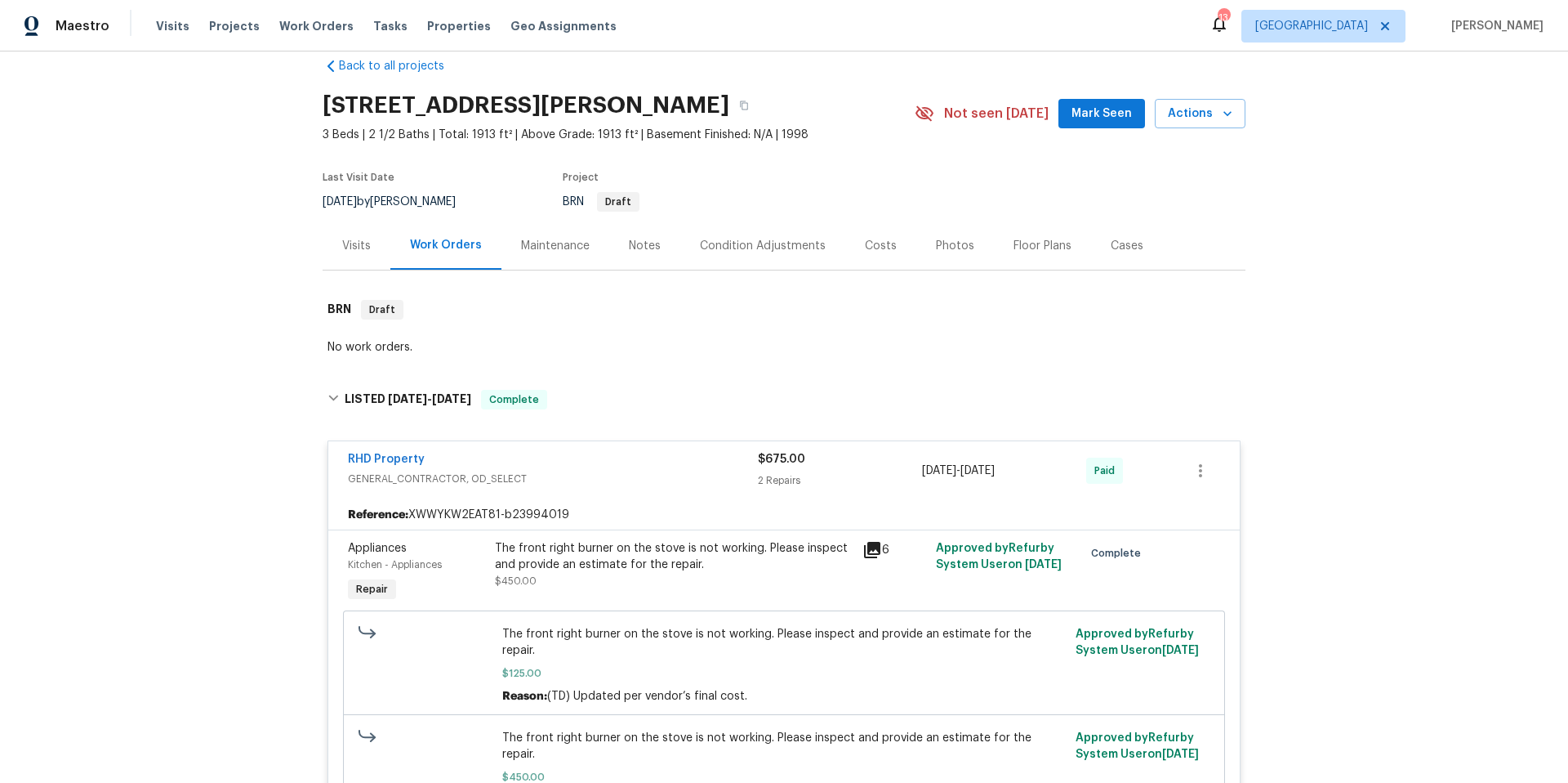
scroll to position [26, 0]
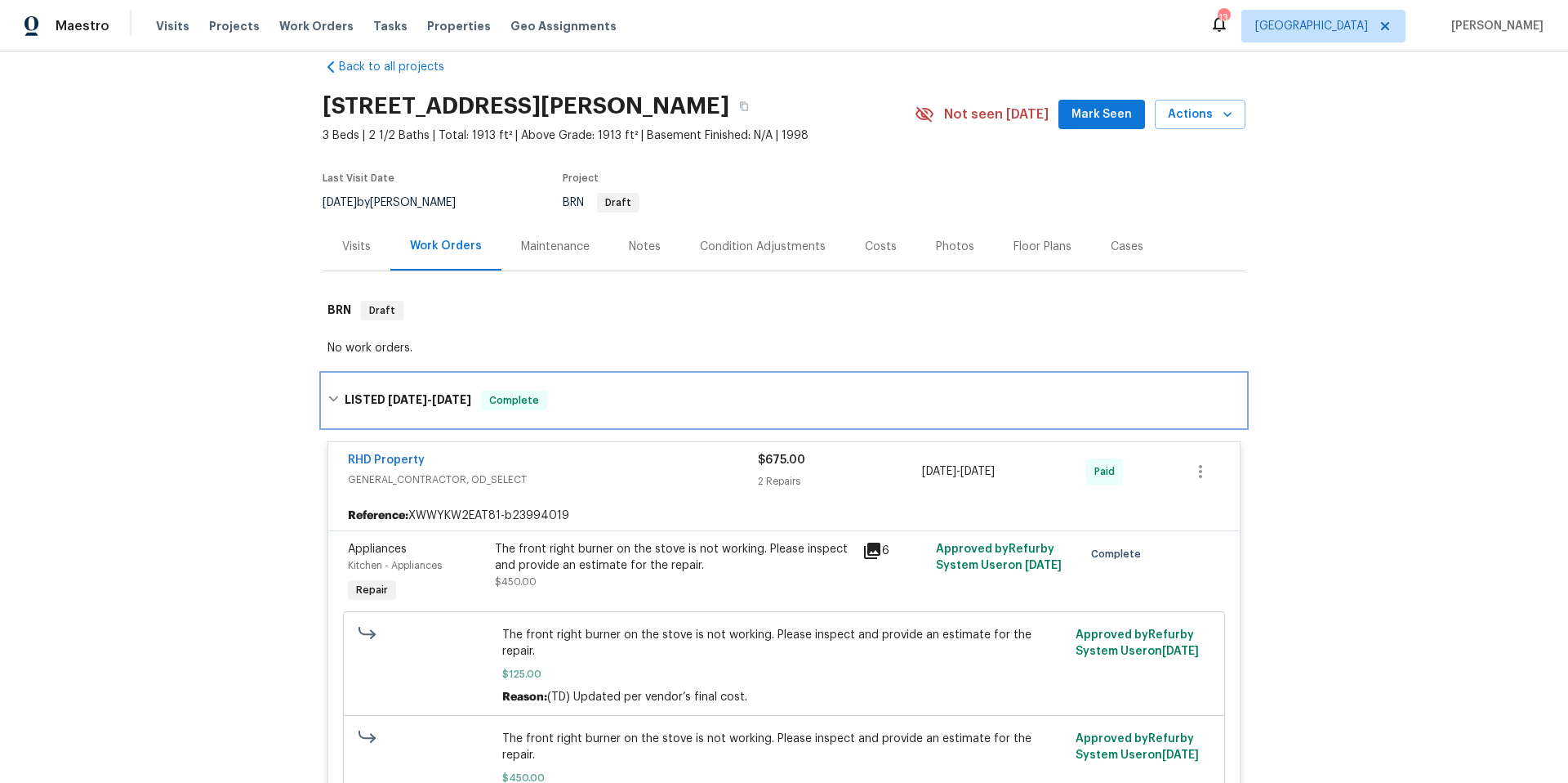
click at [588, 399] on div "LISTED 9/5/25 - 9/12/25 Complete" at bounding box center [784, 400] width 913 height 20
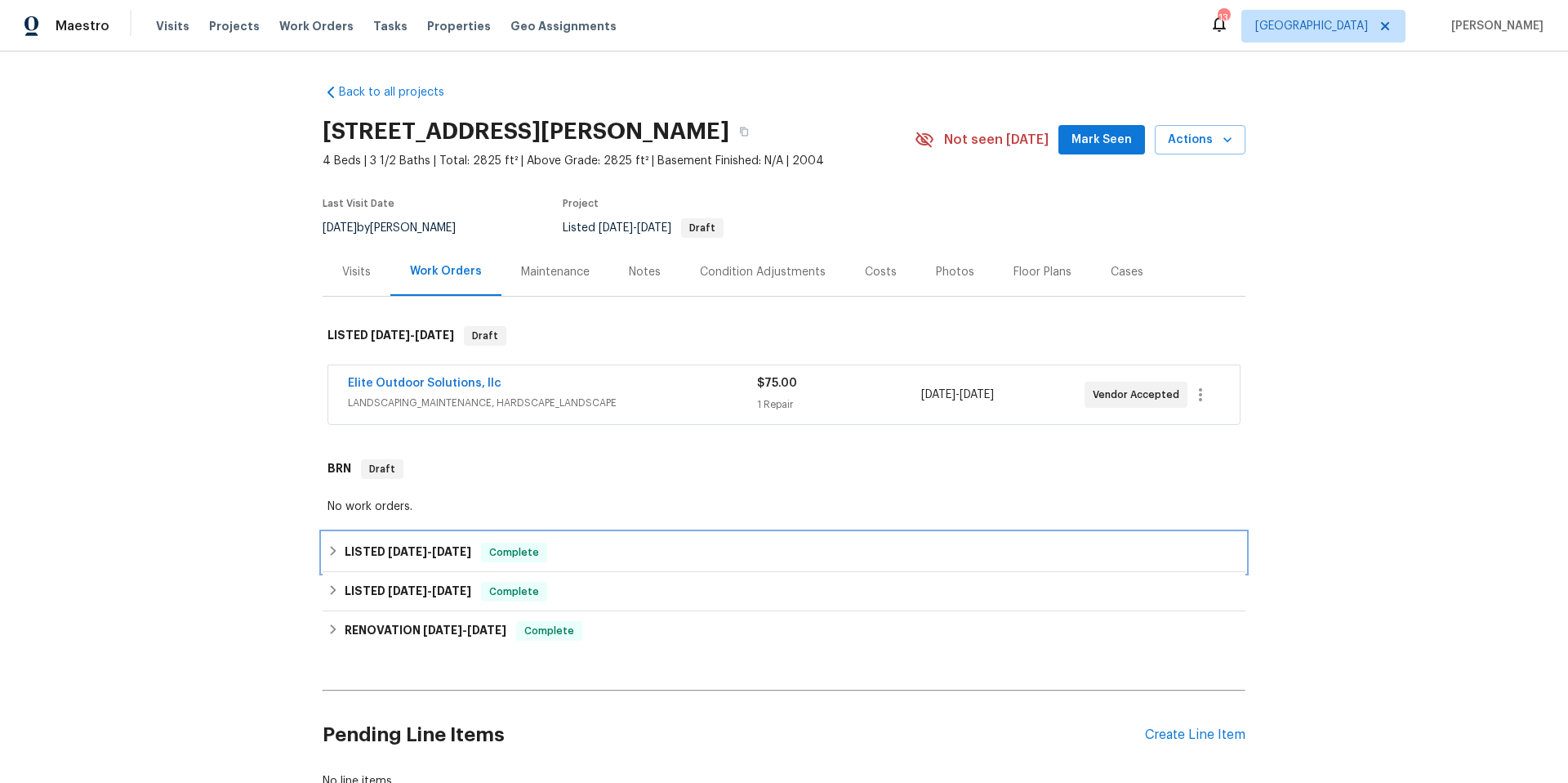
click at [654, 548] on div "LISTED [DATE] - [DATE] Complete" at bounding box center [784, 552] width 913 height 20
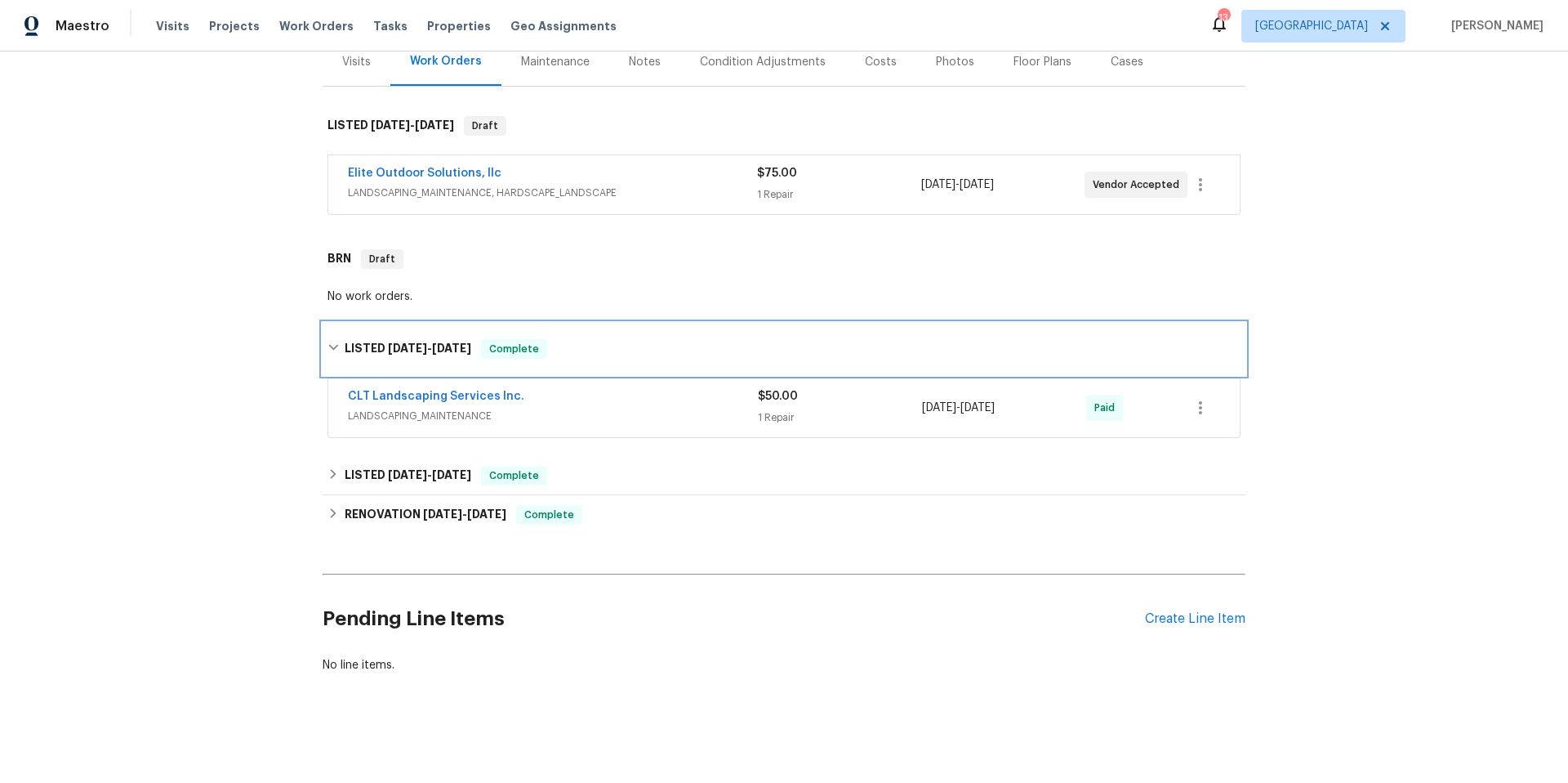
scroll to position [224, 0]
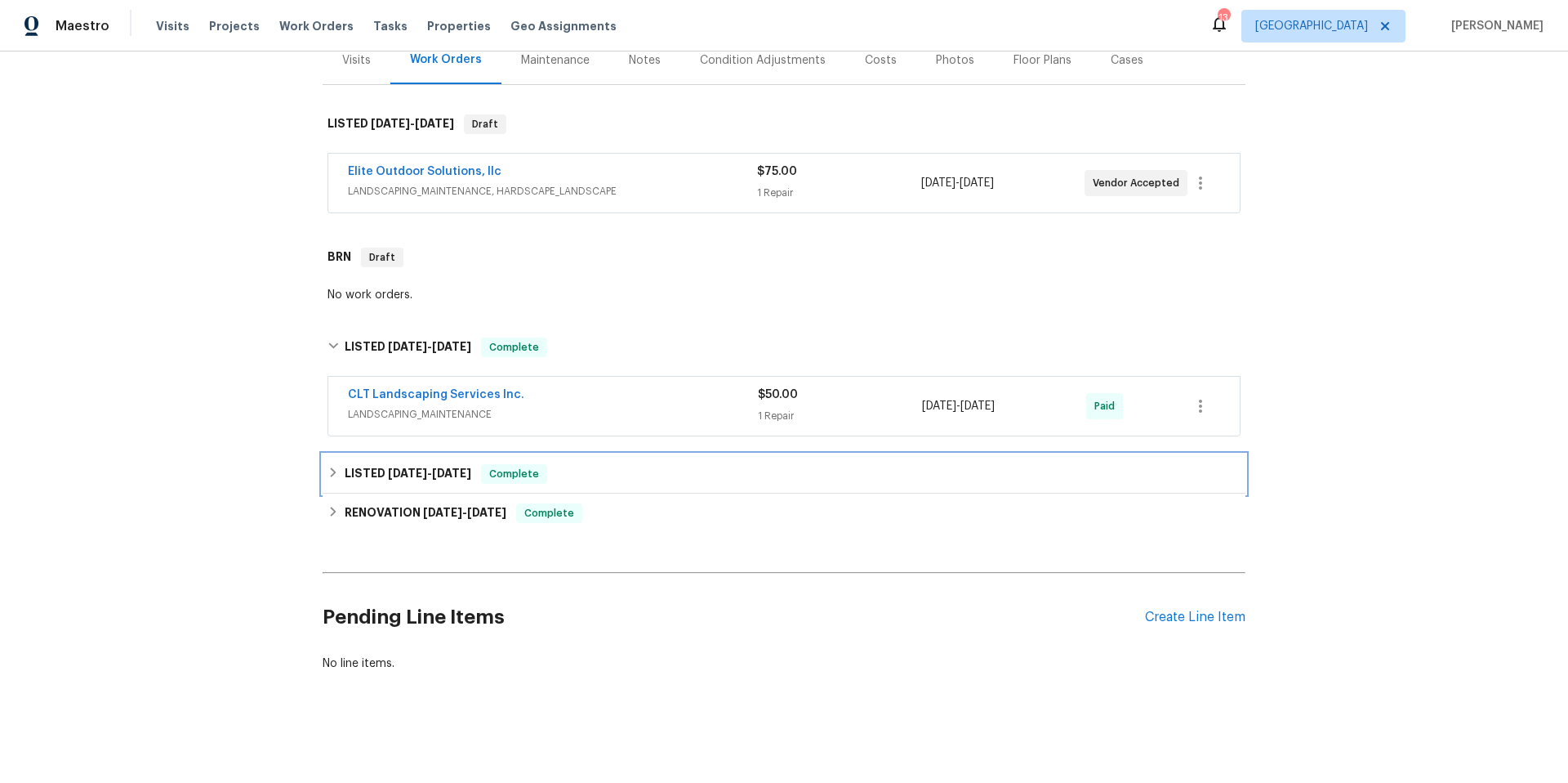
click at [650, 466] on div "LISTED 6/17/25 - 6/23/25 Complete" at bounding box center [784, 473] width 913 height 20
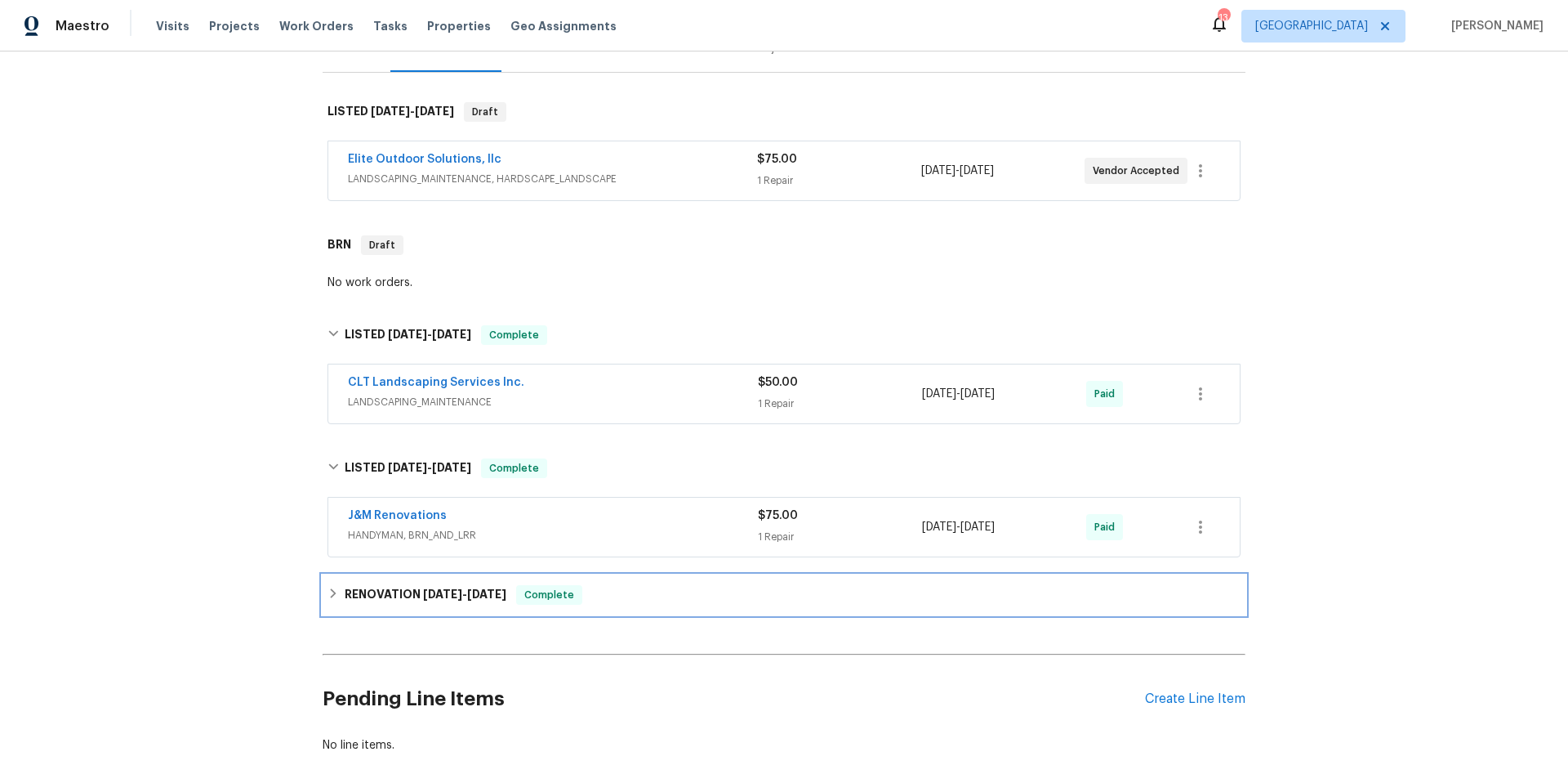
click at [652, 587] on div "RENOVATION 4/15/25 - 4/28/25 Complete" at bounding box center [784, 594] width 913 height 20
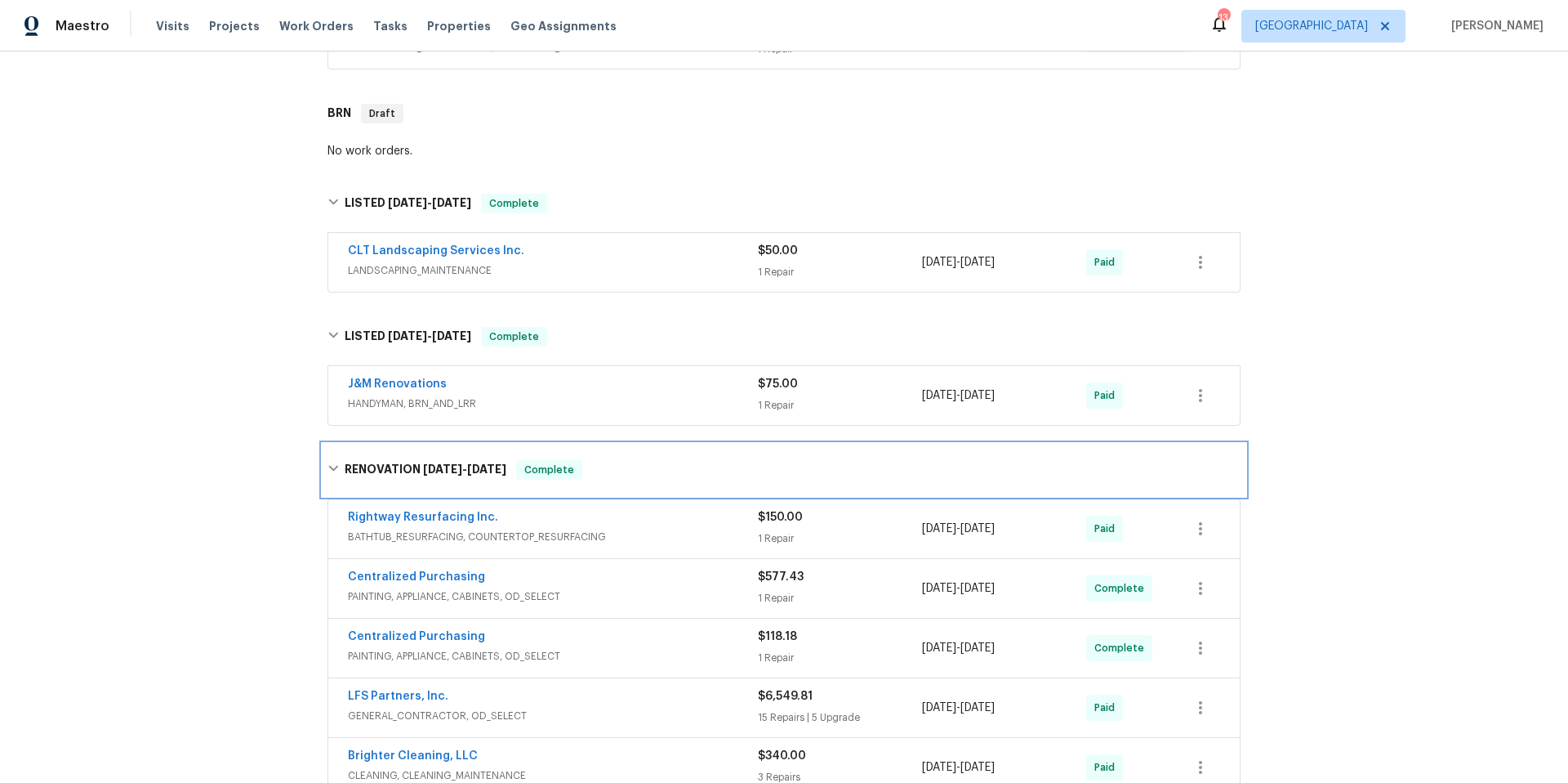
scroll to position [543, 0]
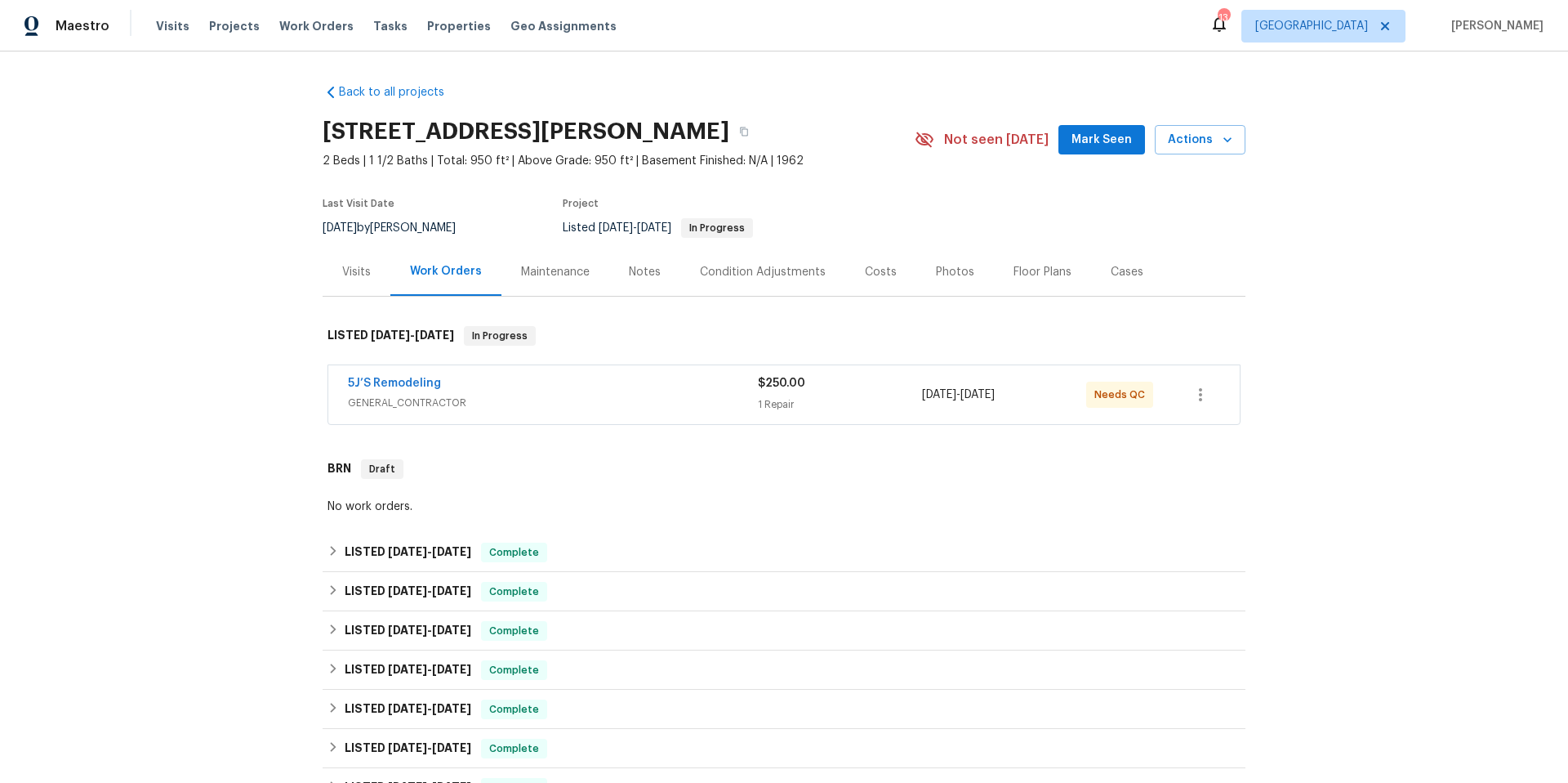
click at [620, 384] on div "5J’S Remodeling" at bounding box center [552, 384] width 410 height 20
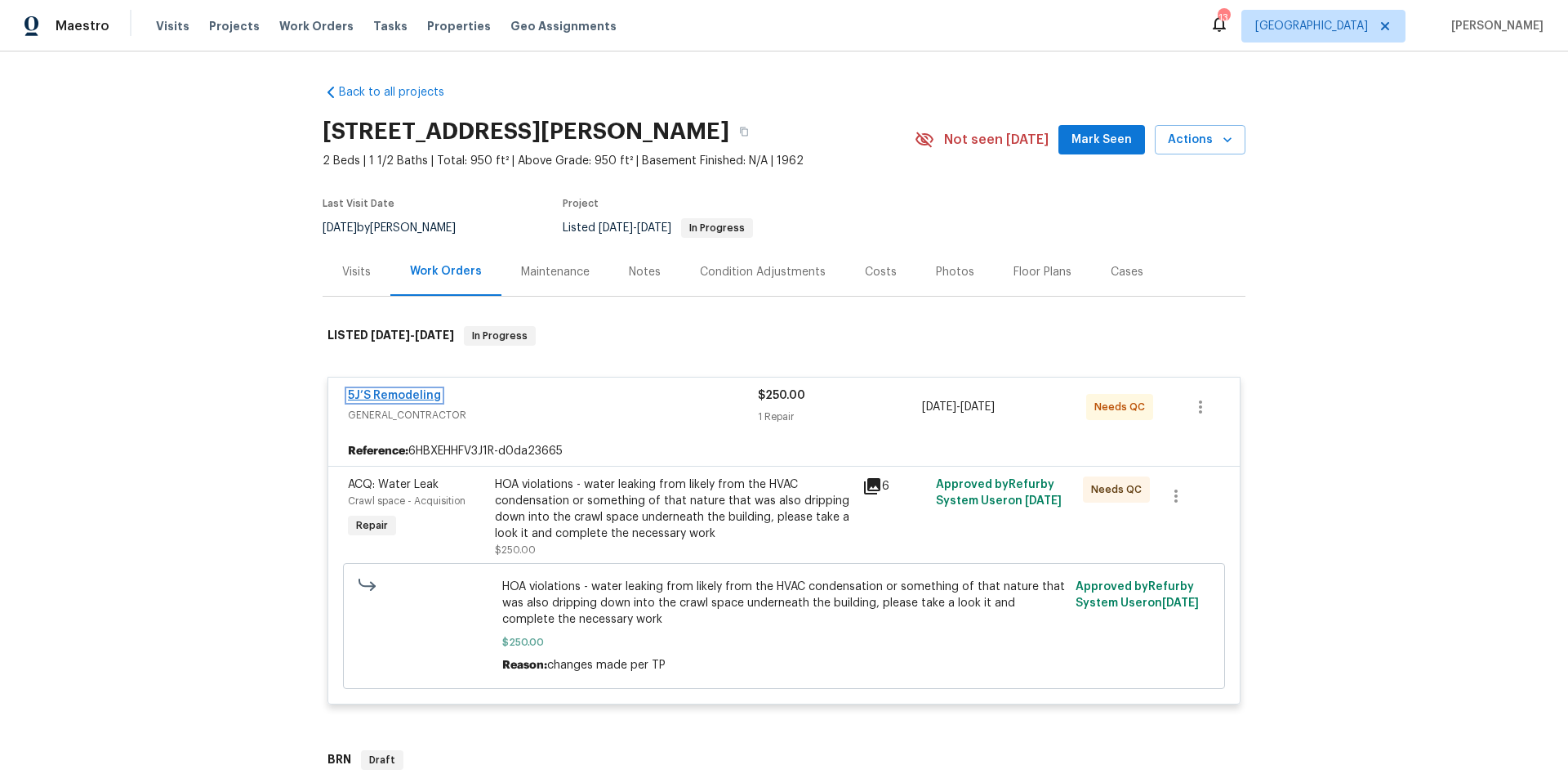
click at [418, 400] on link "5J’S Remodeling" at bounding box center [394, 396] width 93 height 11
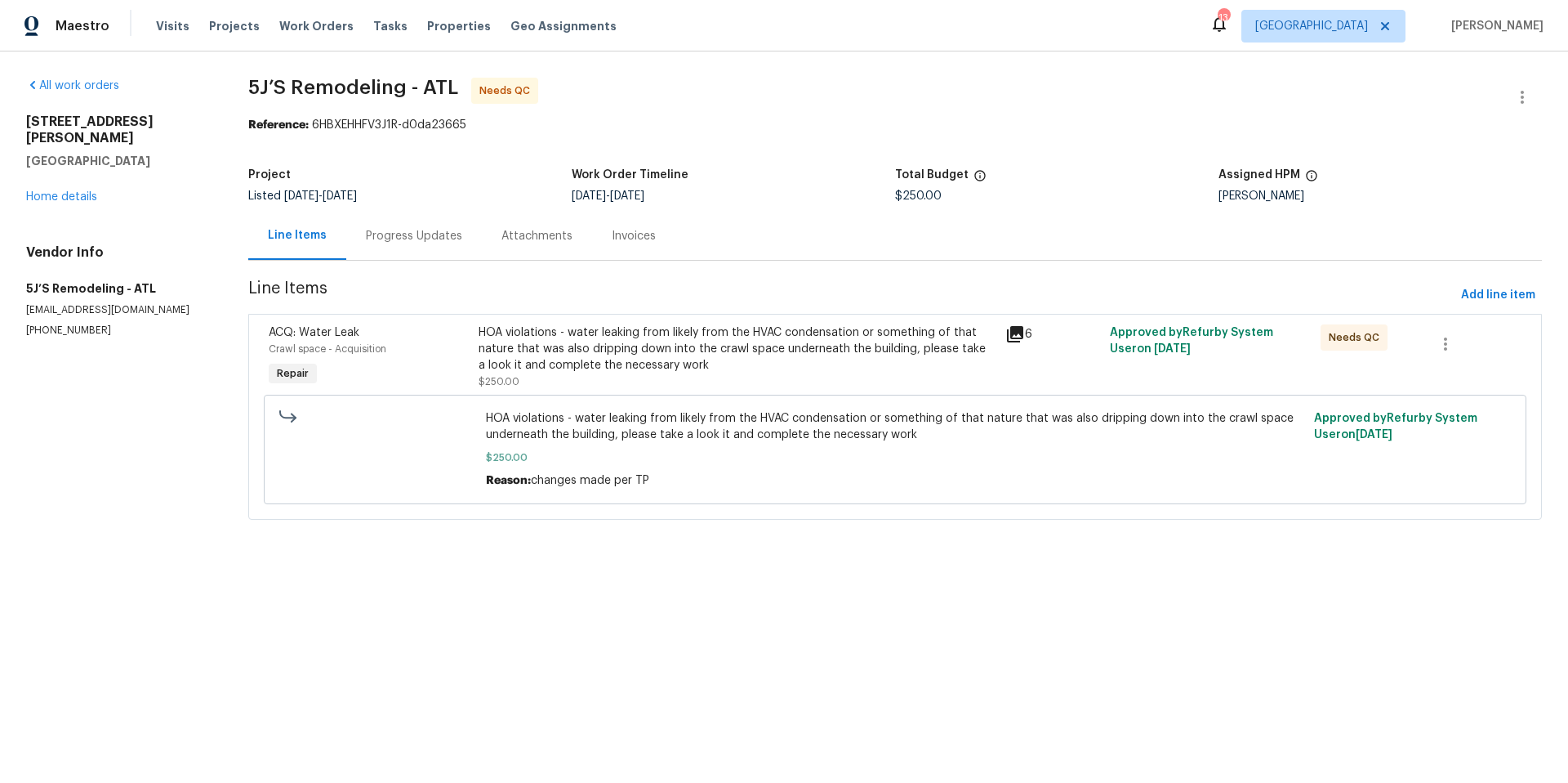
click at [447, 243] on div "Progress Updates" at bounding box center [414, 235] width 96 height 16
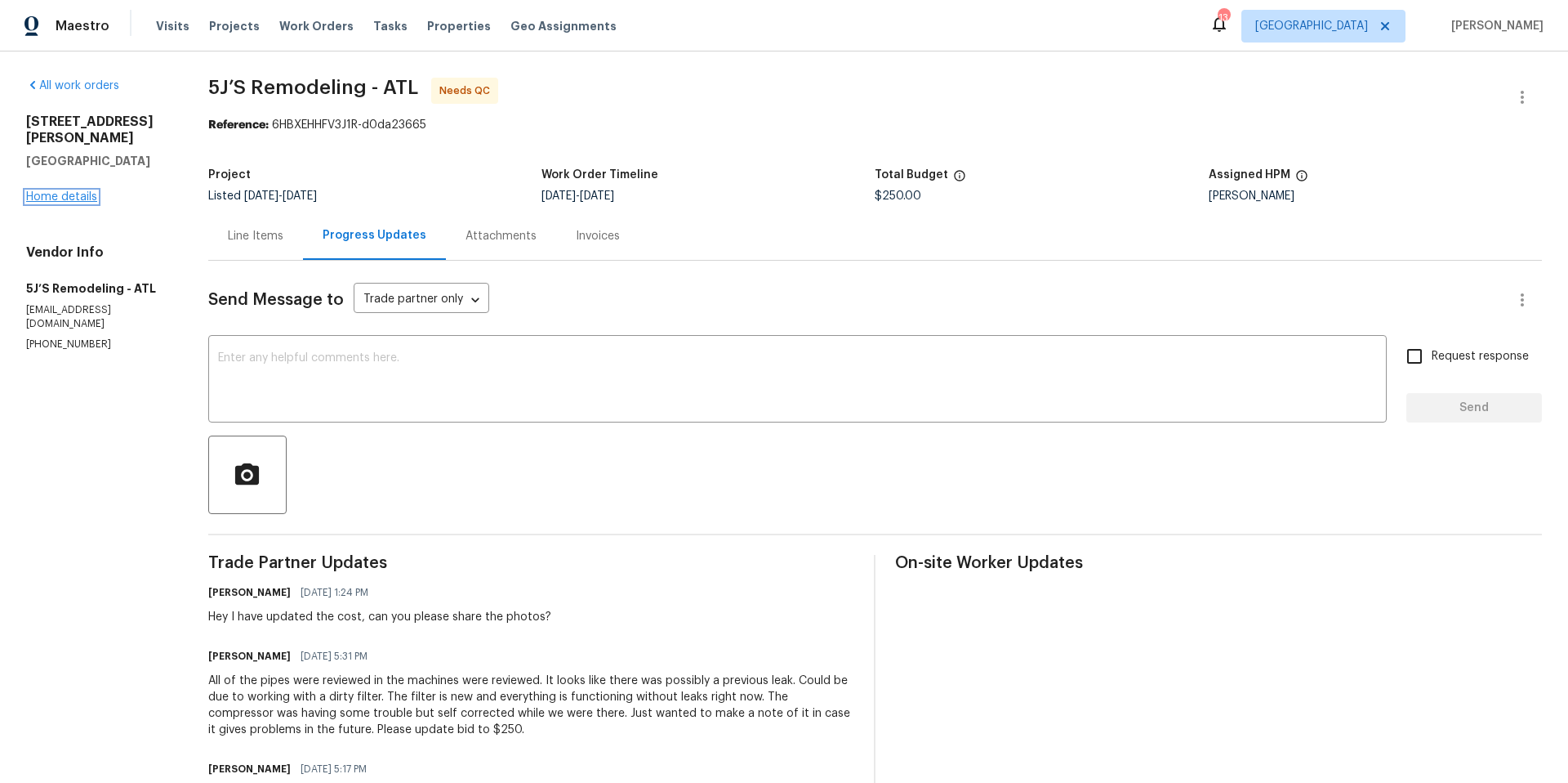
click at [92, 198] on link "Home details" at bounding box center [61, 196] width 71 height 11
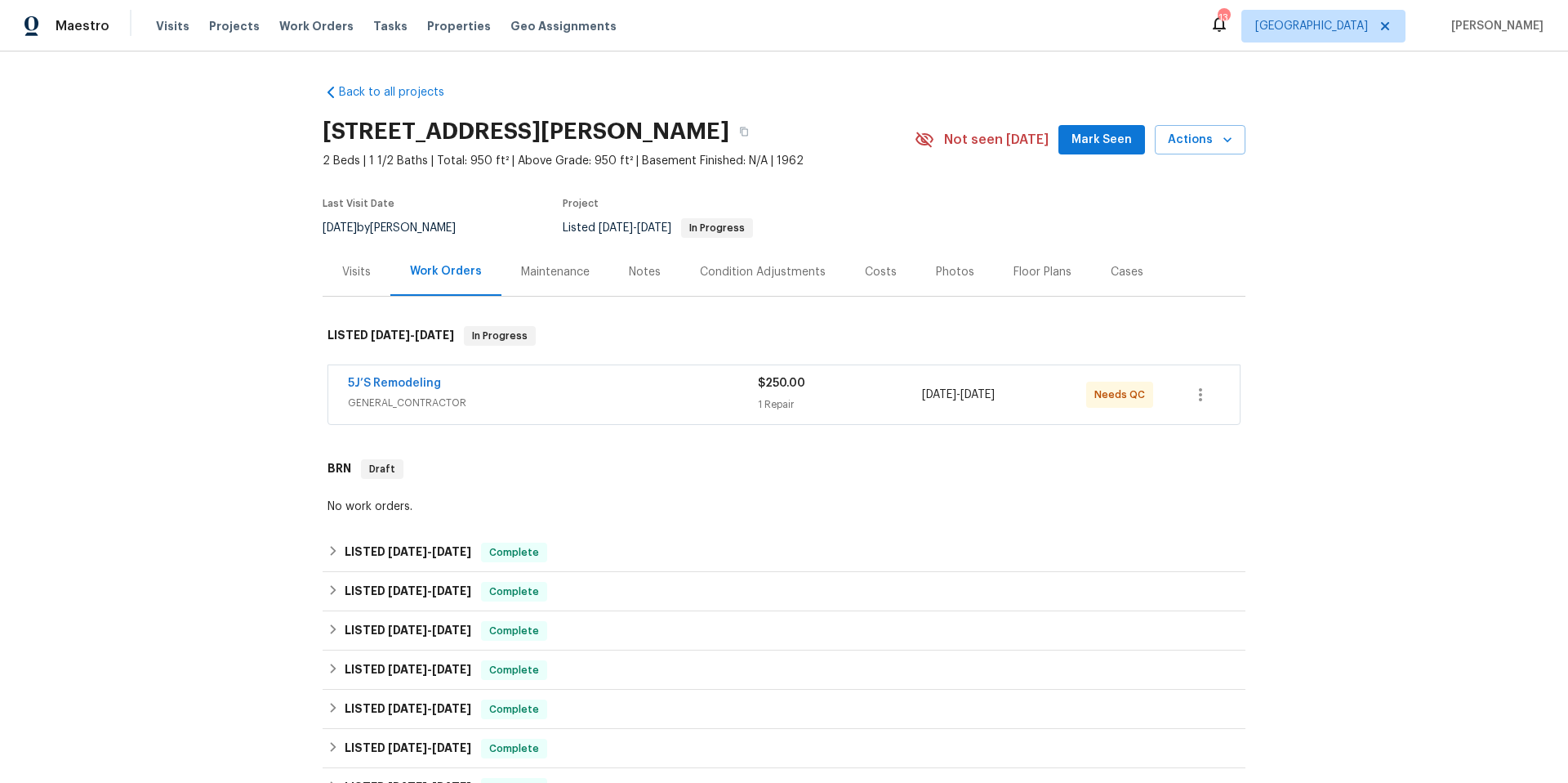
click at [547, 392] on div "5J’S Remodeling" at bounding box center [552, 384] width 410 height 20
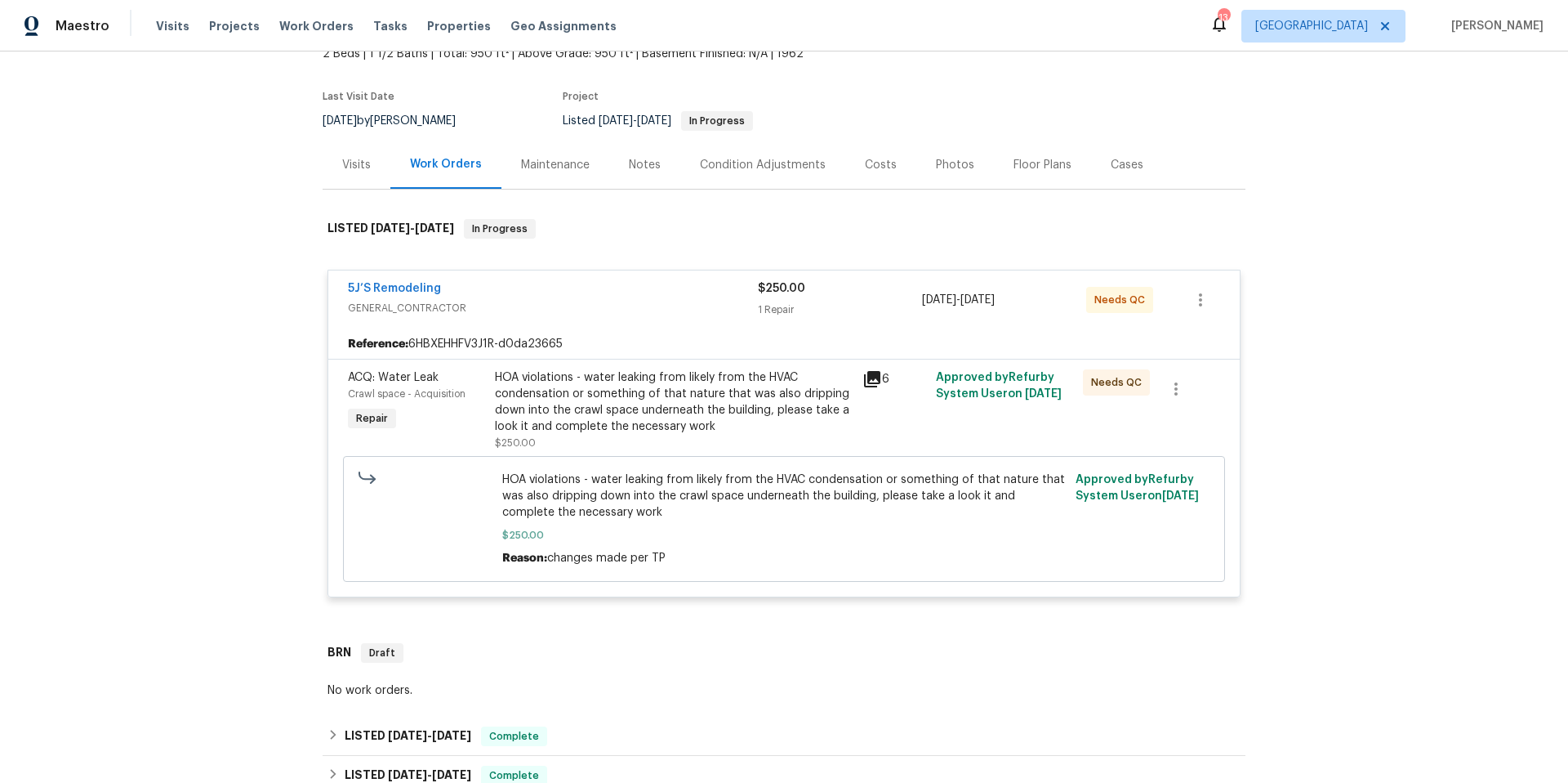
scroll to position [232, 0]
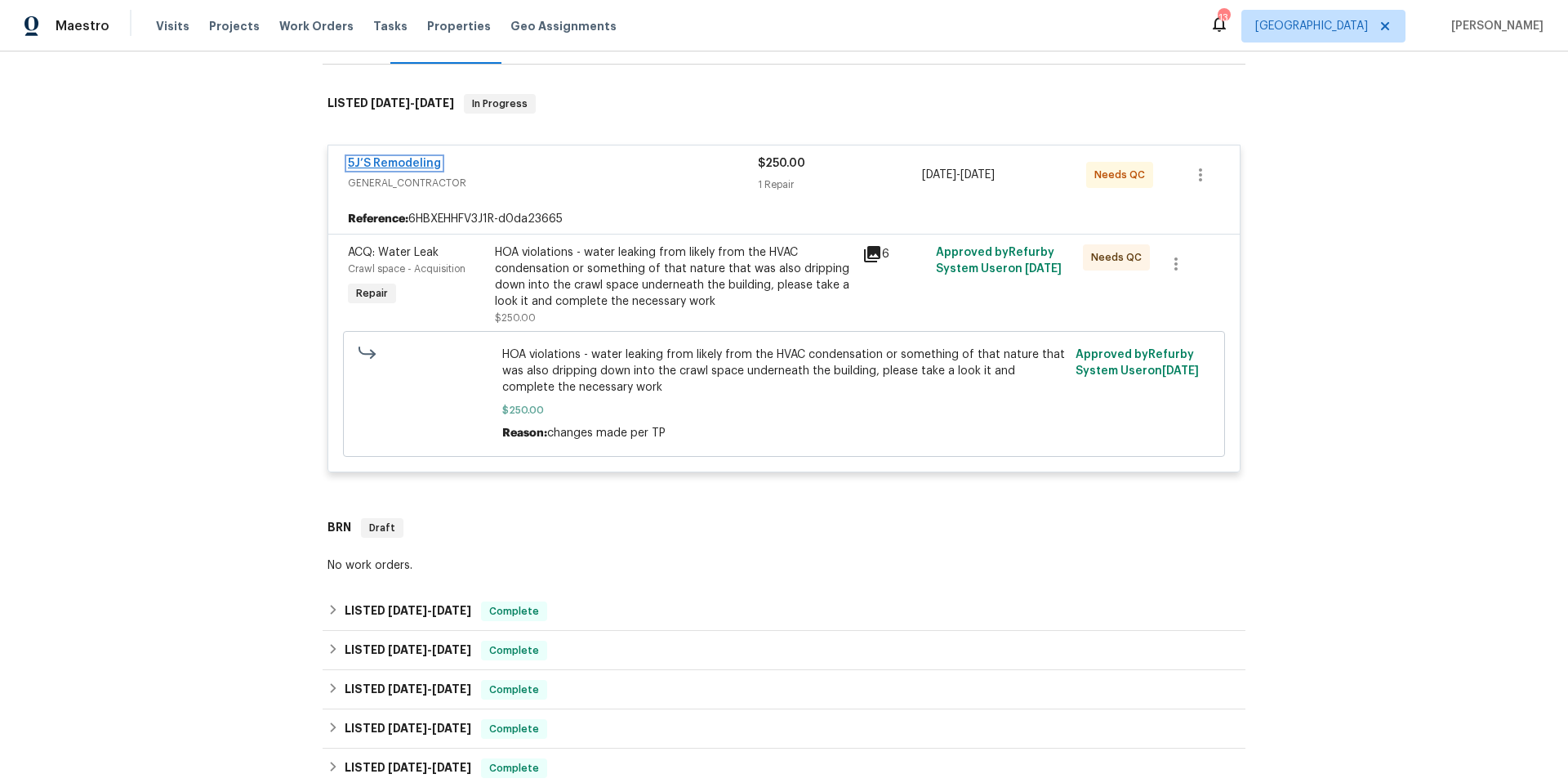
click at [394, 162] on link "5J’S Remodeling" at bounding box center [394, 163] width 93 height 11
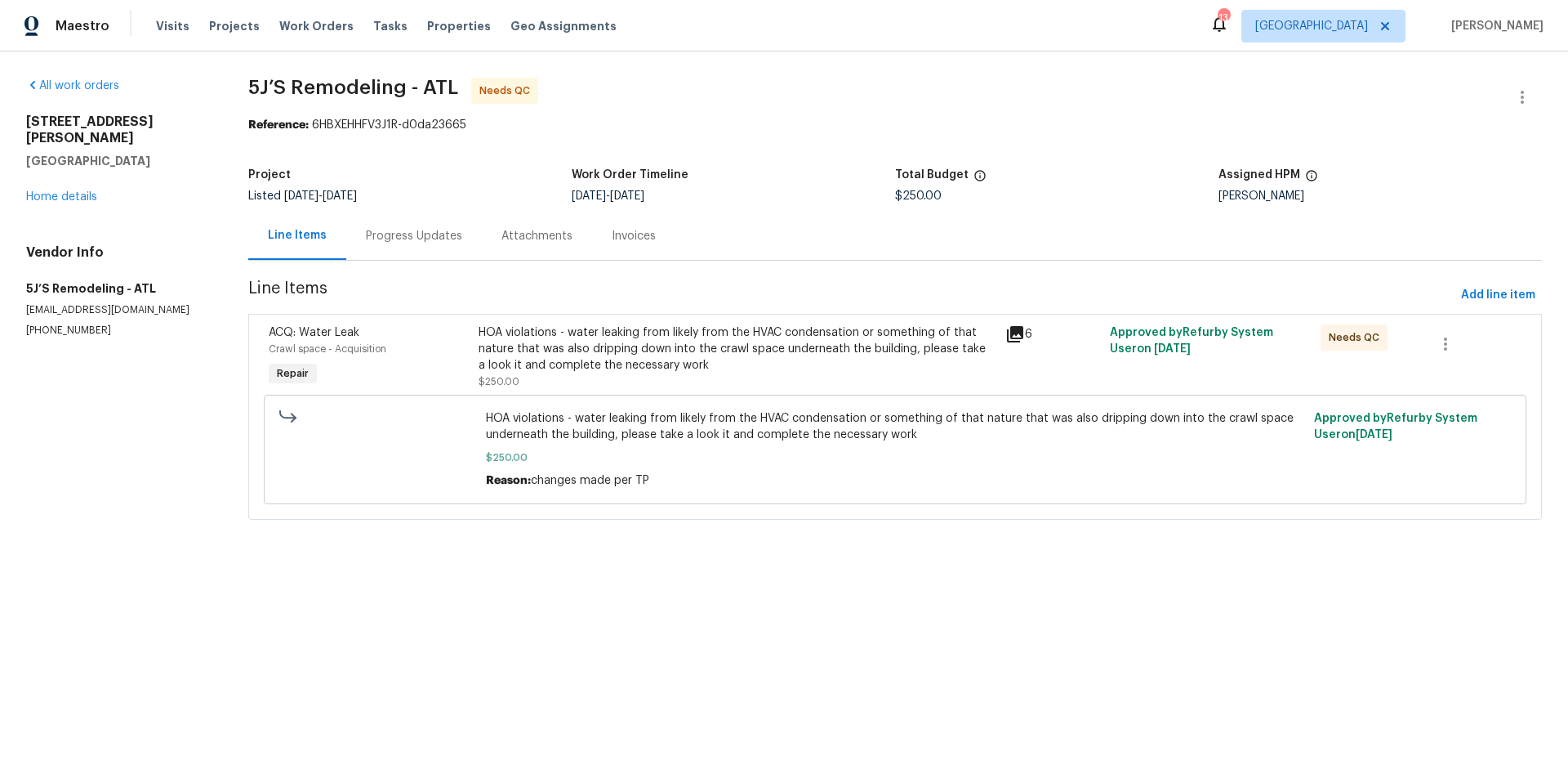
click at [416, 233] on div "Progress Updates" at bounding box center [414, 235] width 96 height 16
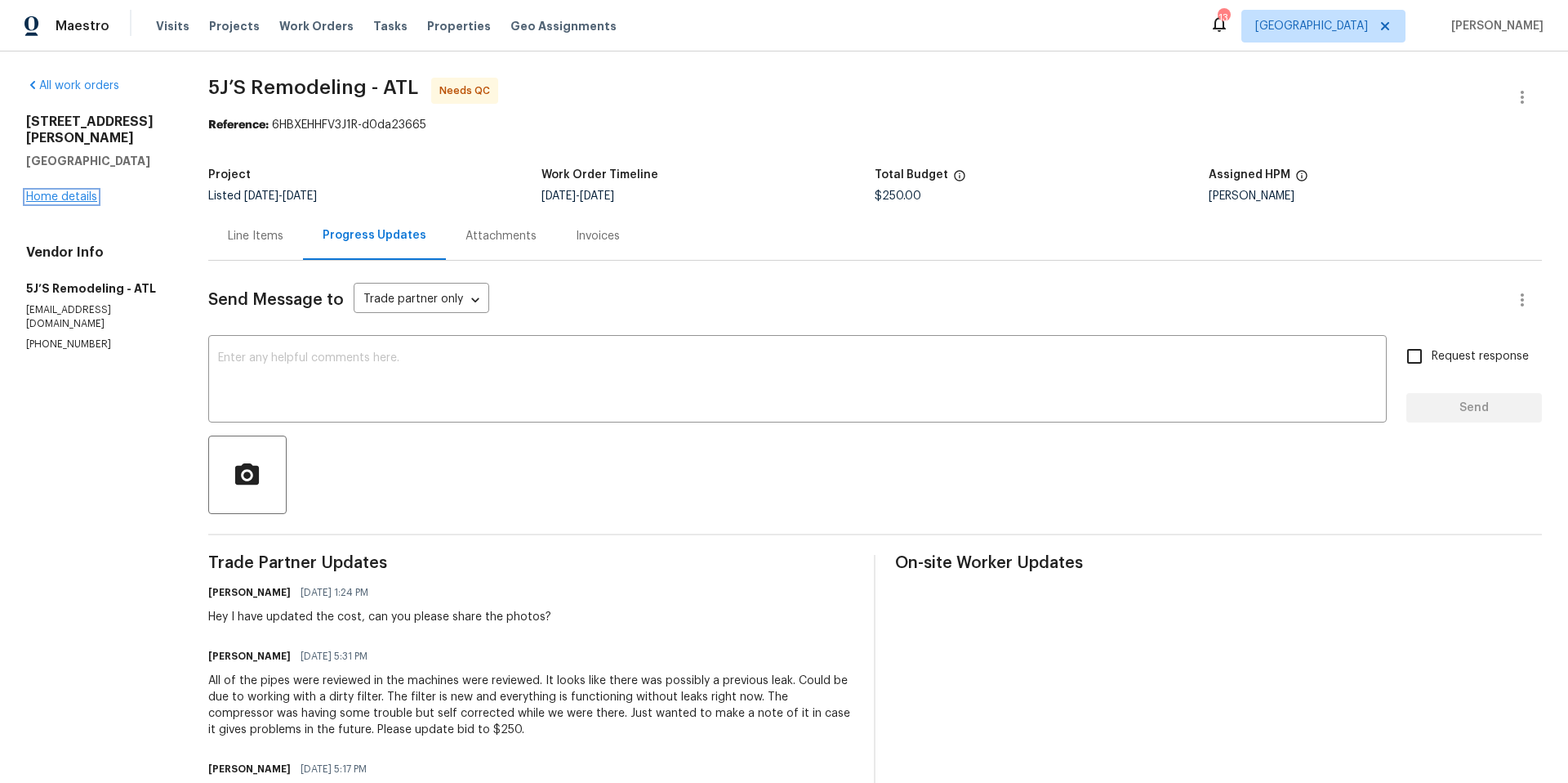
click at [82, 192] on link "Home details" at bounding box center [61, 196] width 71 height 11
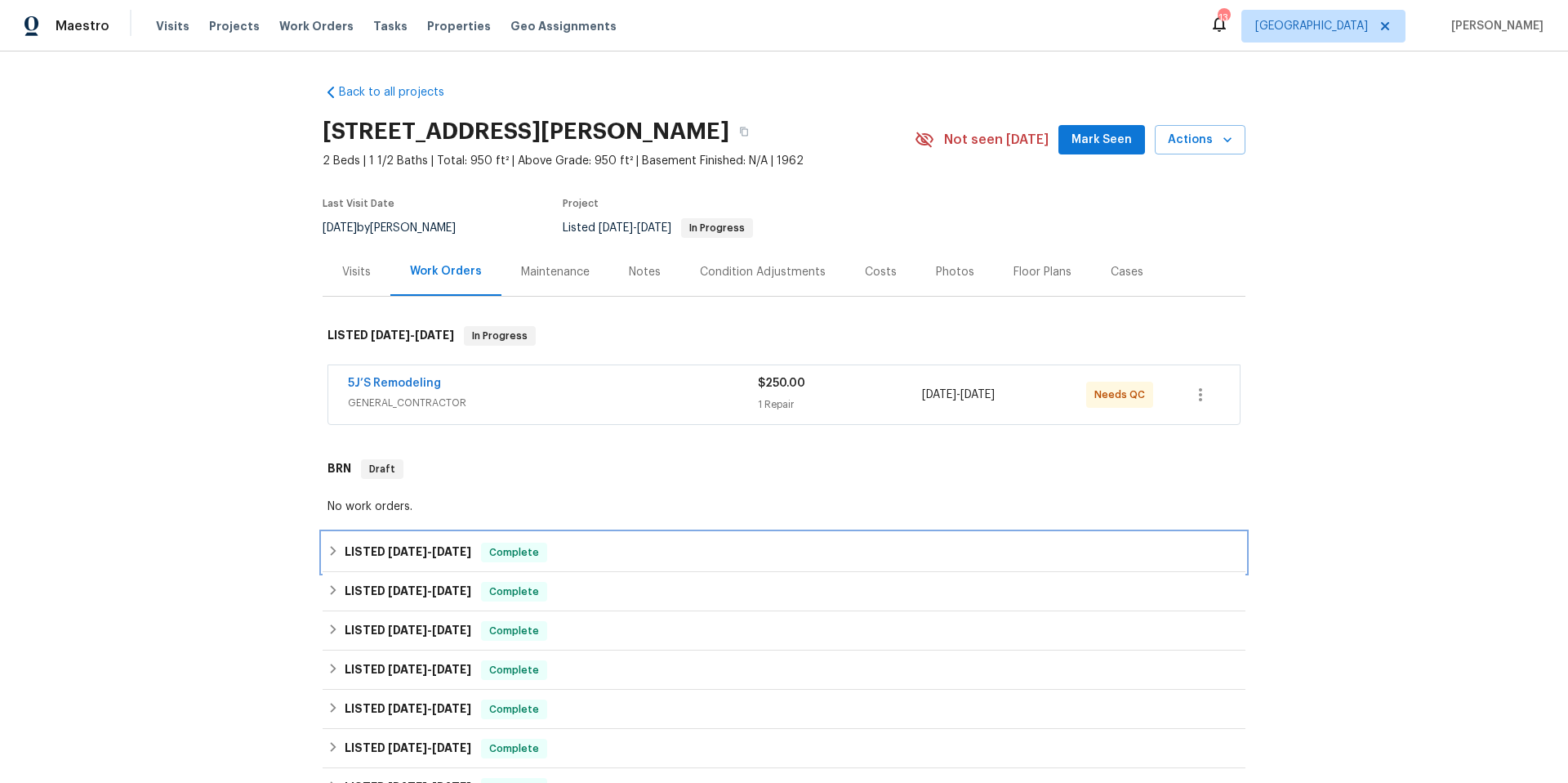
click at [651, 562] on div "LISTED [DATE] - [DATE] Complete" at bounding box center [784, 553] width 922 height 40
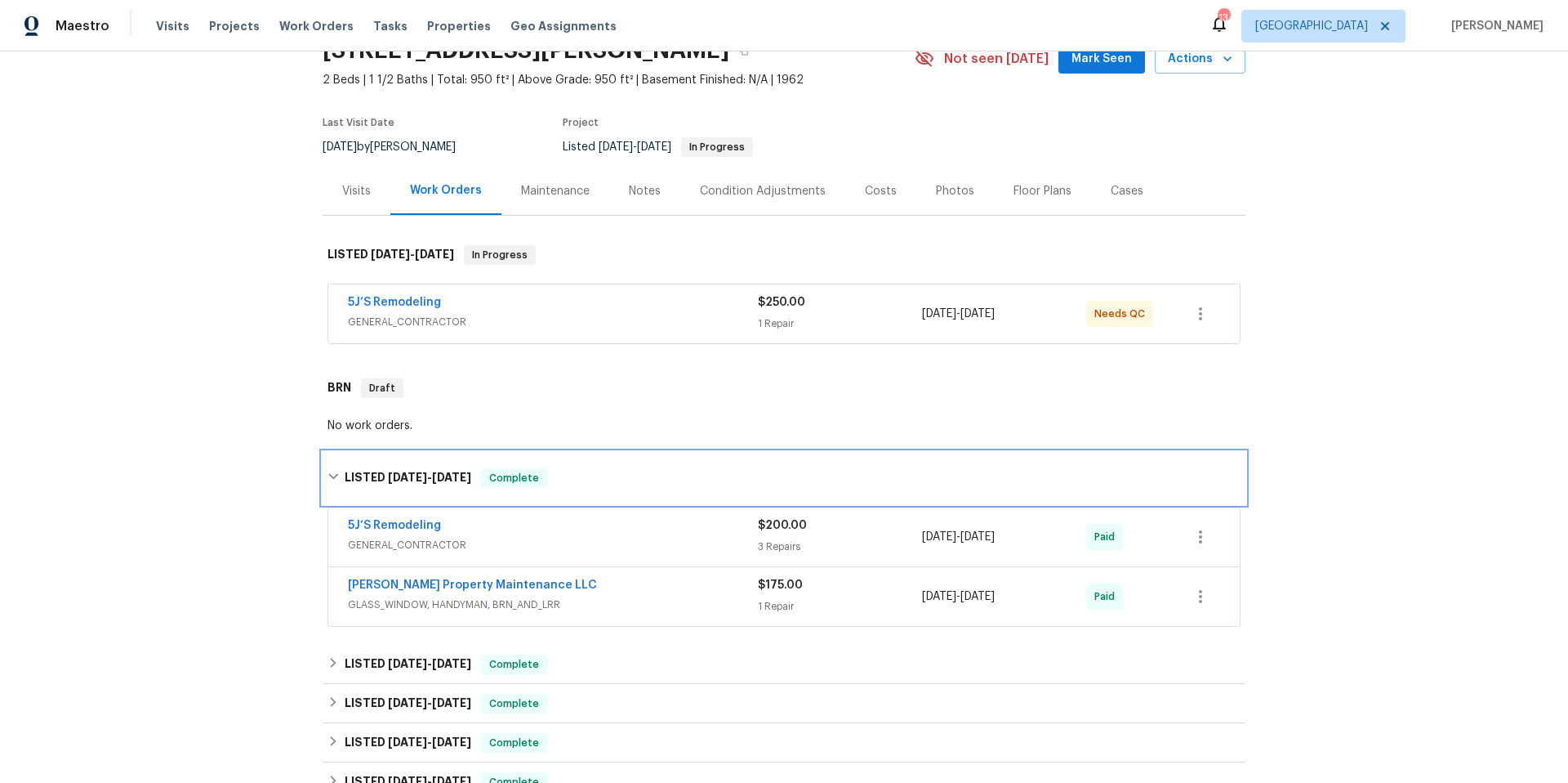
scroll to position [99, 0]
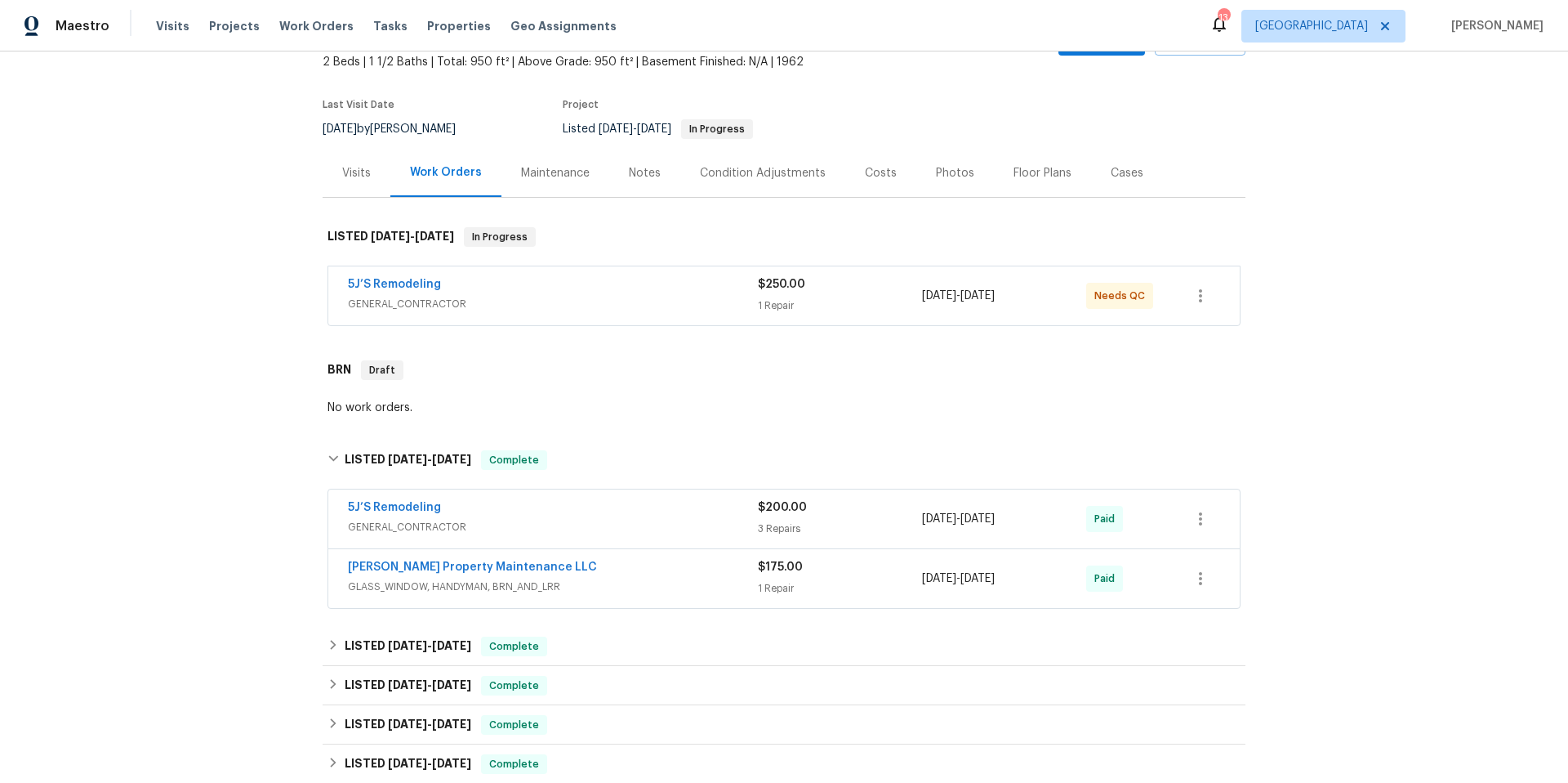
click at [662, 520] on span "GENERAL_CONTRACTOR" at bounding box center [552, 526] width 410 height 16
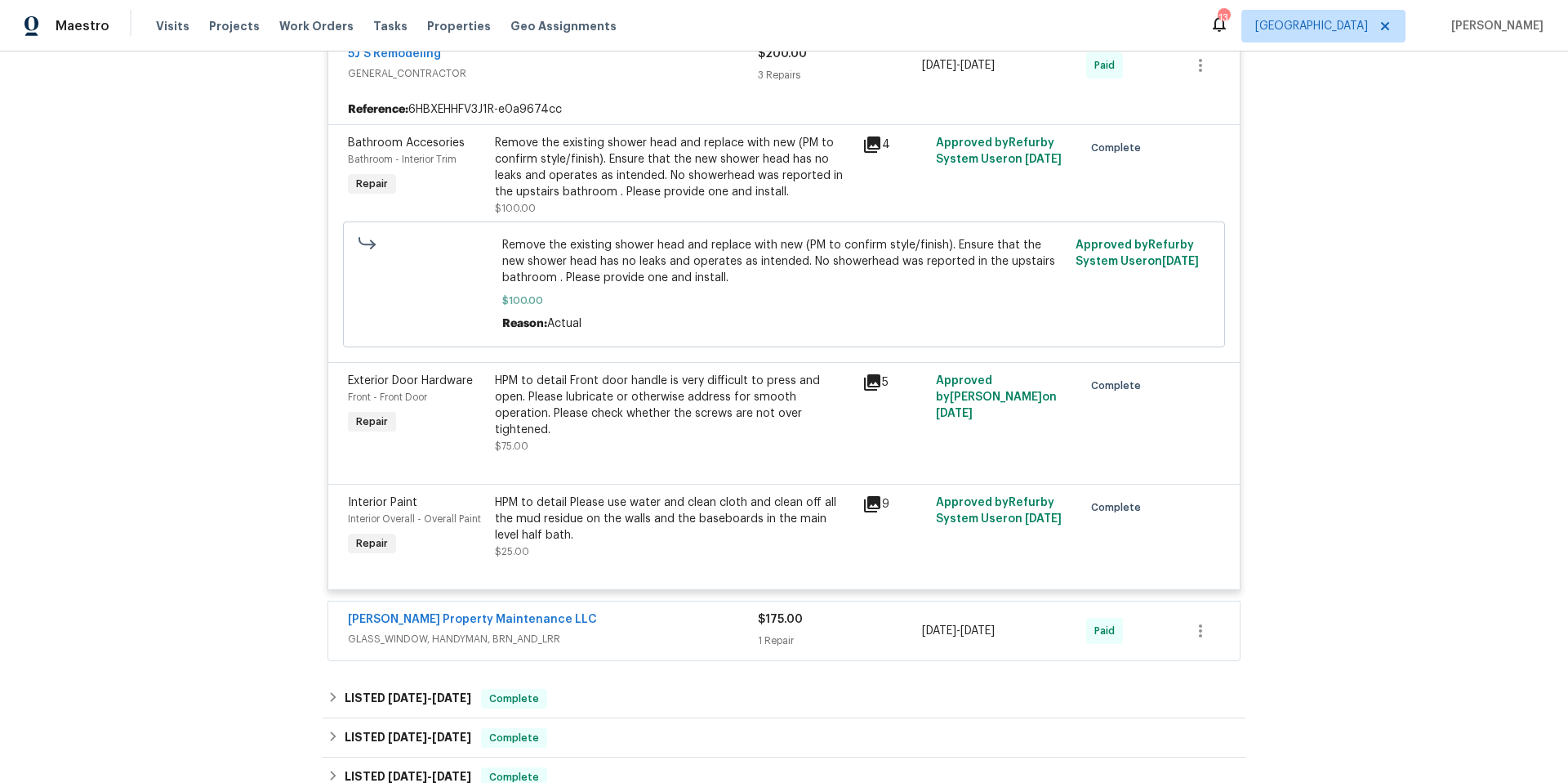
scroll to position [584, 0]
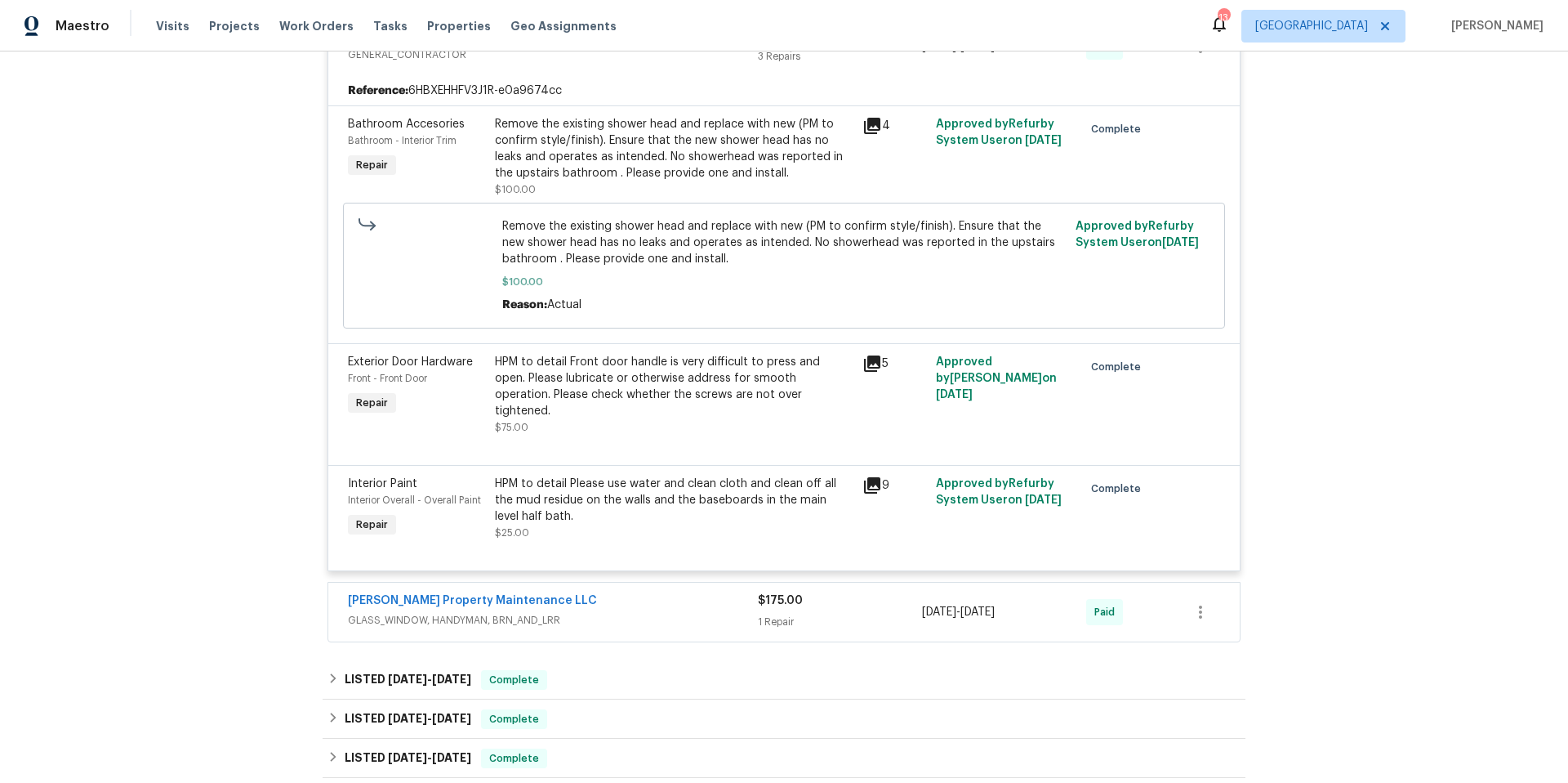
click at [615, 592] on div "[PERSON_NAME] Property Maintenance LLC" at bounding box center [552, 602] width 410 height 20
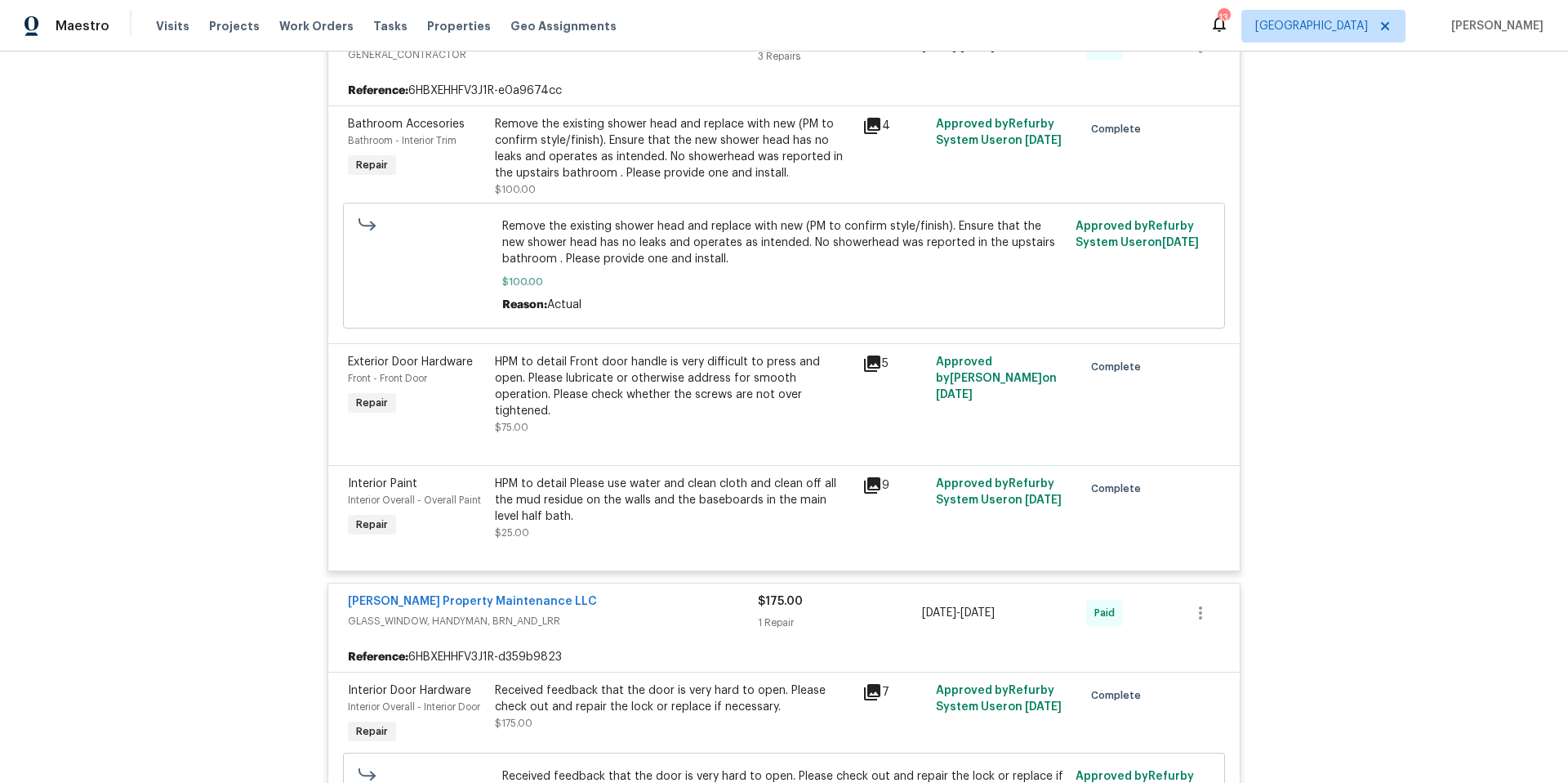
scroll to position [1057, 0]
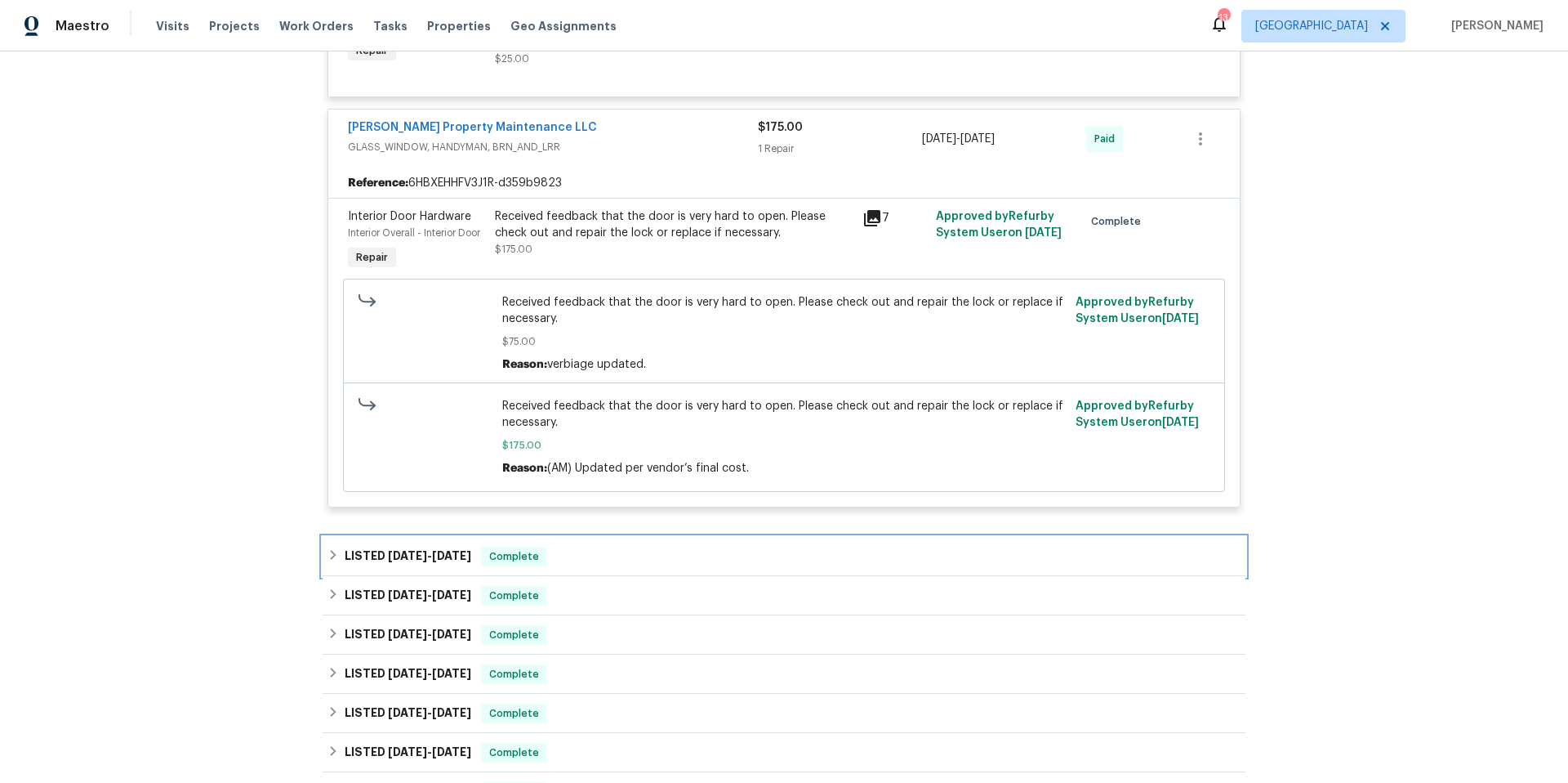
click at [644, 547] on div "LISTED [DATE] - [DATE] Complete" at bounding box center [784, 556] width 913 height 20
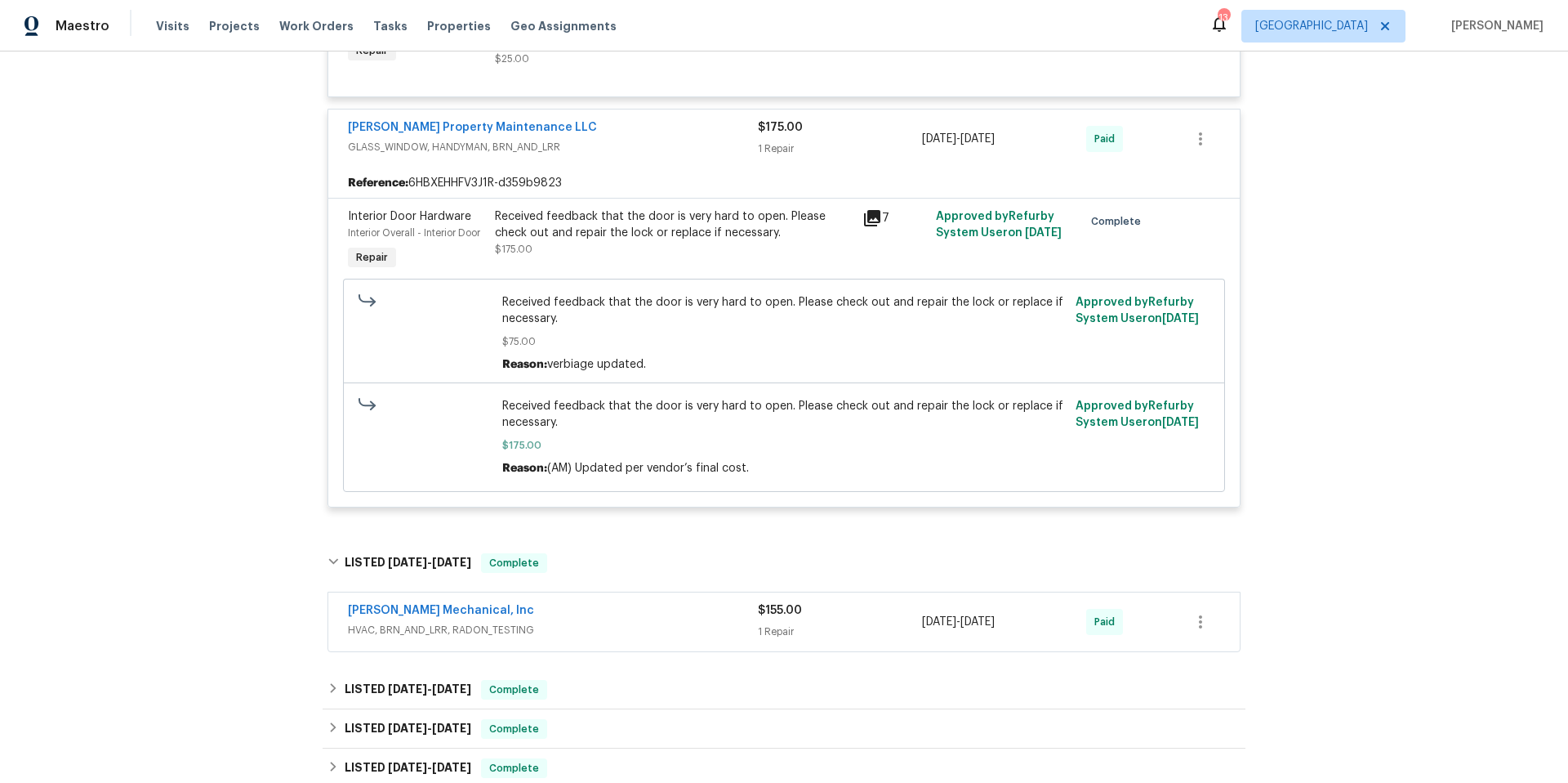
click at [677, 621] on span "HVAC, BRN_AND_LRR, RADON_TESTING" at bounding box center [552, 629] width 410 height 16
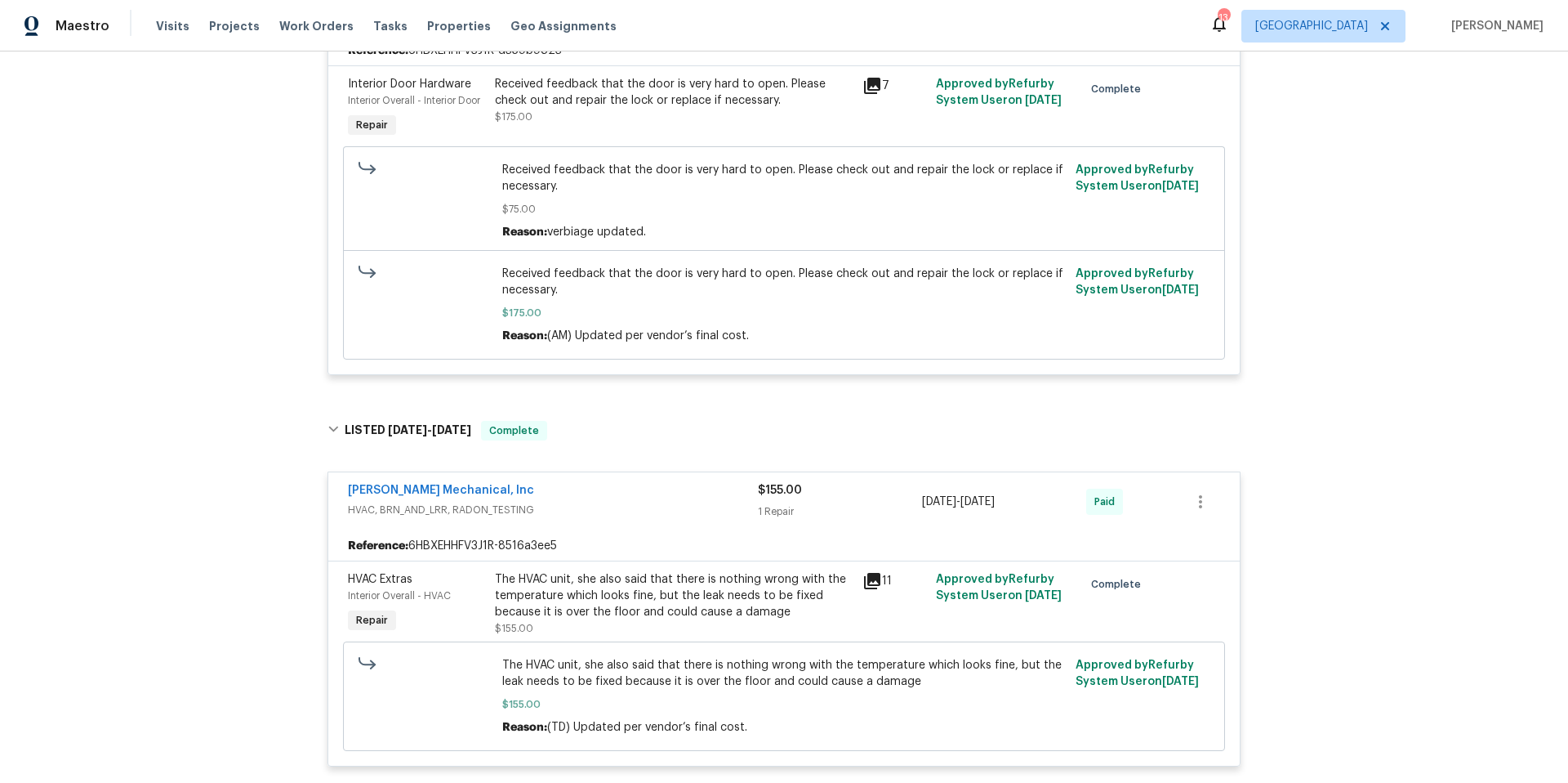
scroll to position [1191, 0]
click at [445, 483] on link "[PERSON_NAME] Mechanical, Inc" at bounding box center [440, 488] width 186 height 11
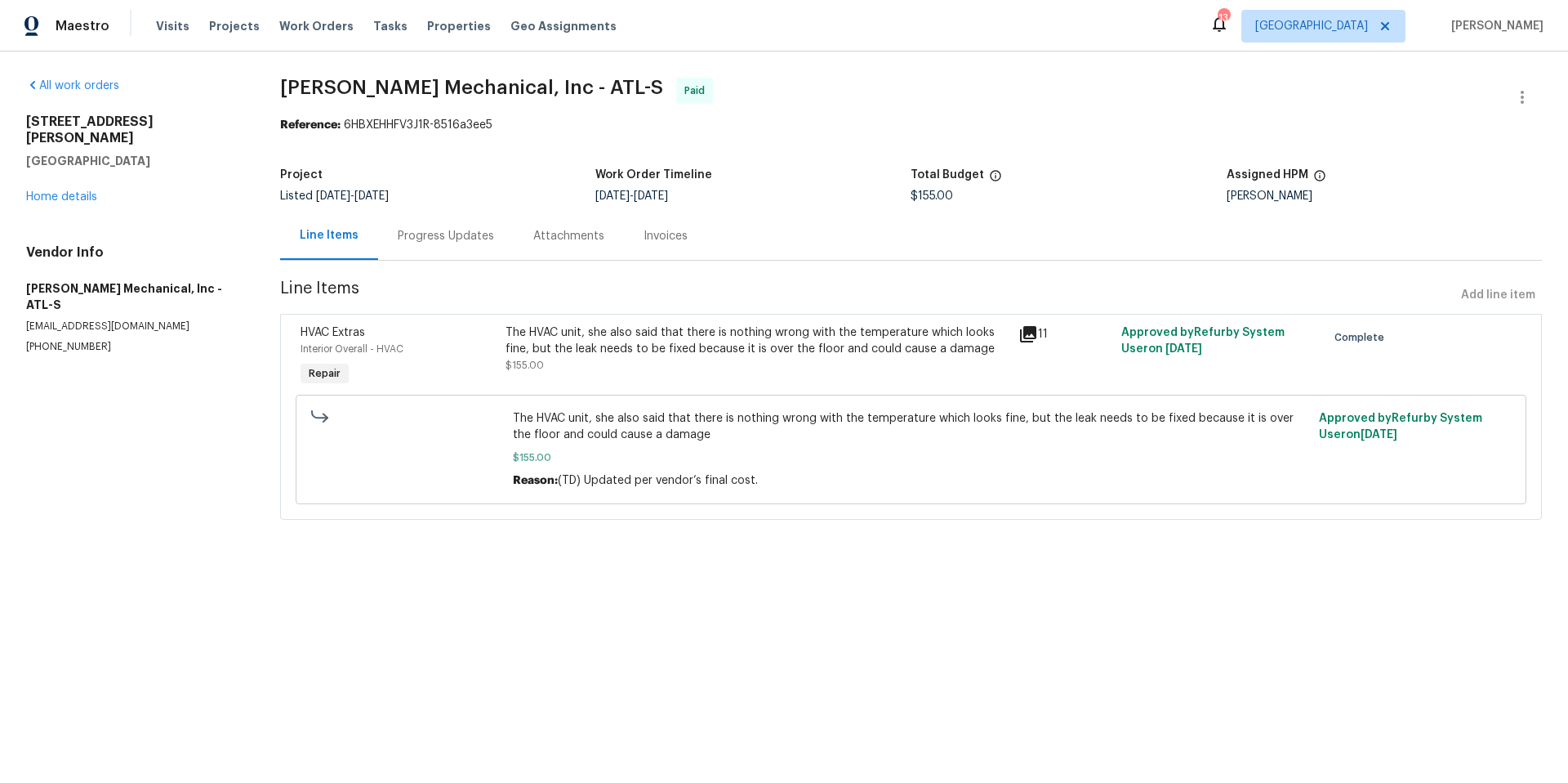
click at [455, 239] on div "Progress Updates" at bounding box center [446, 235] width 96 height 16
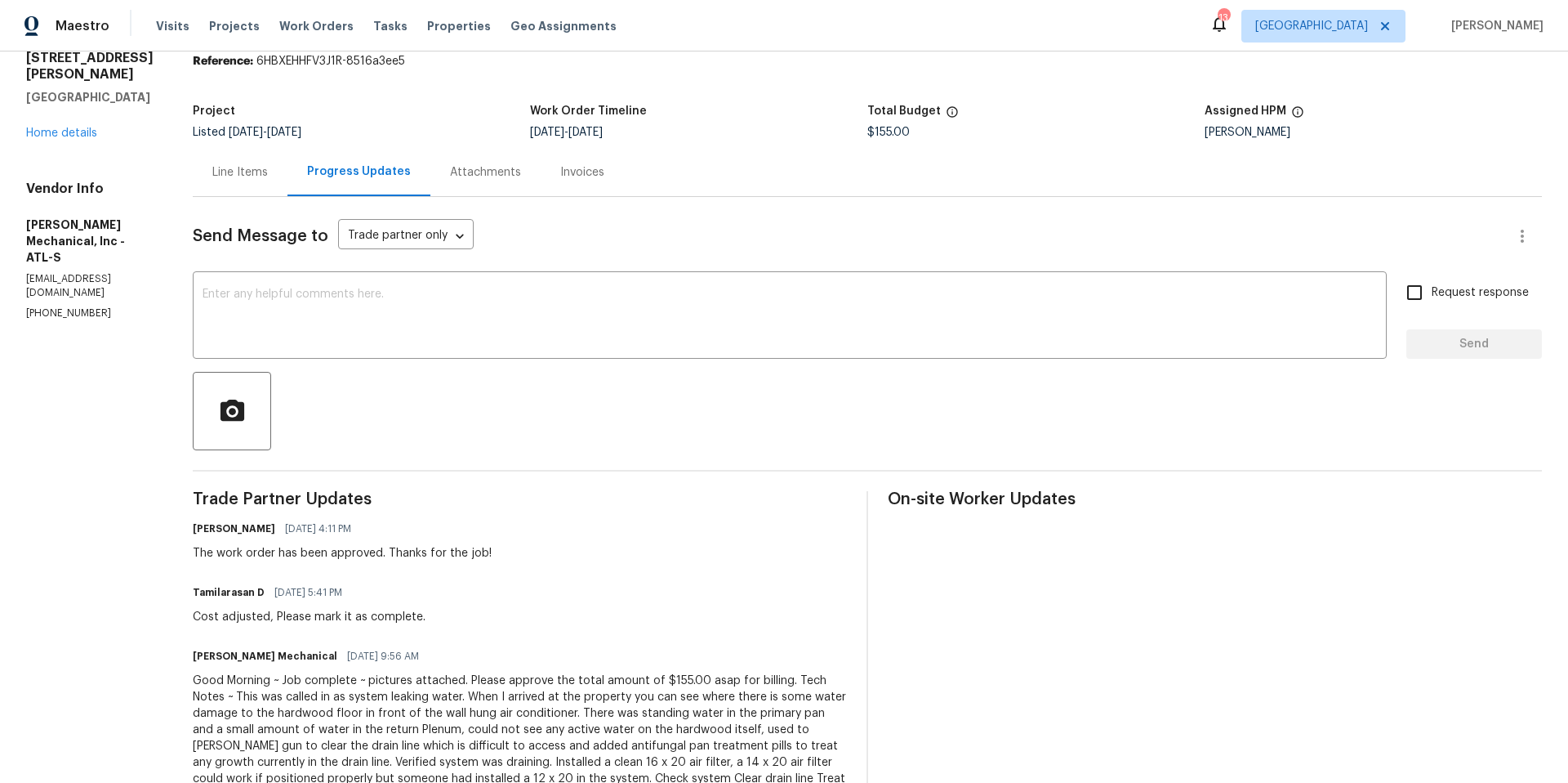
scroll to position [91, 0]
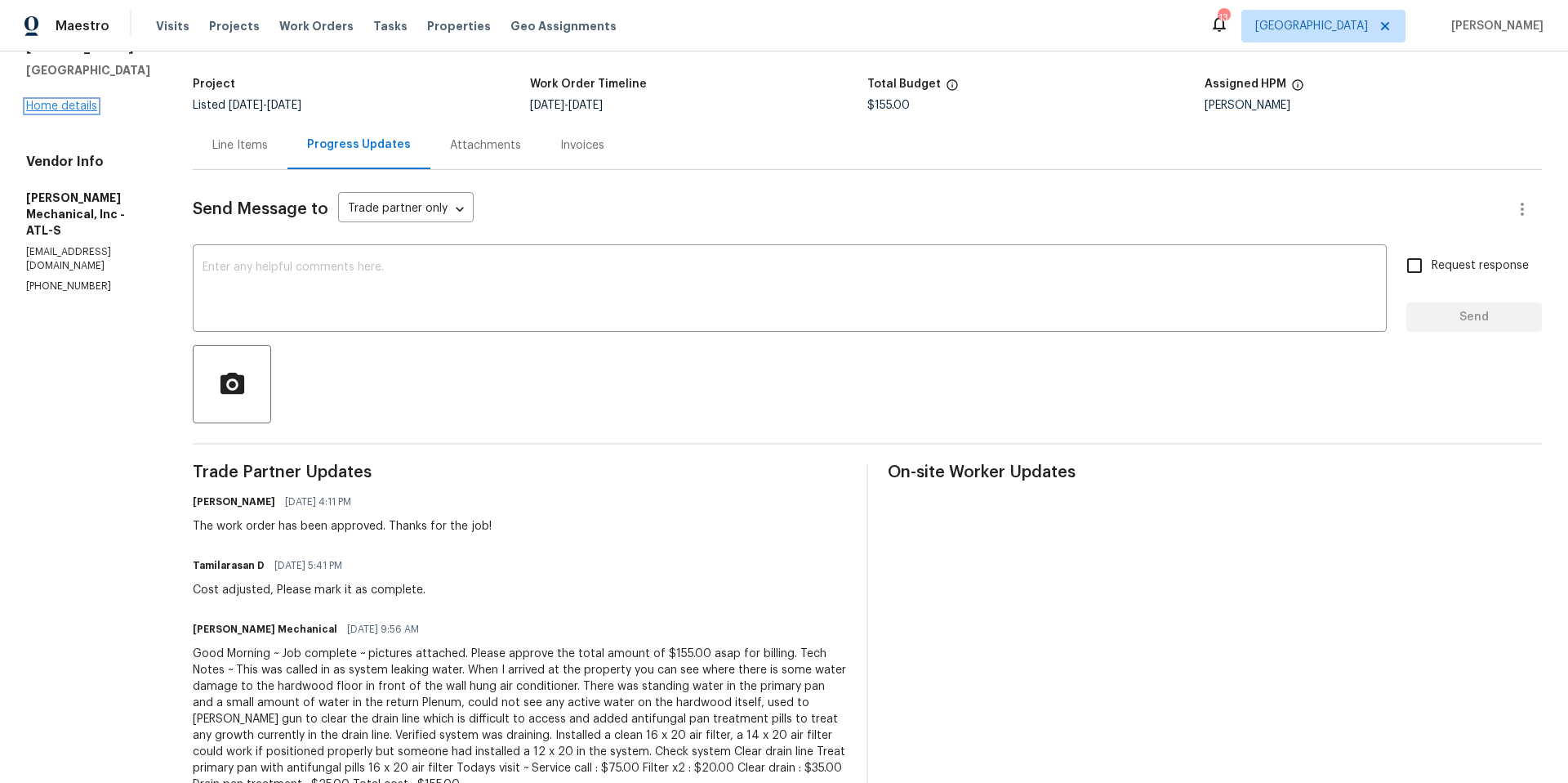
click at [80, 105] on link "Home details" at bounding box center [61, 106] width 71 height 11
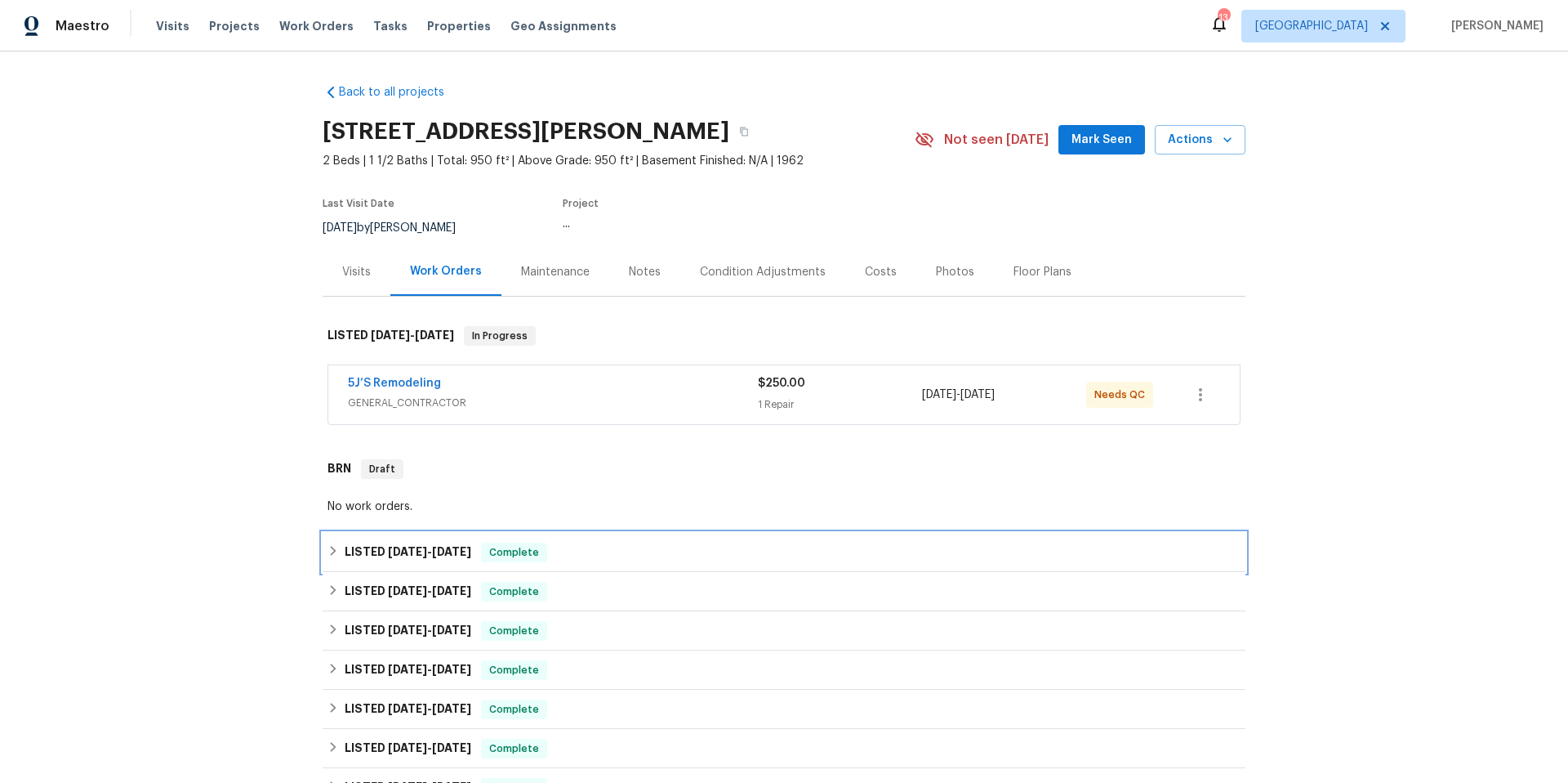
click at [588, 543] on div "LISTED [DATE] - [DATE] Complete" at bounding box center [784, 552] width 913 height 20
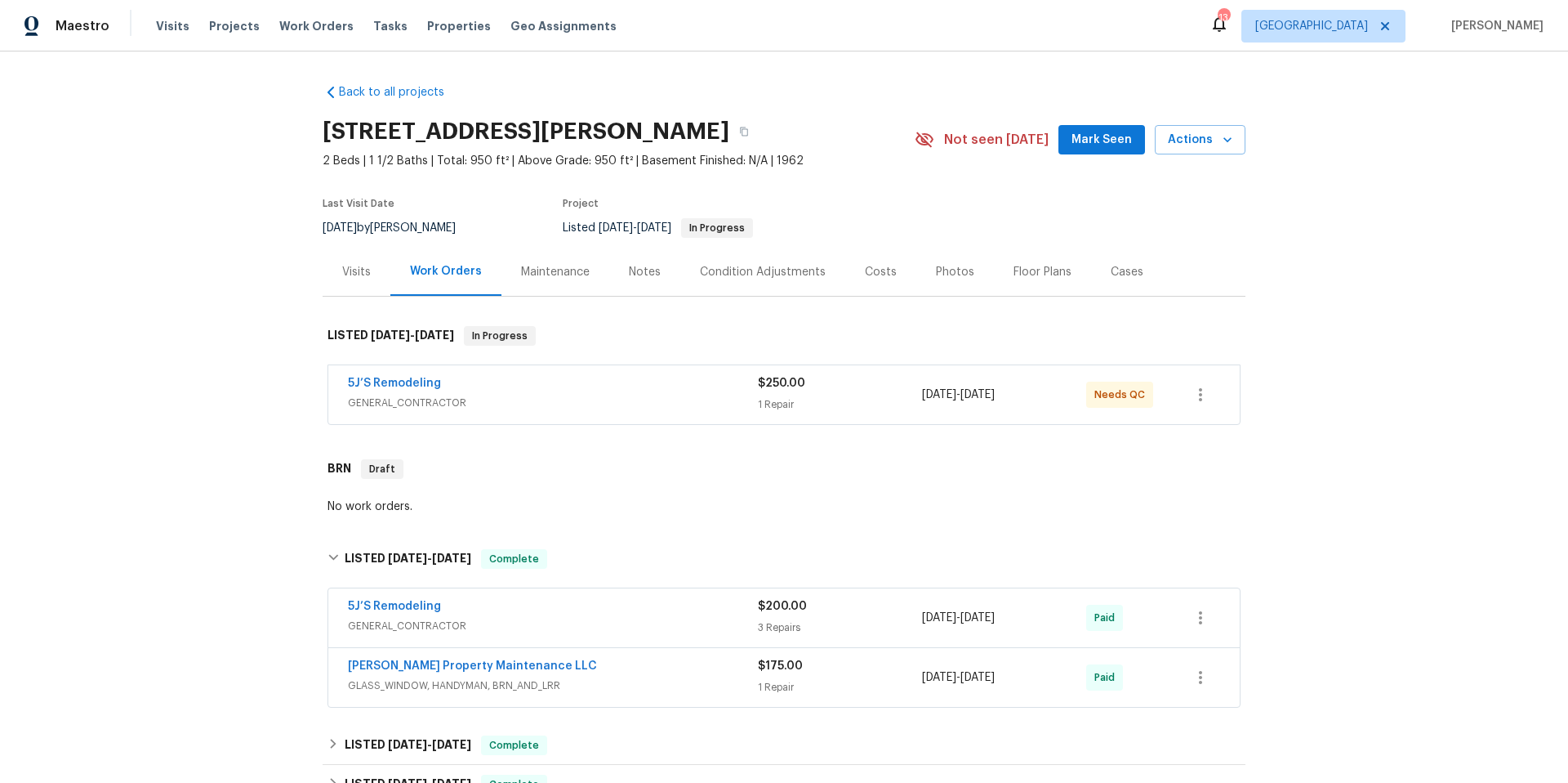
click at [593, 614] on div "5J’S Remodeling" at bounding box center [552, 607] width 410 height 20
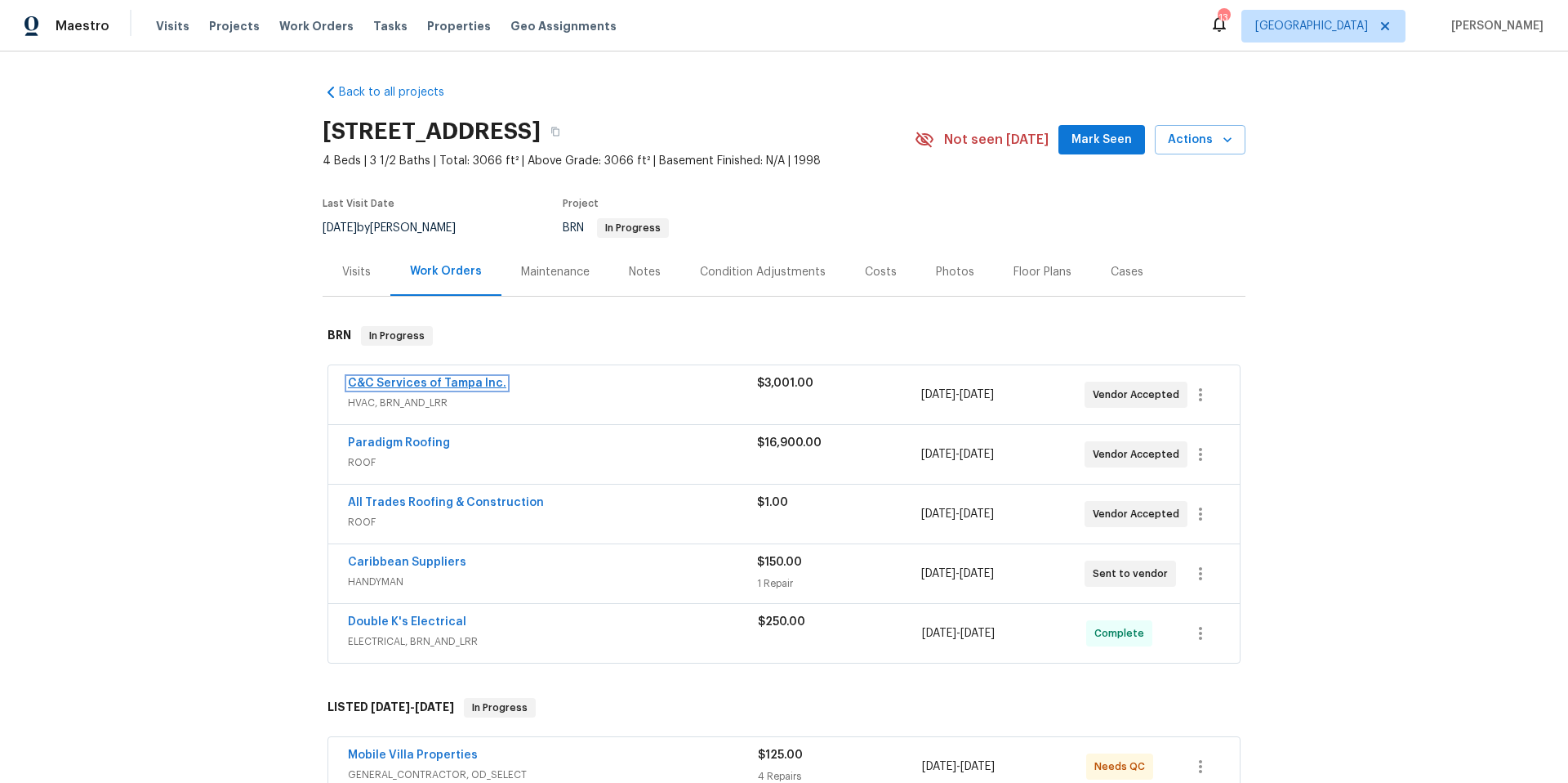
click at [471, 383] on link "C&C Services of Tampa Inc." at bounding box center [427, 383] width 159 height 11
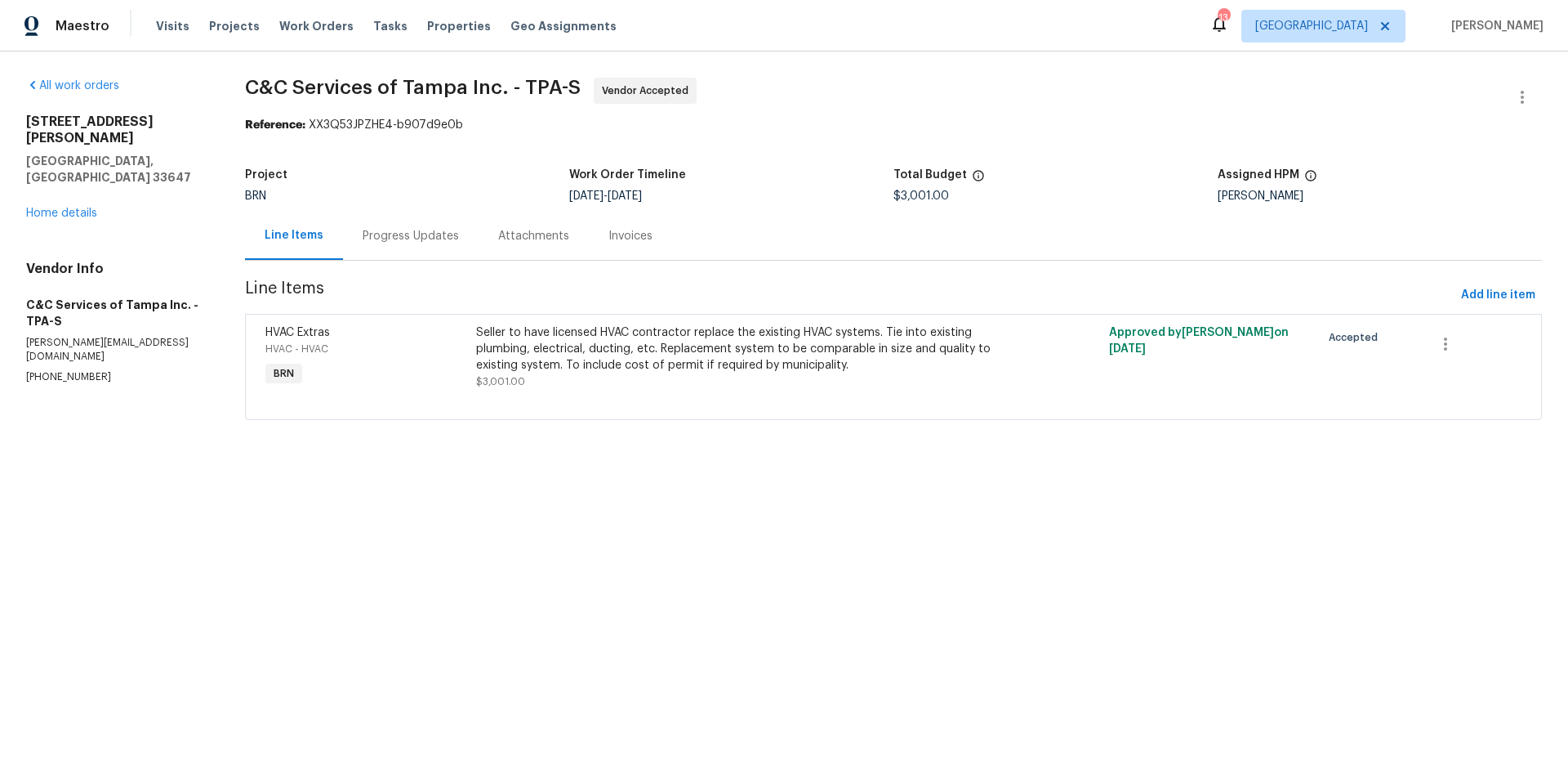
click at [422, 234] on div "Progress Updates" at bounding box center [411, 235] width 96 height 16
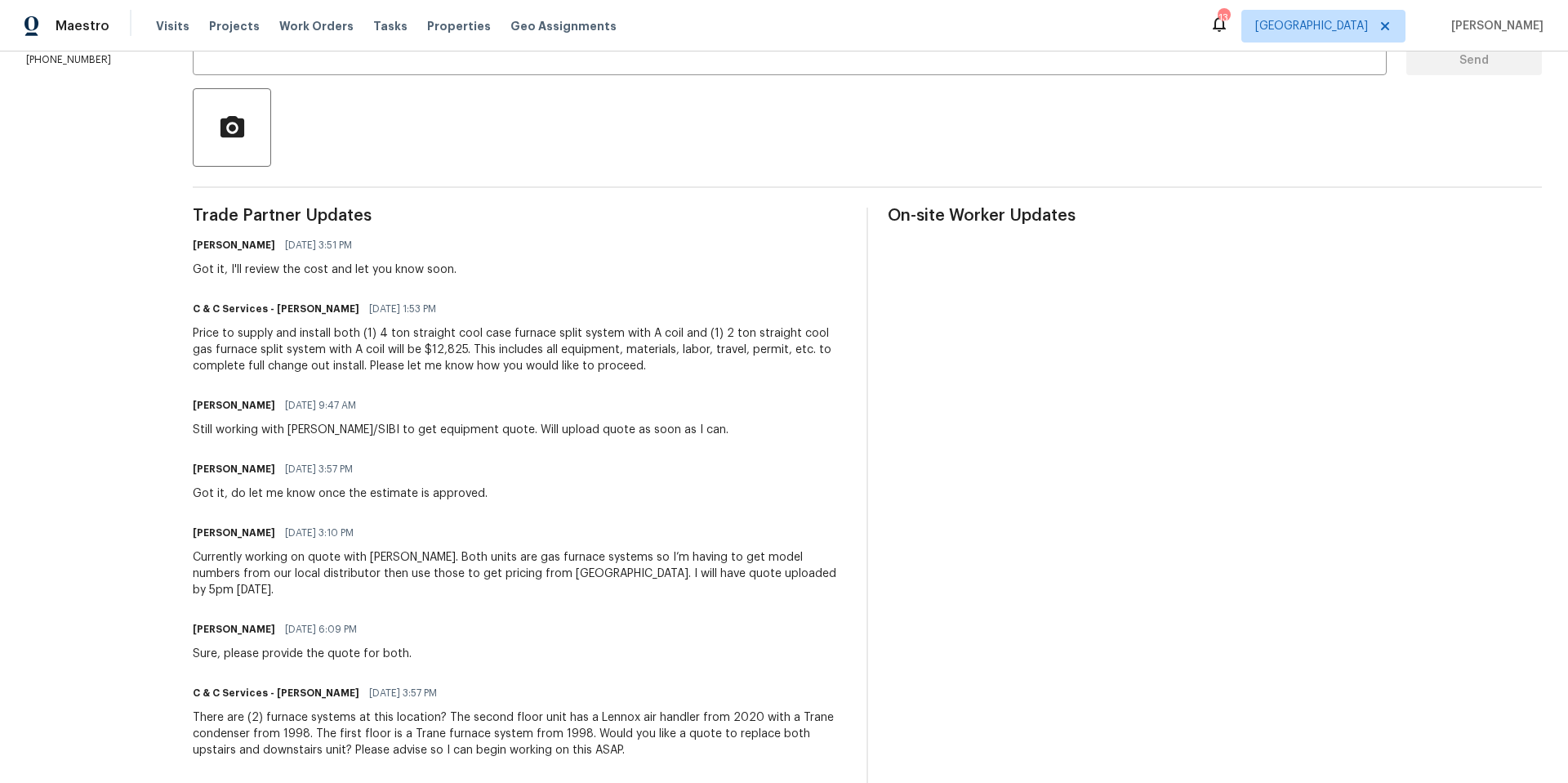
scroll to position [35, 0]
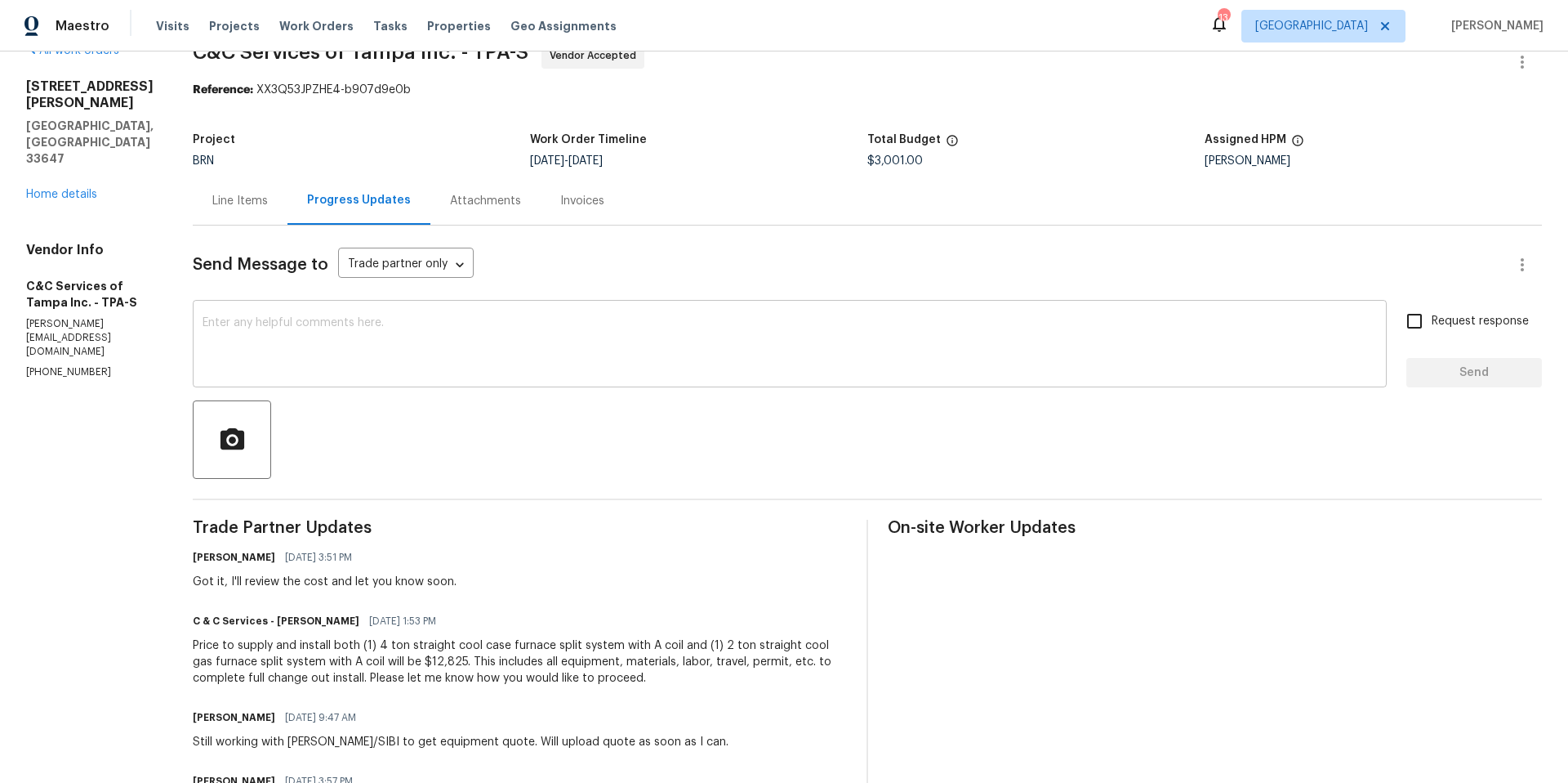
click at [505, 332] on textarea at bounding box center [790, 346] width 1174 height 58
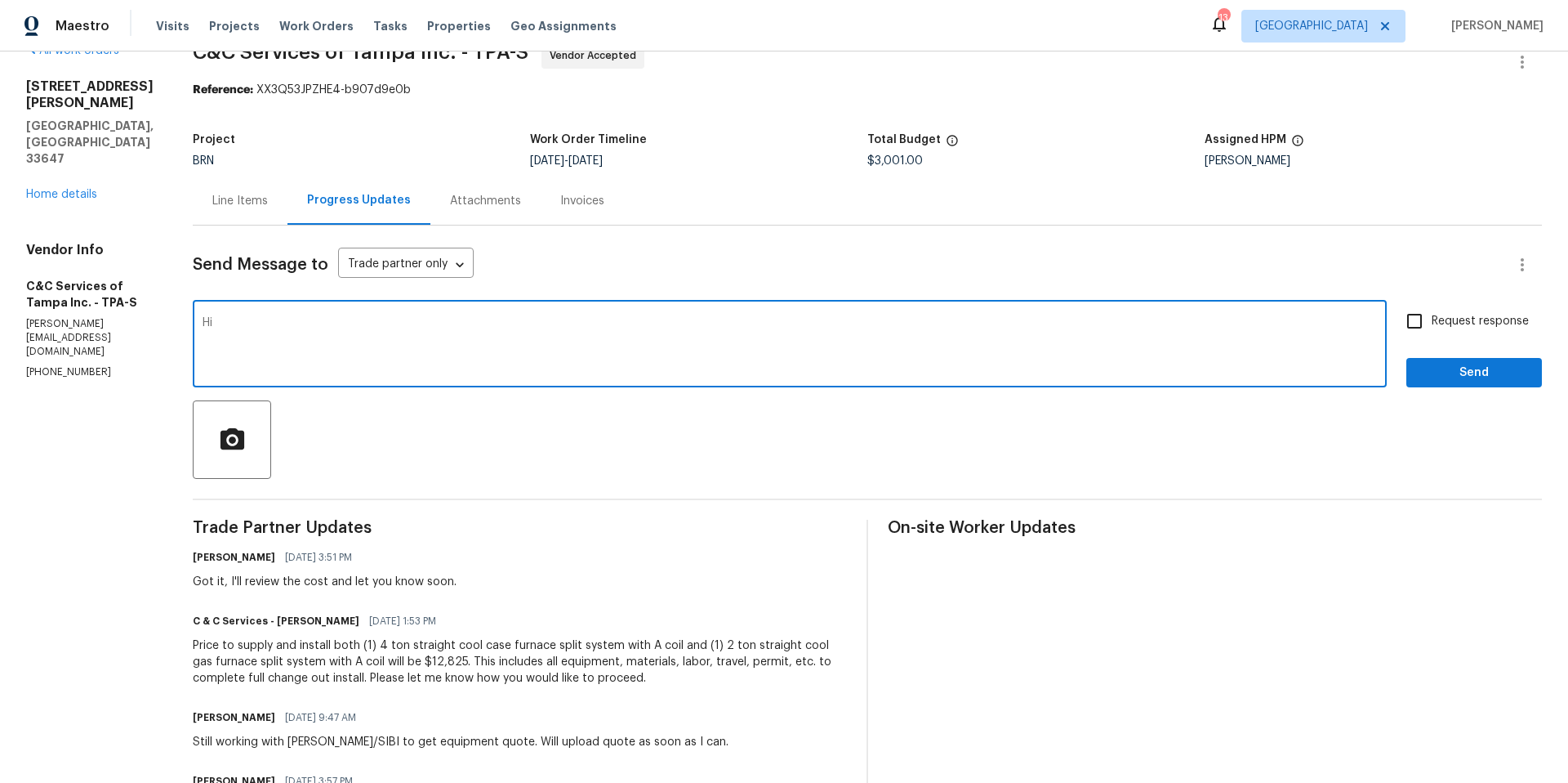
type textarea "H"
